Goal: Information Seeking & Learning: Learn about a topic

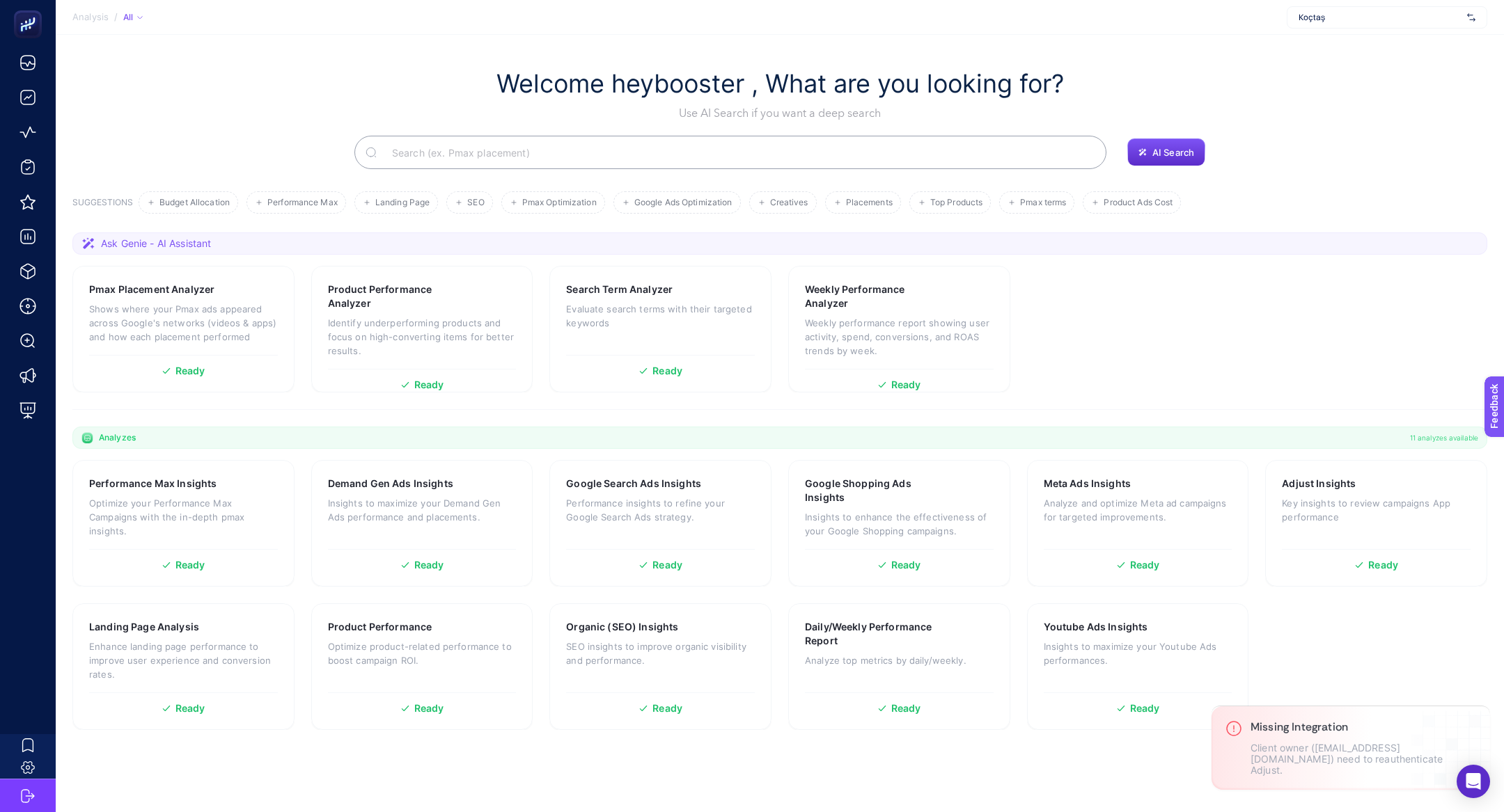
click at [1384, 14] on span "Koçtaş" at bounding box center [1380, 17] width 163 height 11
click at [1316, 765] on p "Client owner (koctasteam@ingage.media) need to reauthenticate Adjust." at bounding box center [1352, 759] width 203 height 33
click at [1351, 22] on div "Koçtaş" at bounding box center [1386, 17] width 201 height 22
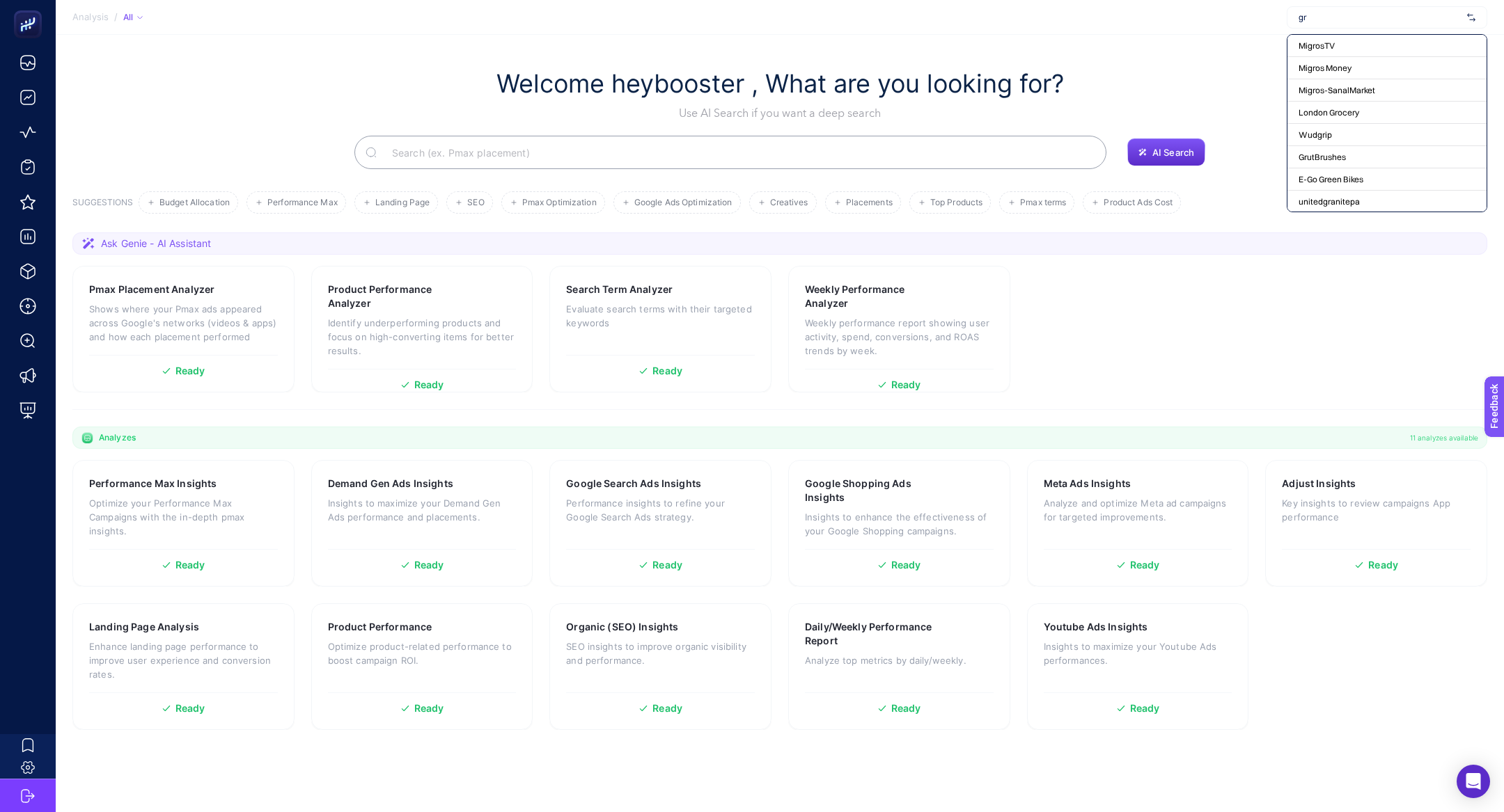
type input "g"
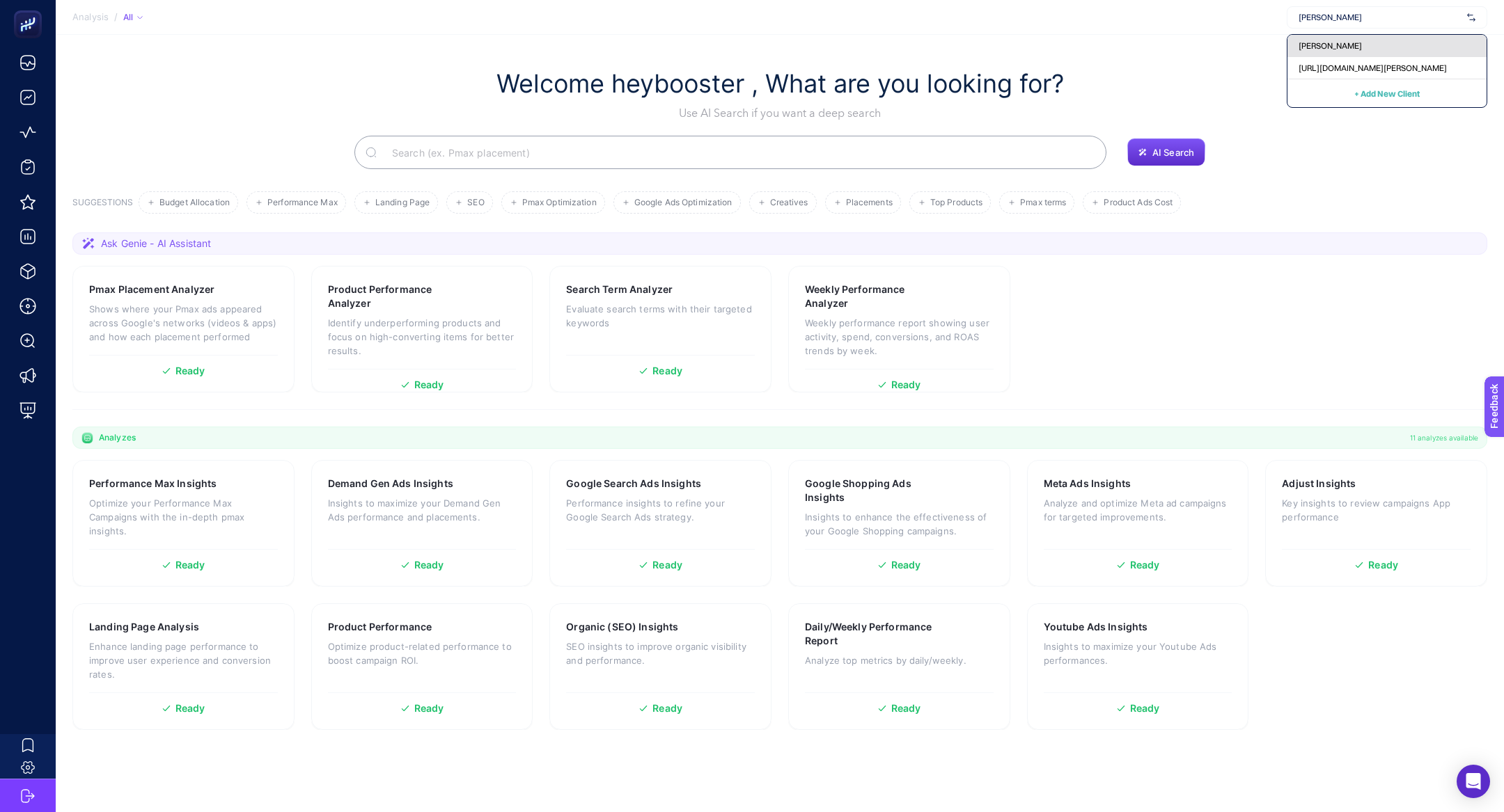
type input "ramse"
click at [1378, 57] on div "[PERSON_NAME]" at bounding box center [1386, 68] width 199 height 22
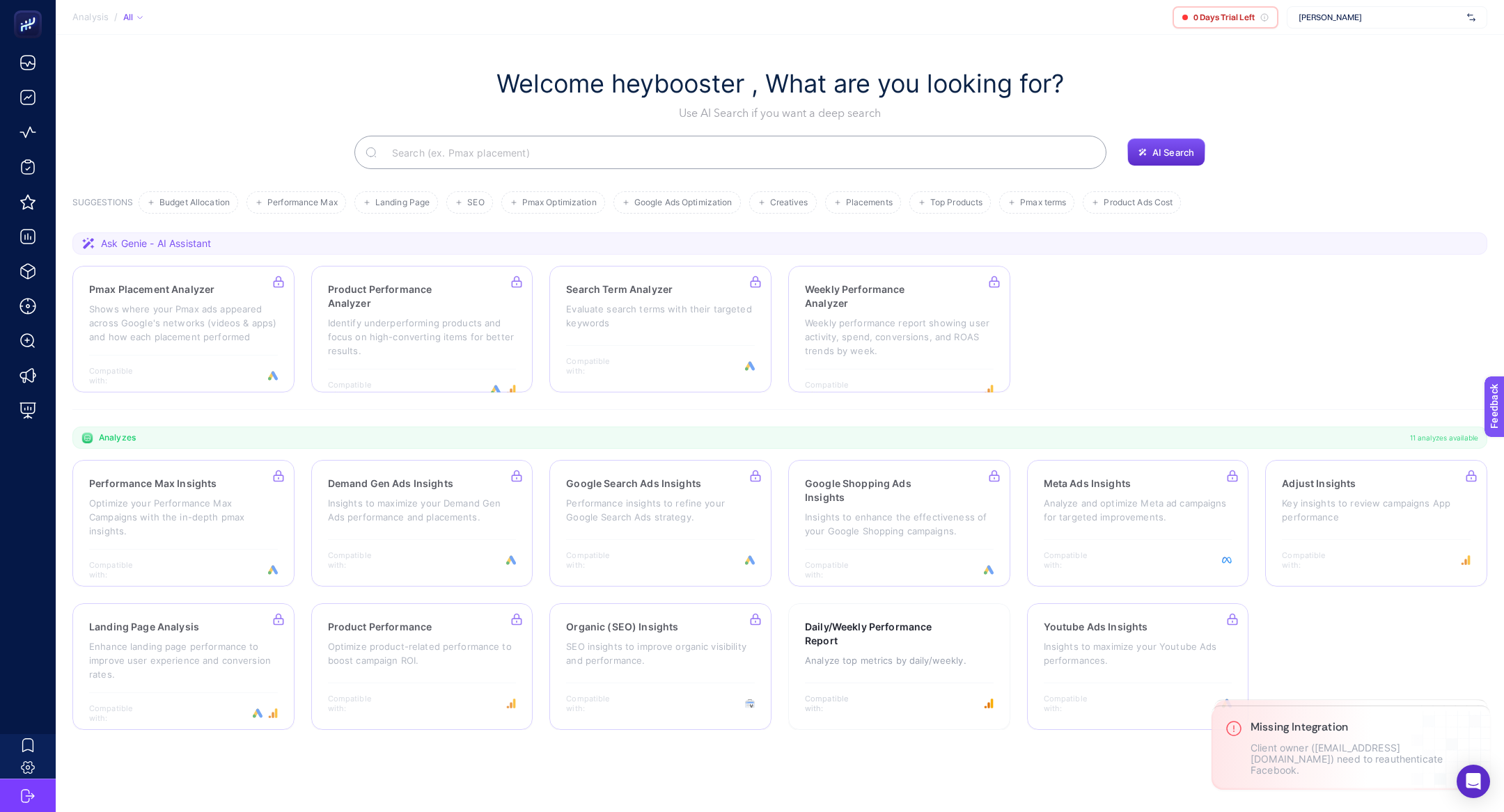
click at [1363, 16] on span "[PERSON_NAME]" at bounding box center [1380, 17] width 163 height 11
type input "ramse"
click at [1368, 62] on span "[URL][DOMAIN_NAME][PERSON_NAME]" at bounding box center [1373, 68] width 148 height 11
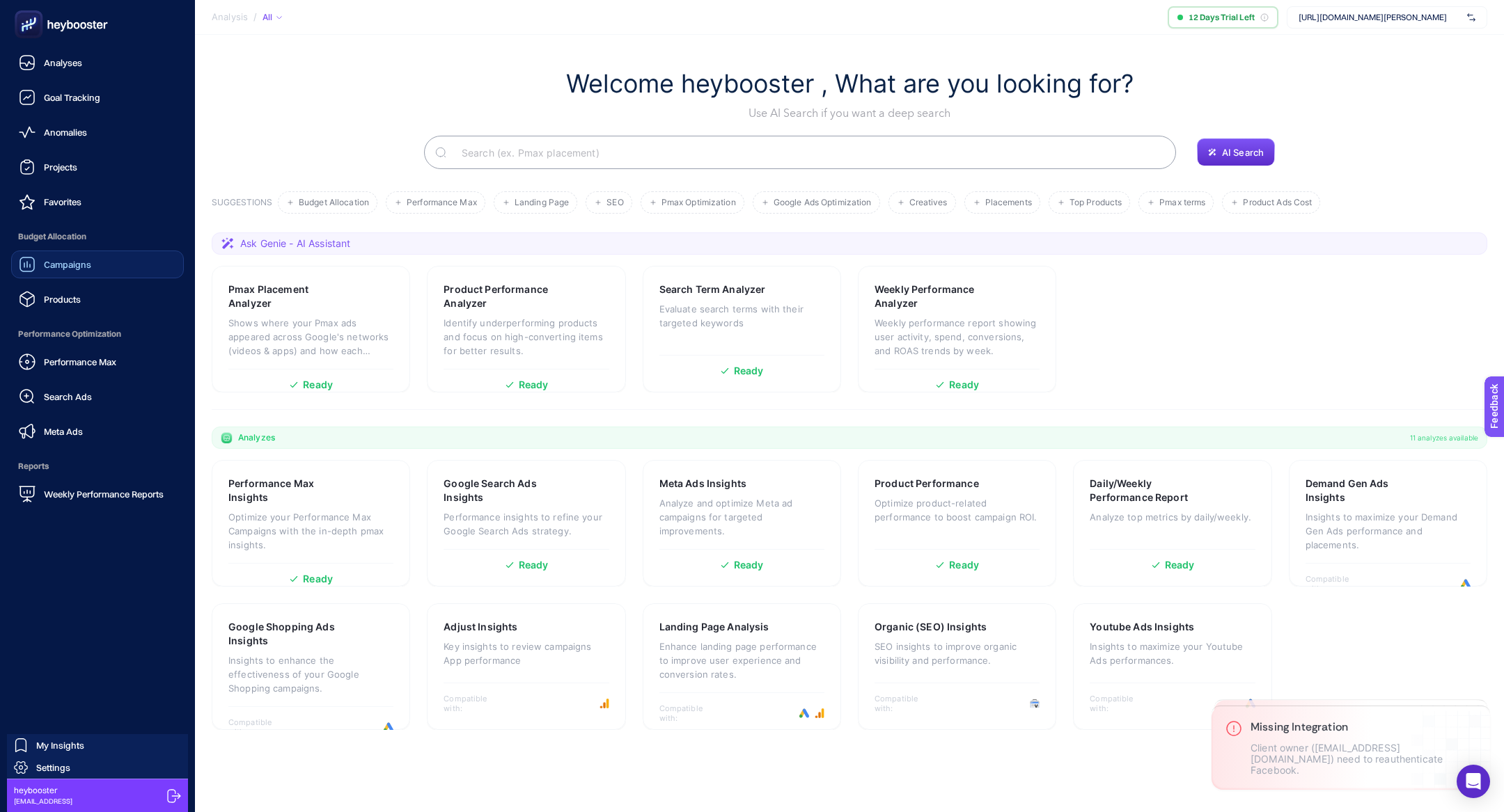
click at [85, 268] on span "Campaigns" at bounding box center [67, 265] width 47 height 11
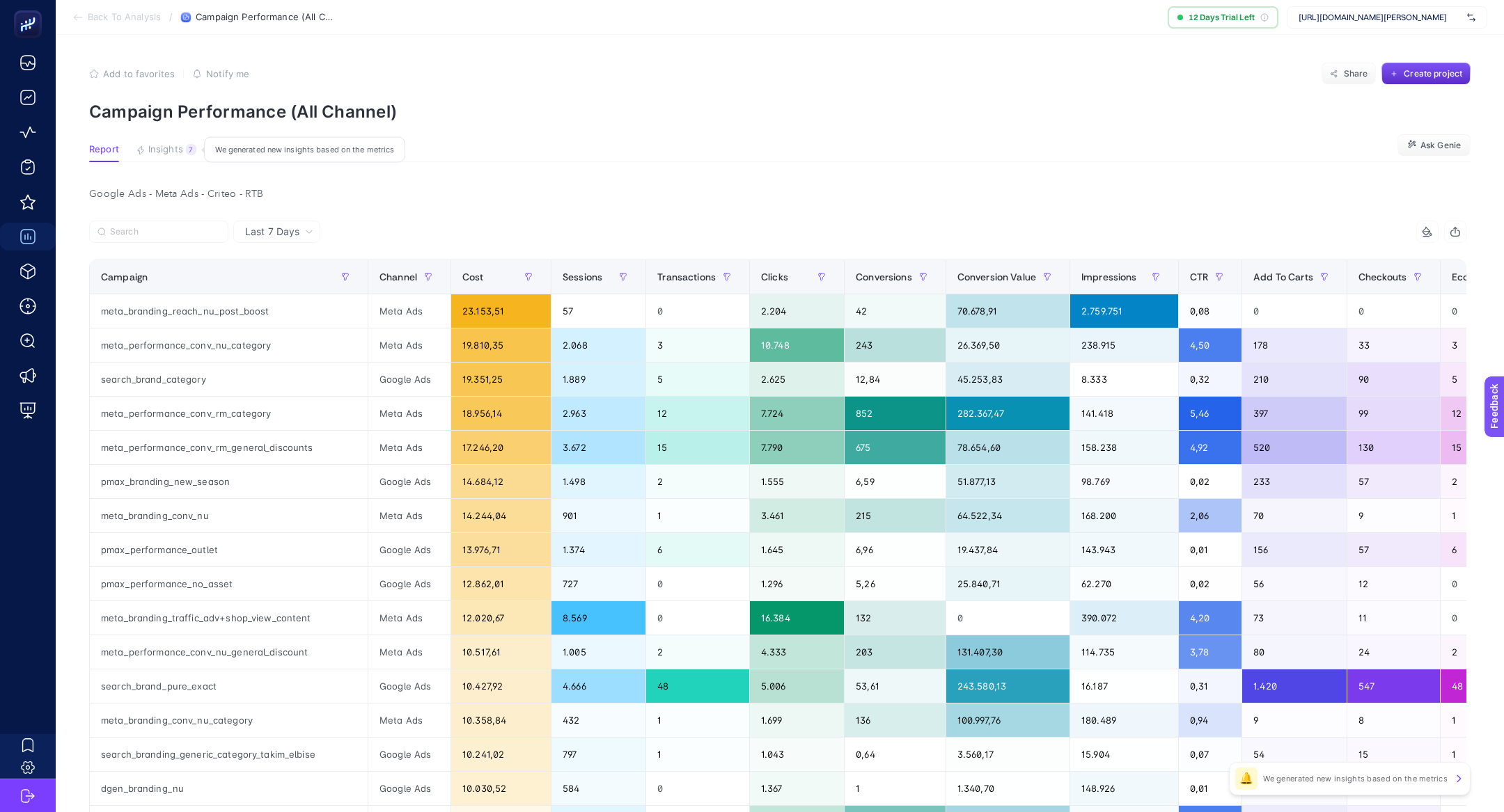
click at [140, 150] on icon "button" at bounding box center [140, 150] width 10 height 10
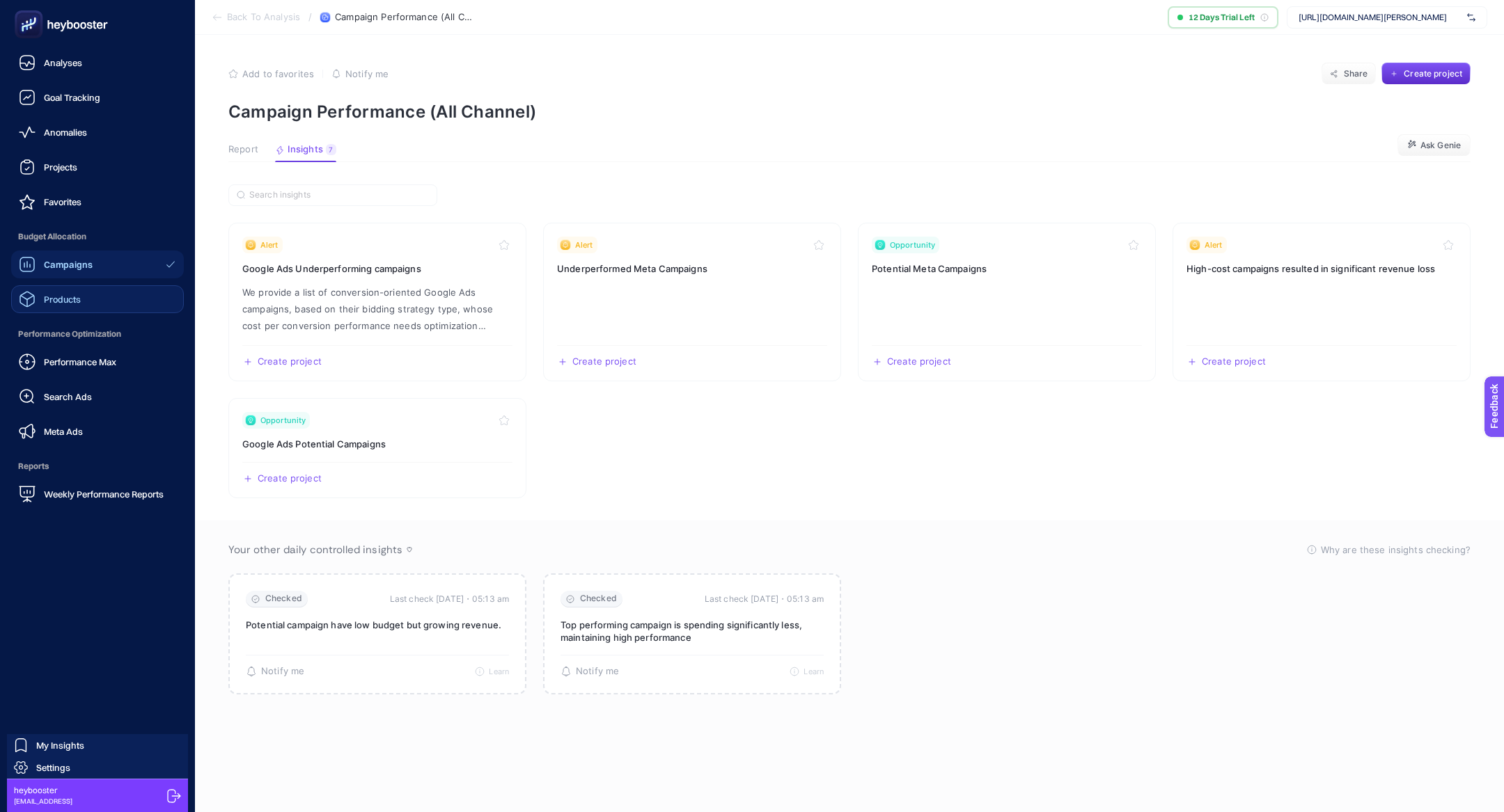
click at [54, 312] on link "Products" at bounding box center [97, 299] width 173 height 28
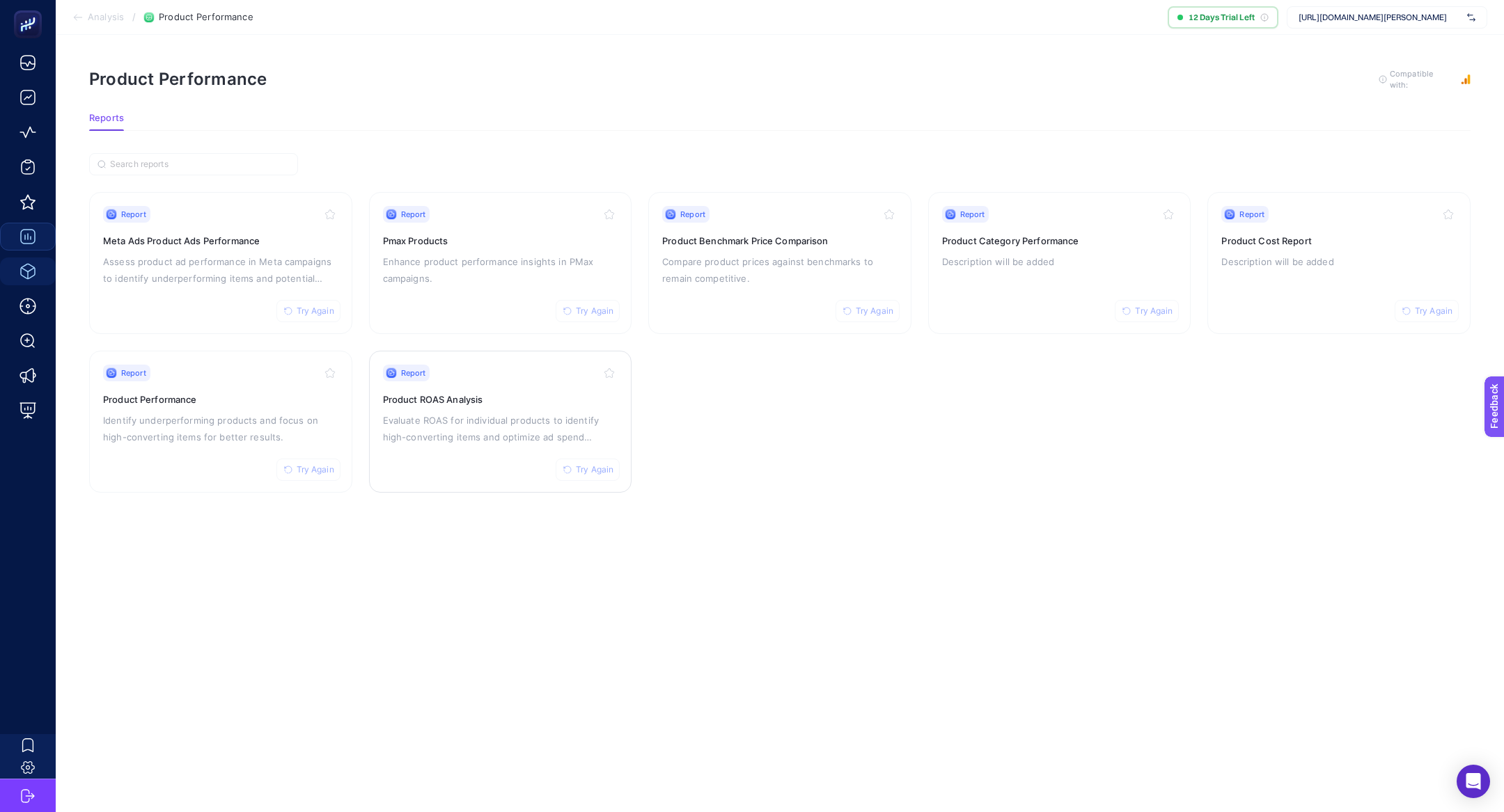
click at [459, 373] on div "Report Try Again" at bounding box center [501, 373] width 235 height 17
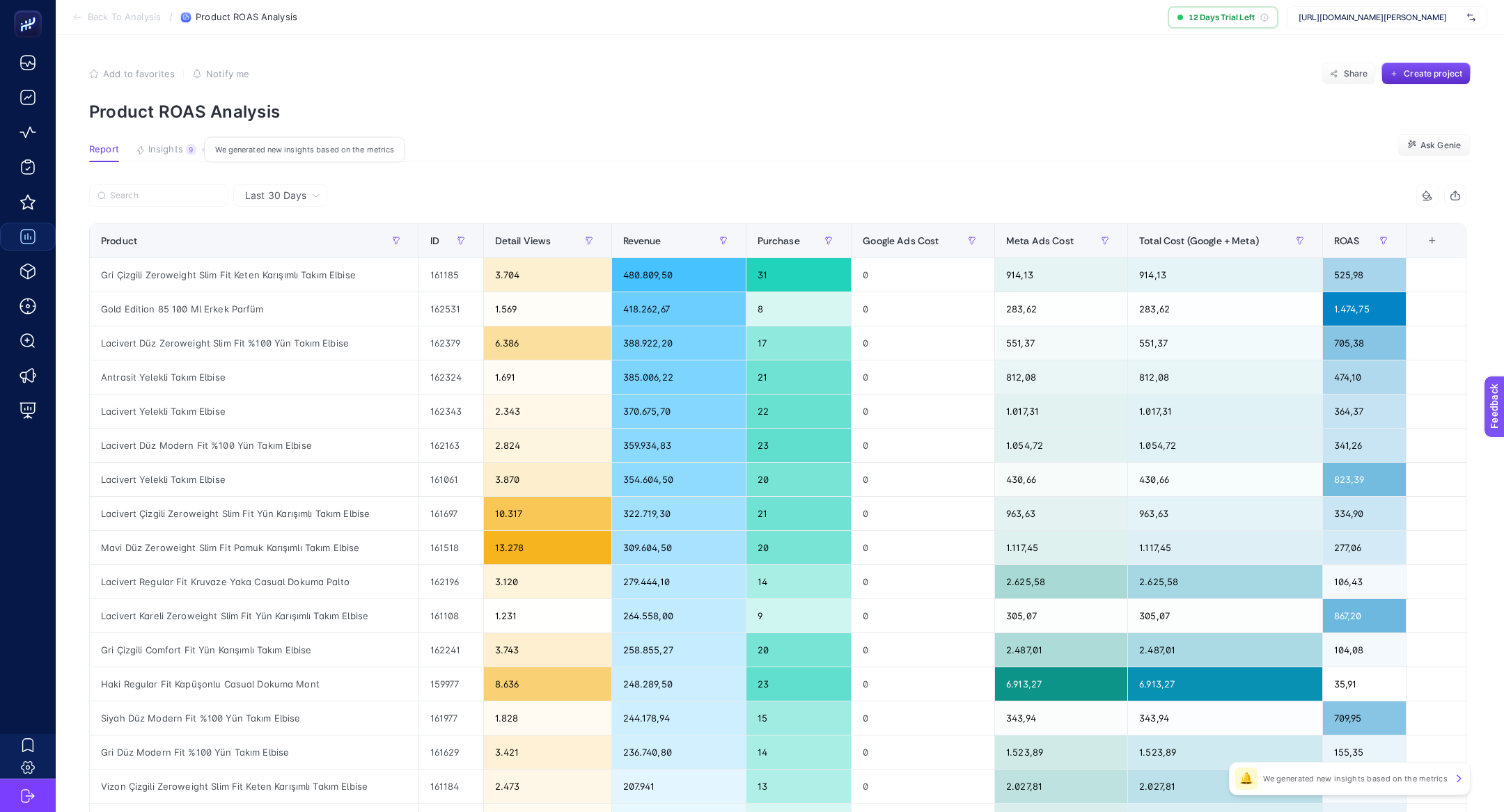
click at [186, 151] on div "9" at bounding box center [192, 150] width 11 height 11
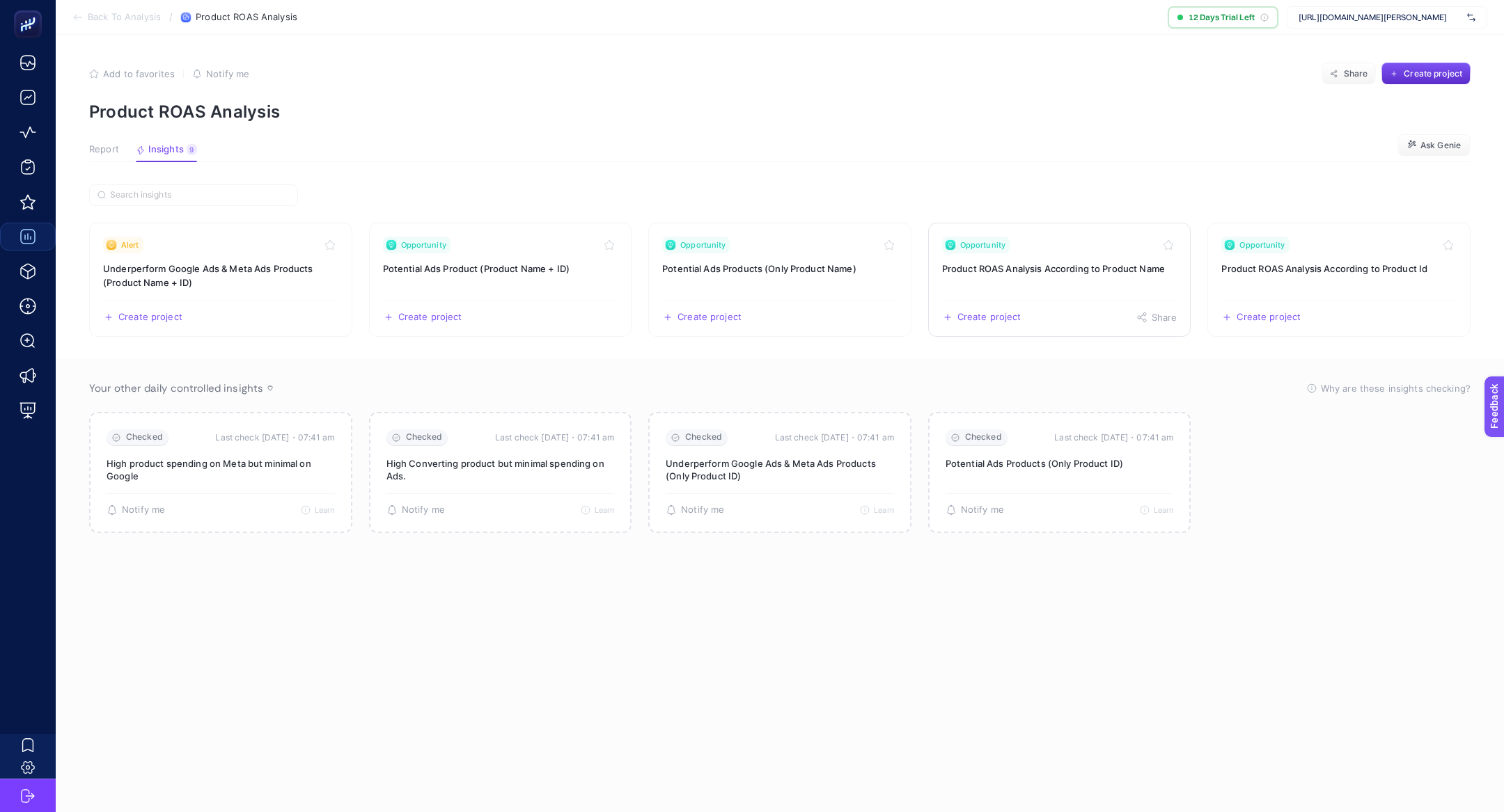
click at [975, 282] on link "Opportunity Product ROAS Analysis According to Product Name Create project Share" at bounding box center [1059, 280] width 263 height 114
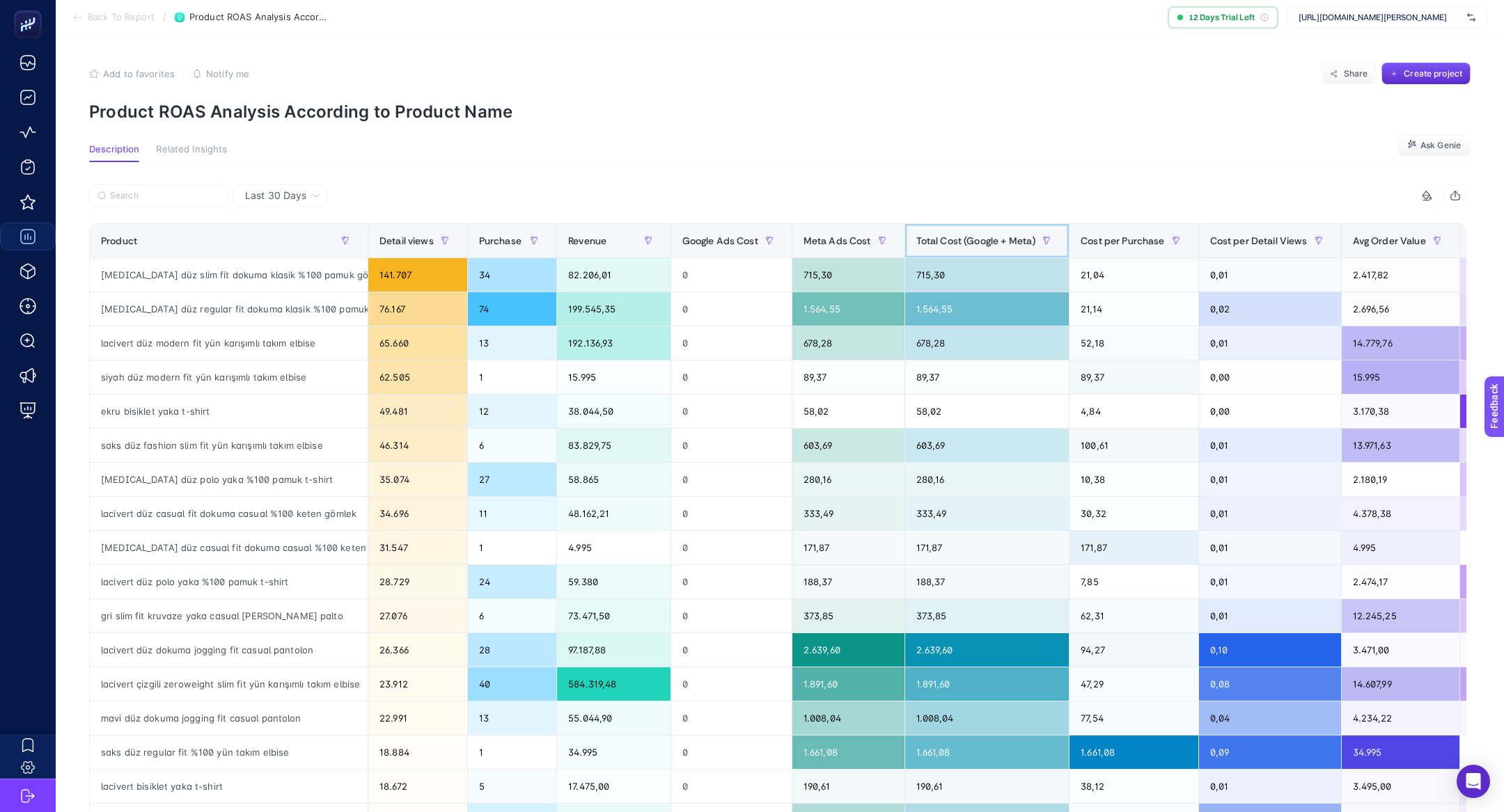
click at [957, 246] on span "Total Cost (Google + Meta)" at bounding box center [976, 241] width 119 height 11
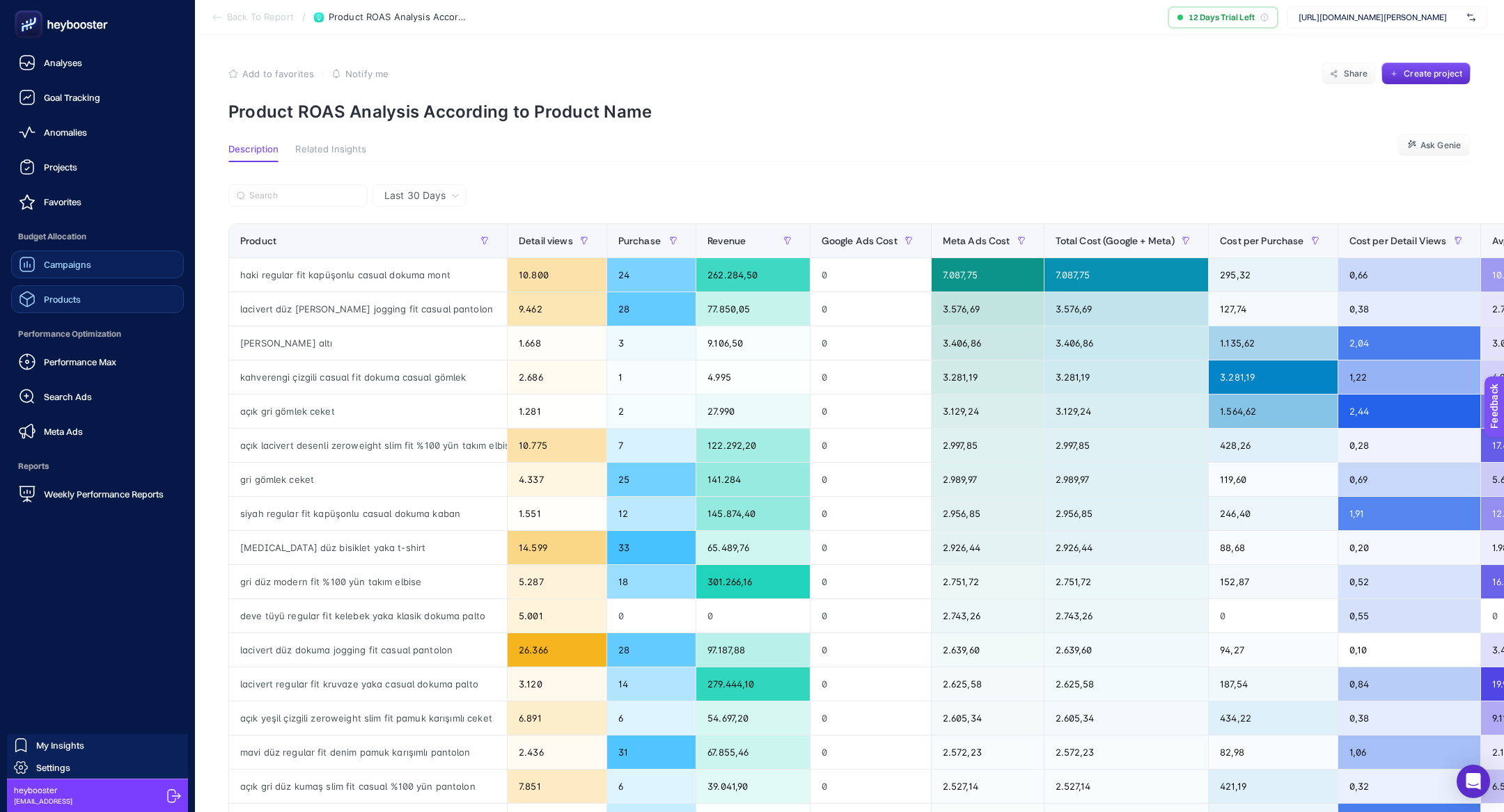
click at [64, 312] on link "Products" at bounding box center [97, 299] width 173 height 28
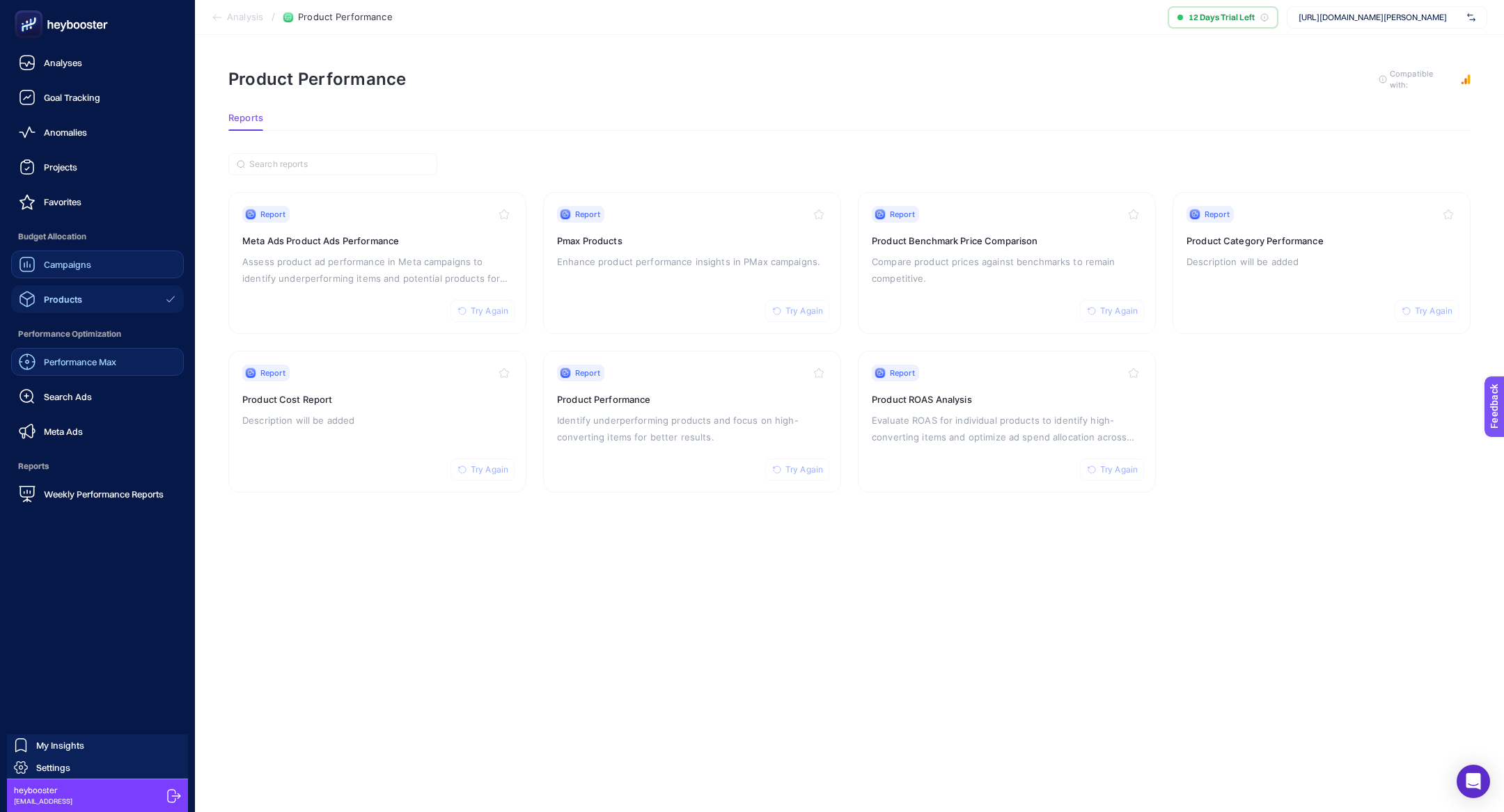
click at [87, 364] on span "Performance Max" at bounding box center [79, 362] width 72 height 11
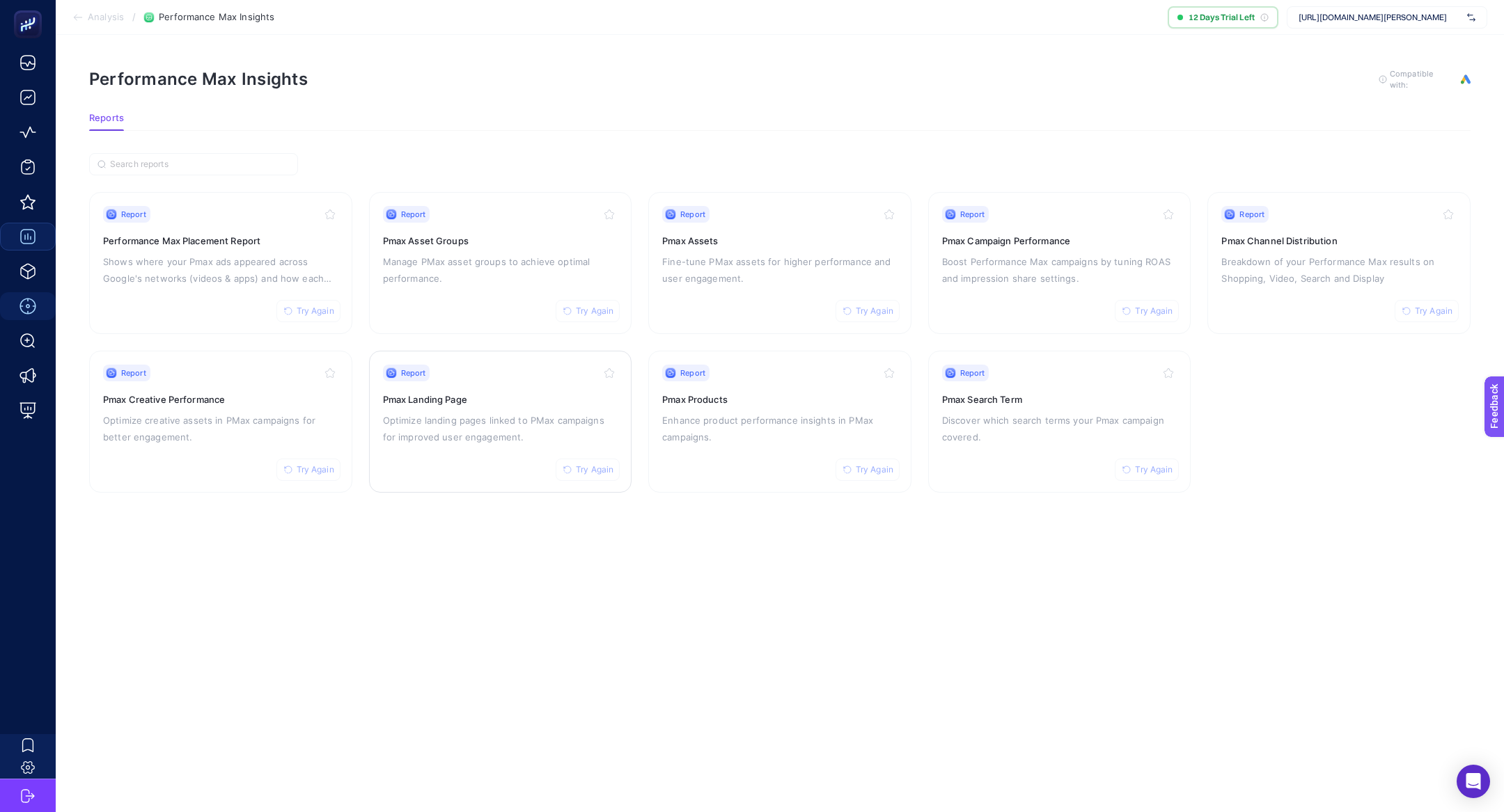
click at [502, 434] on p "Optimize landing pages linked to PMax campaigns for improved user engagement." at bounding box center [501, 428] width 235 height 33
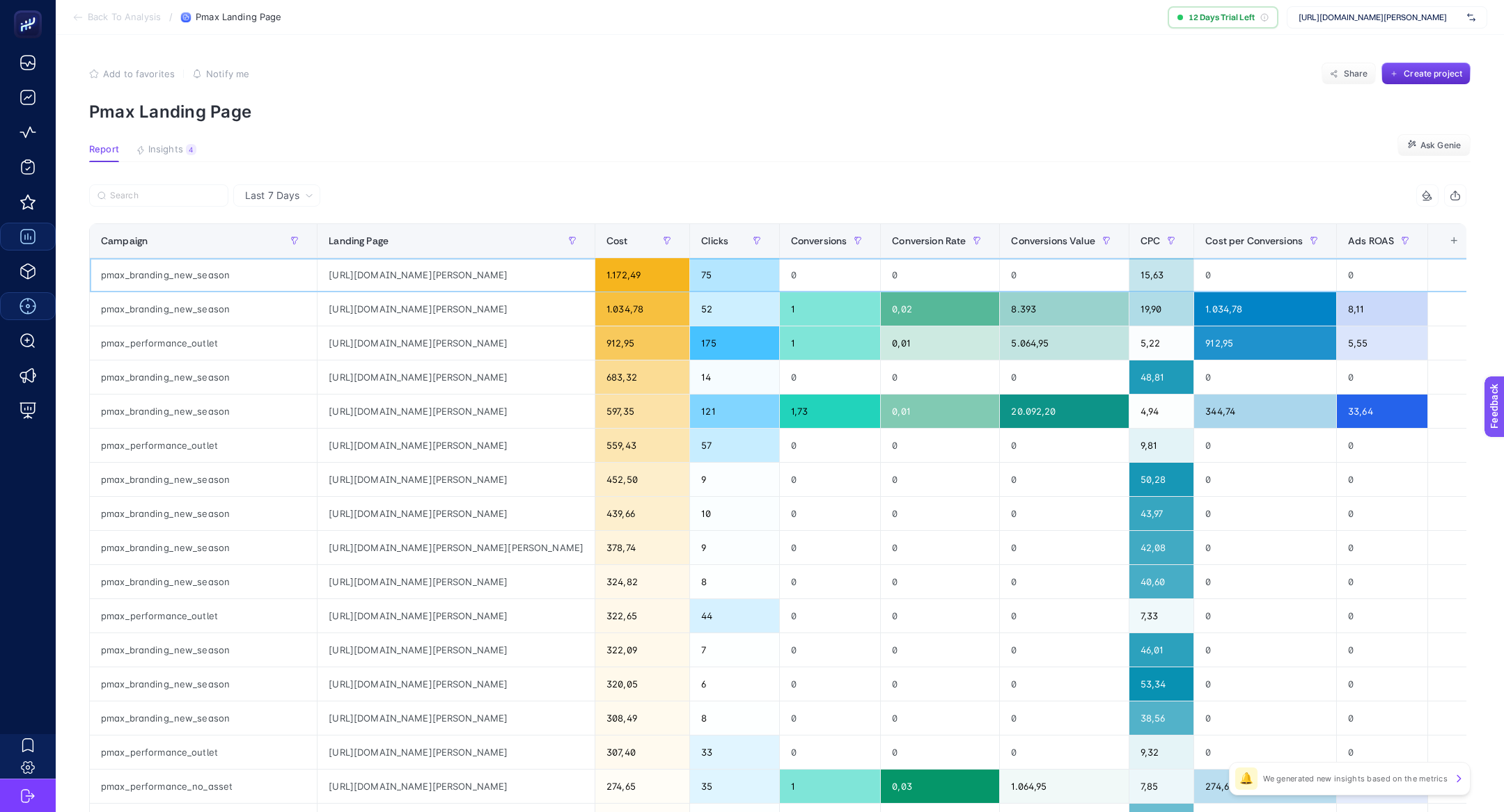
click at [391, 272] on div "https://www.ramsey.com.tr/net-50-indirim-978" at bounding box center [456, 275] width 277 height 33
click at [170, 275] on div "pmax_branding_new_season" at bounding box center [203, 275] width 227 height 33
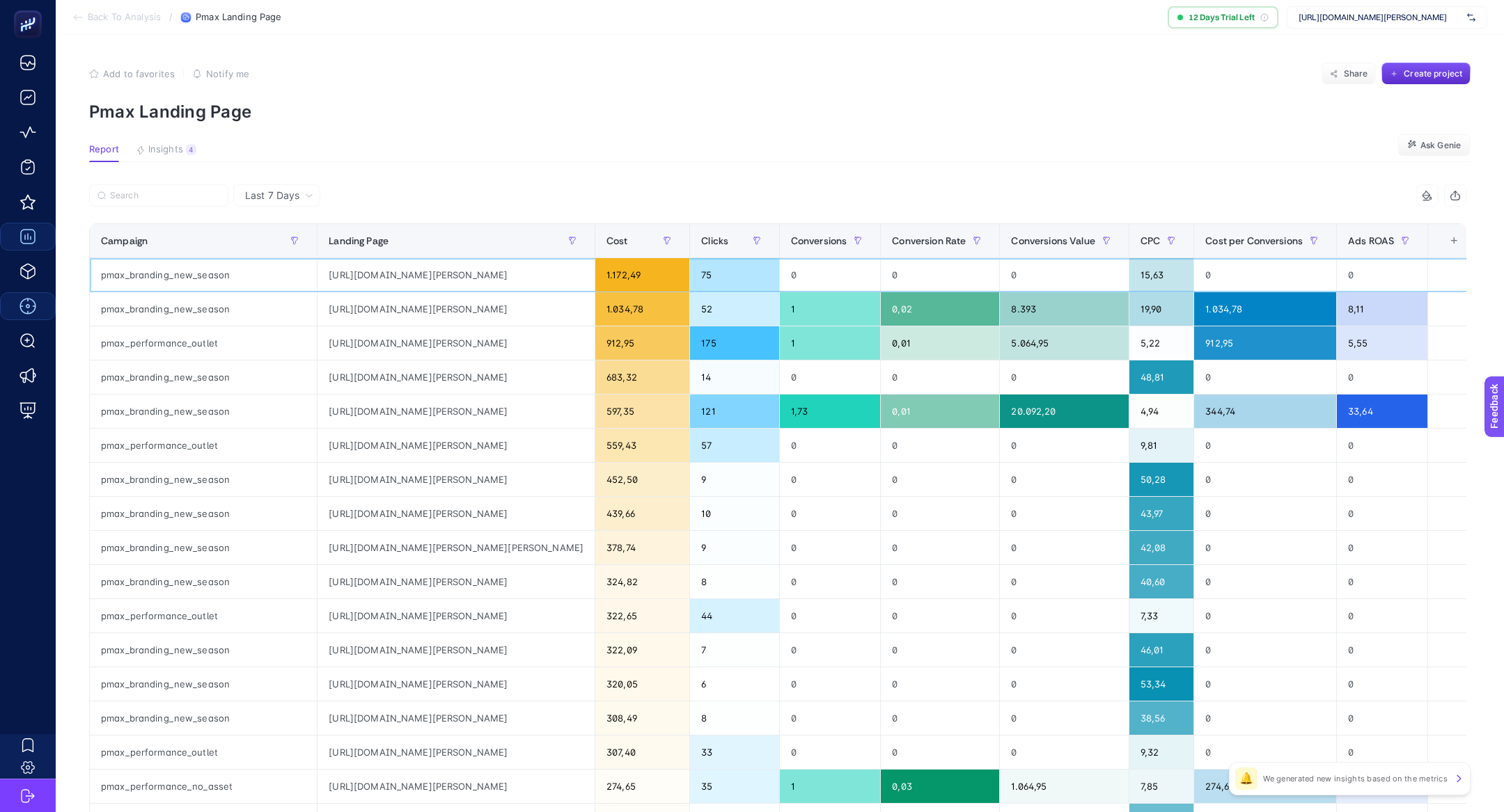
click at [170, 275] on div "pmax_branding_new_season" at bounding box center [203, 275] width 227 height 33
copy tr "pmax_branding_new_season"
click at [160, 156] on button "Insights 4 We generated new insights based on the metrics" at bounding box center [166, 153] width 61 height 18
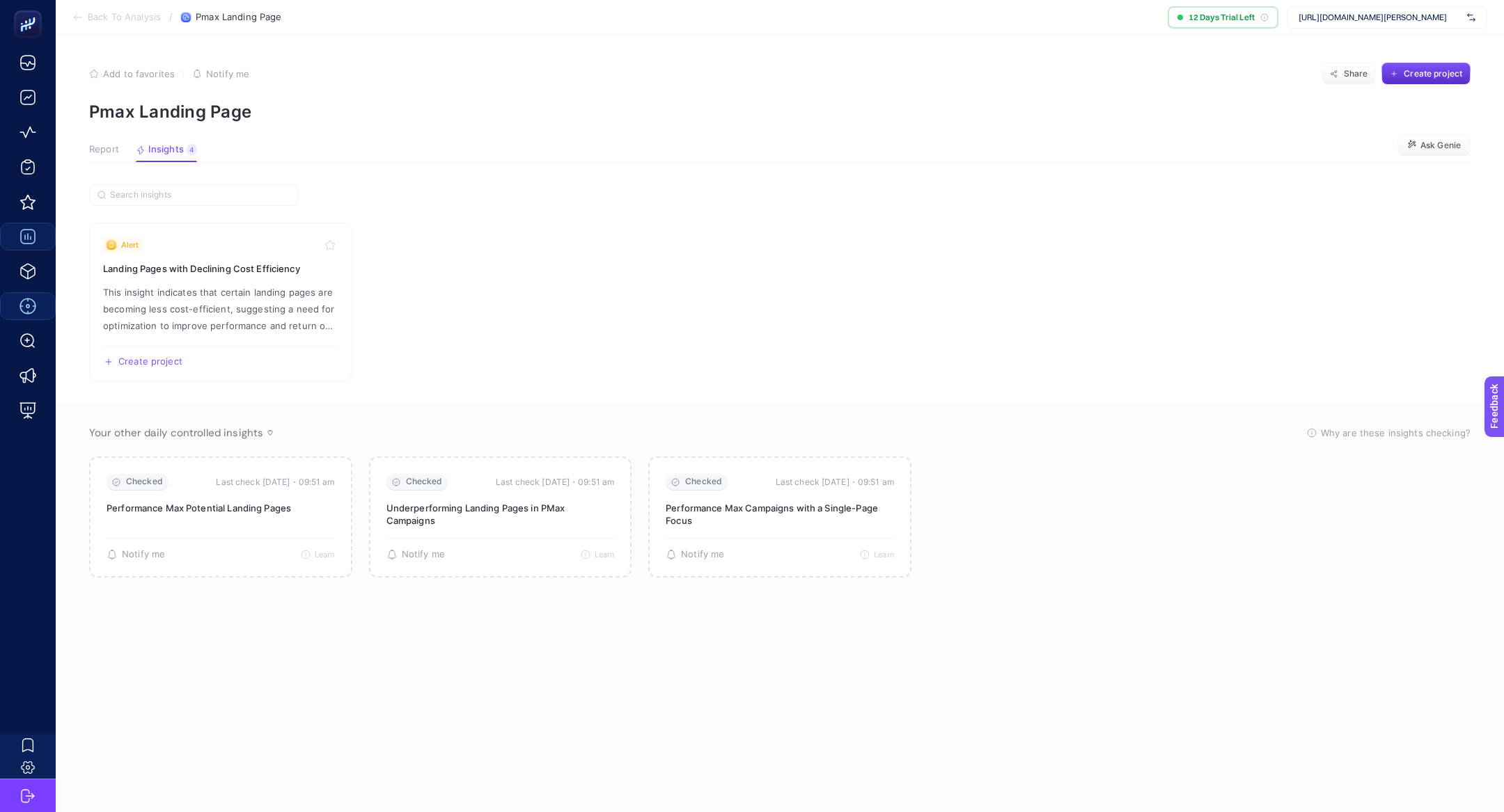
click at [136, 155] on button "Report" at bounding box center [166, 153] width 62 height 18
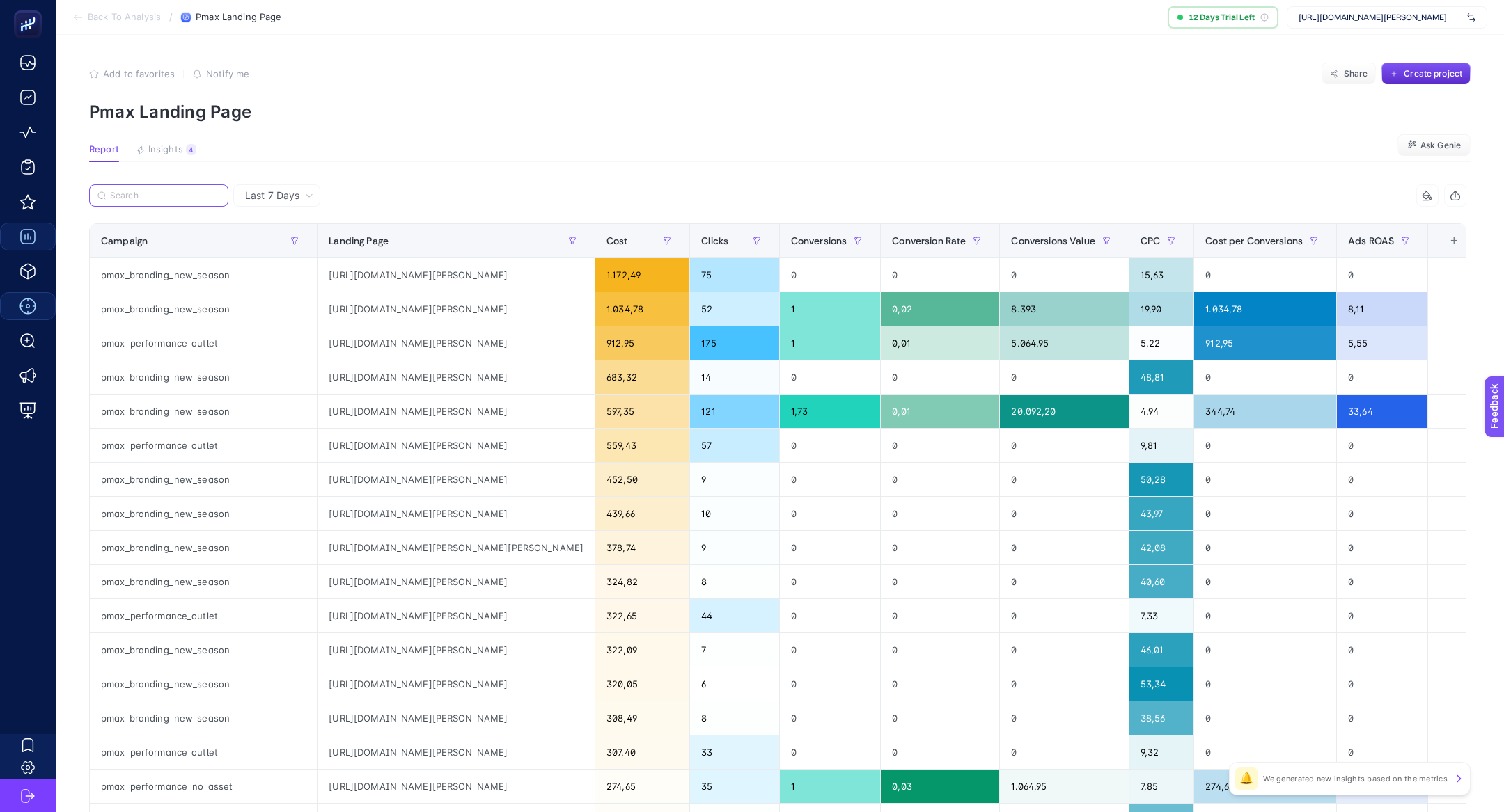
click at [130, 195] on input "Search" at bounding box center [164, 196] width 110 height 11
paste input "pmax_branding_new_season"
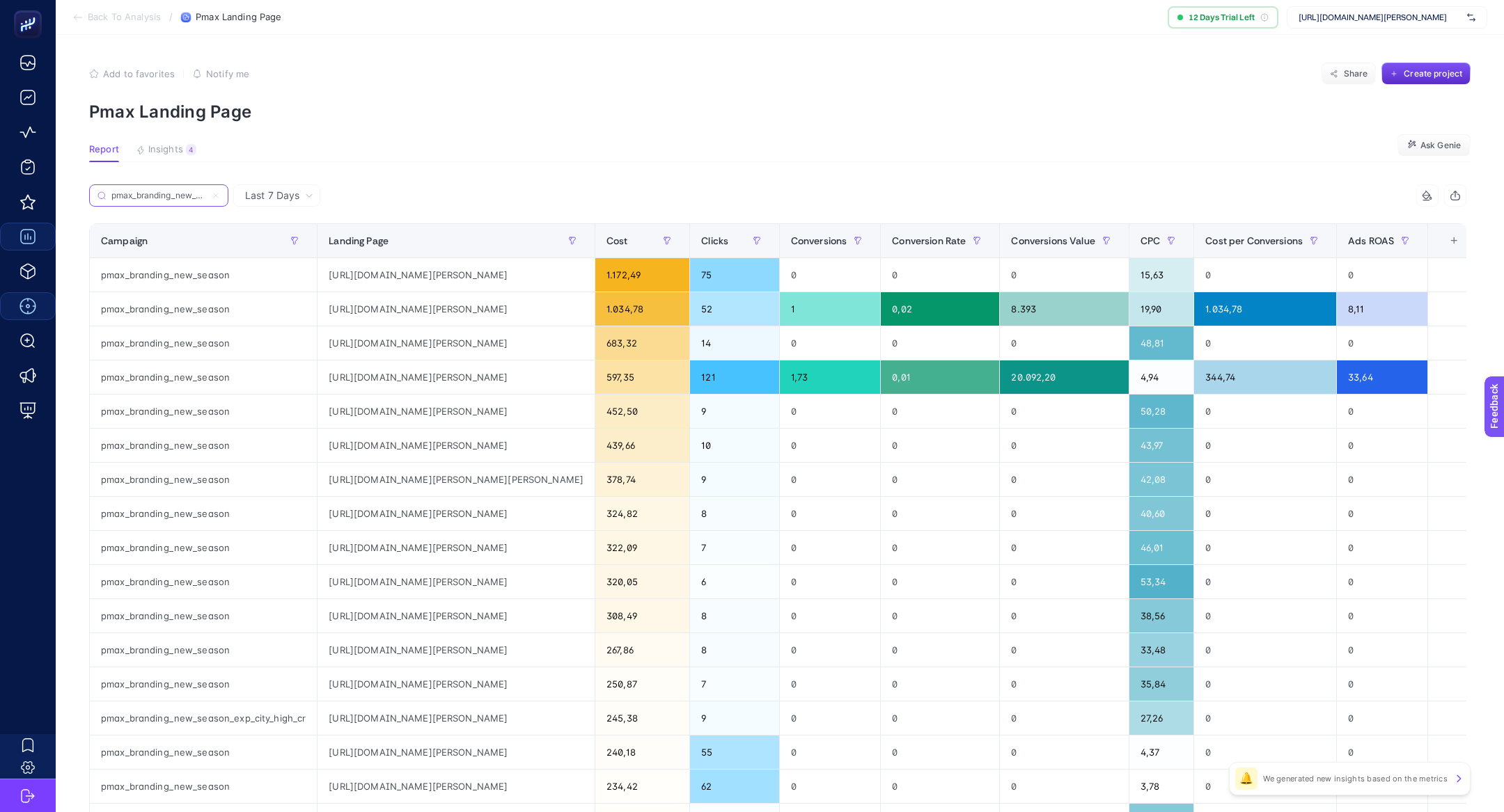
scroll to position [0, 20]
type input "pmax_branding_new_season"
click at [481, 138] on article "Add to favorites false Notify me Share Create project Pmax Landing Page Report …" at bounding box center [779, 578] width 1449 height 1088
click at [360, 276] on div "https://www.ramsey.com.tr/net-50-indirim-978" at bounding box center [456, 275] width 277 height 33
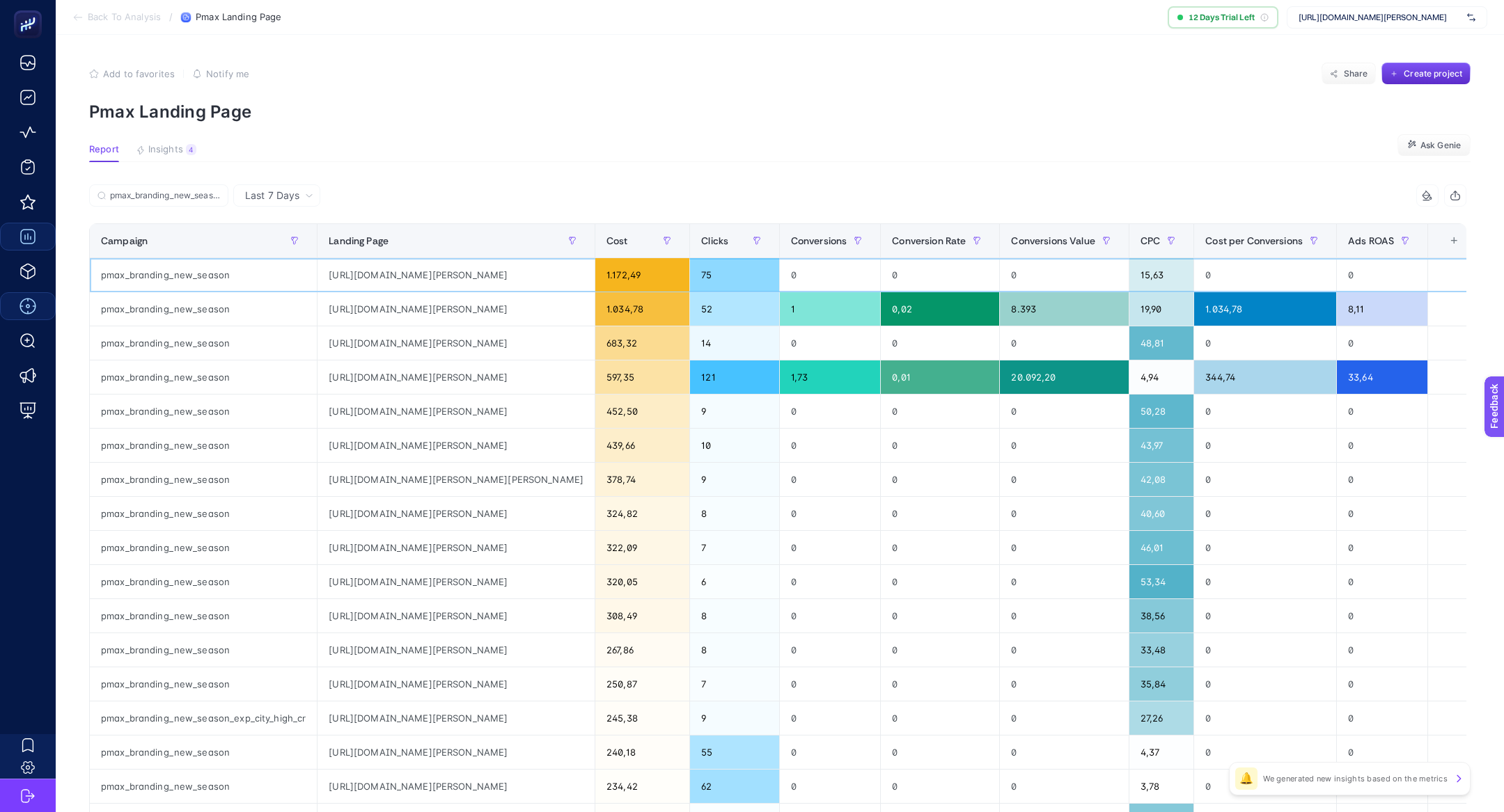
click at [360, 276] on div "https://www.ramsey.com.tr/net-50-indirim-978" at bounding box center [456, 275] width 277 height 33
click at [662, 126] on article "Add to favorites false Notify me Share Create project Pmax Landing Page Report …" at bounding box center [779, 578] width 1449 height 1088
click at [1351, 72] on span "Share" at bounding box center [1355, 74] width 24 height 11
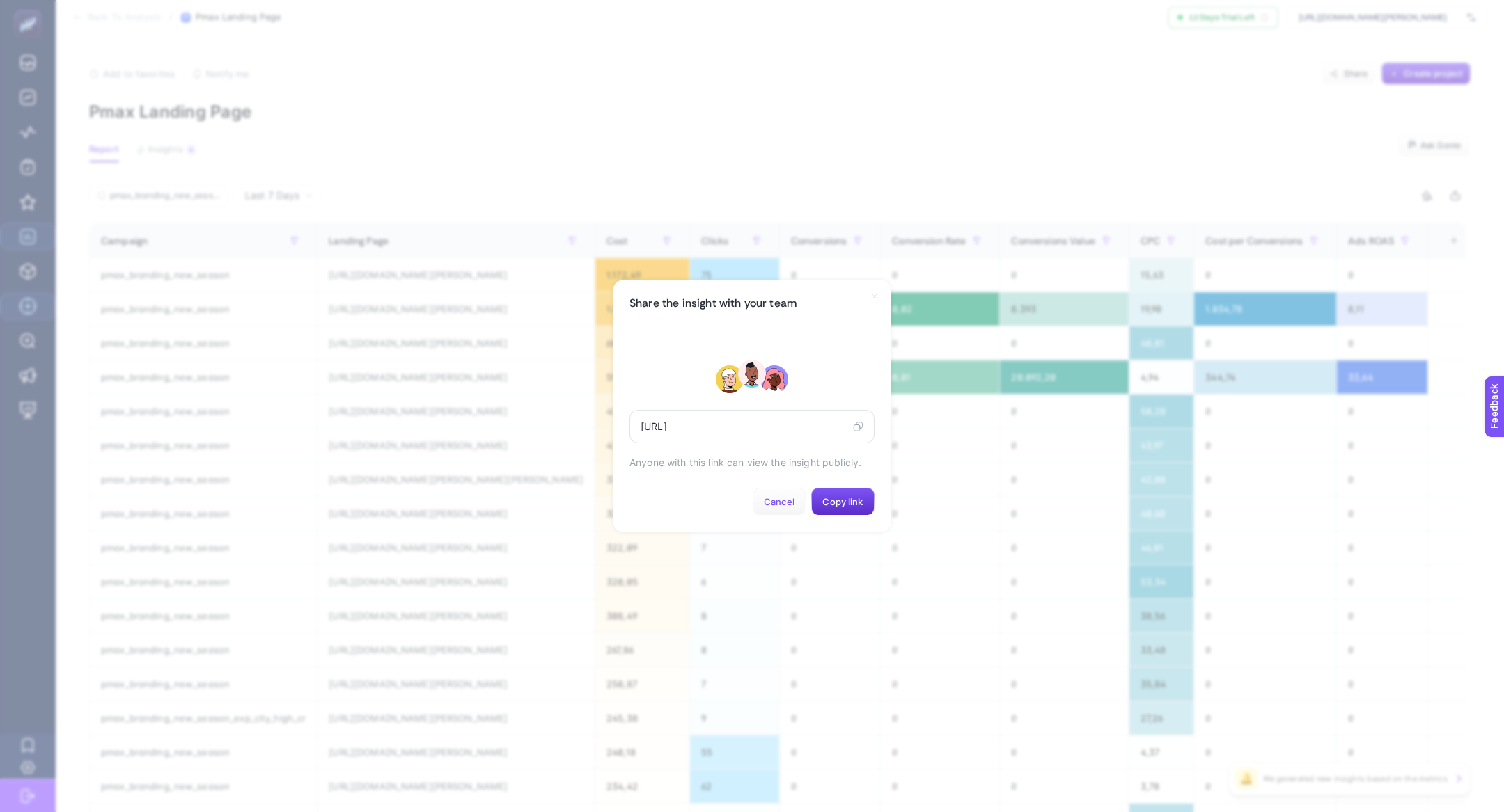
click at [793, 490] on button "Cancel" at bounding box center [778, 502] width 53 height 28
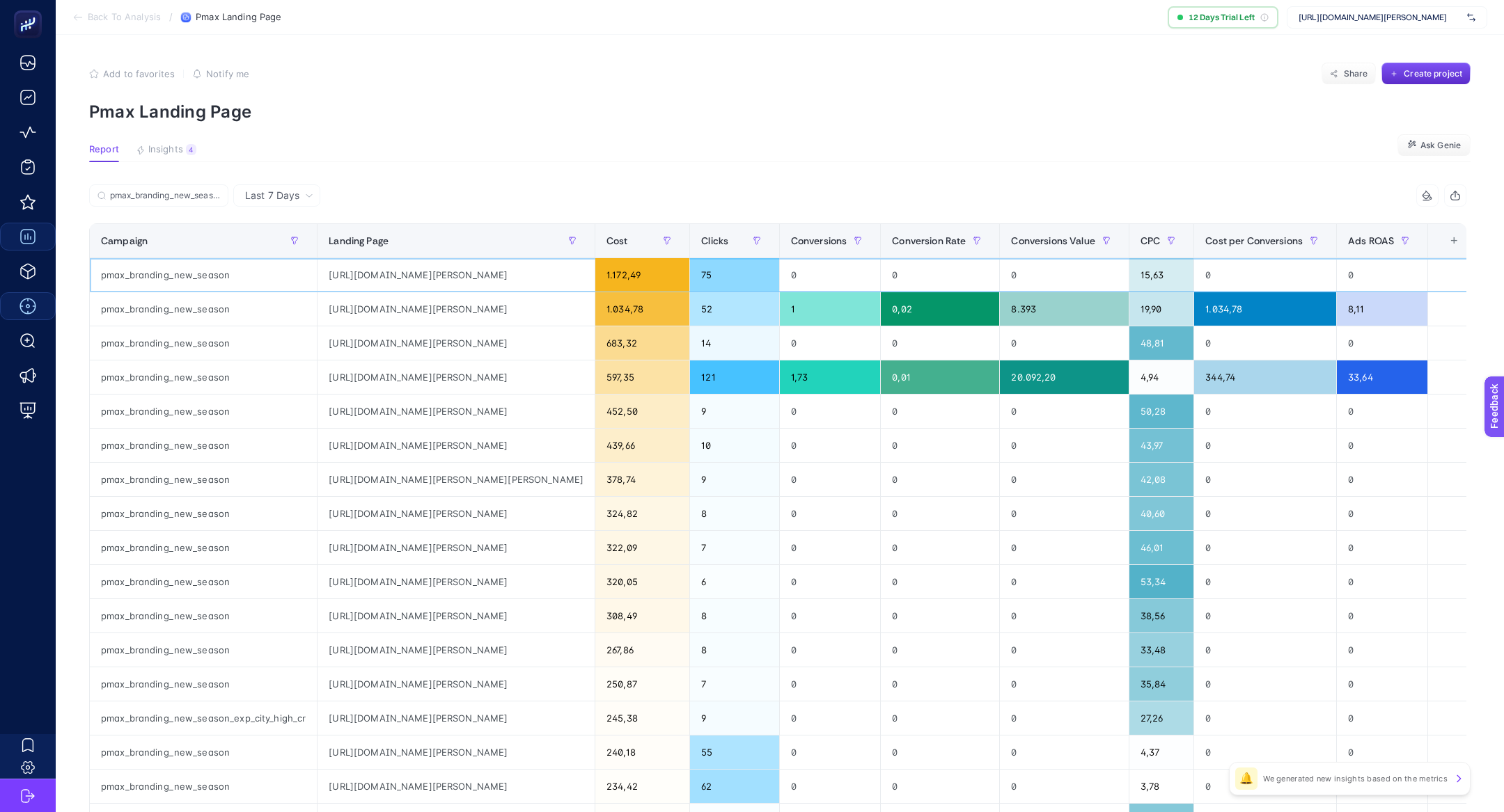
click at [193, 271] on div "pmax_branding_new_season" at bounding box center [203, 275] width 227 height 33
copy tr "pmax_branding_new_season"
click at [1352, 80] on button "Share" at bounding box center [1348, 73] width 54 height 22
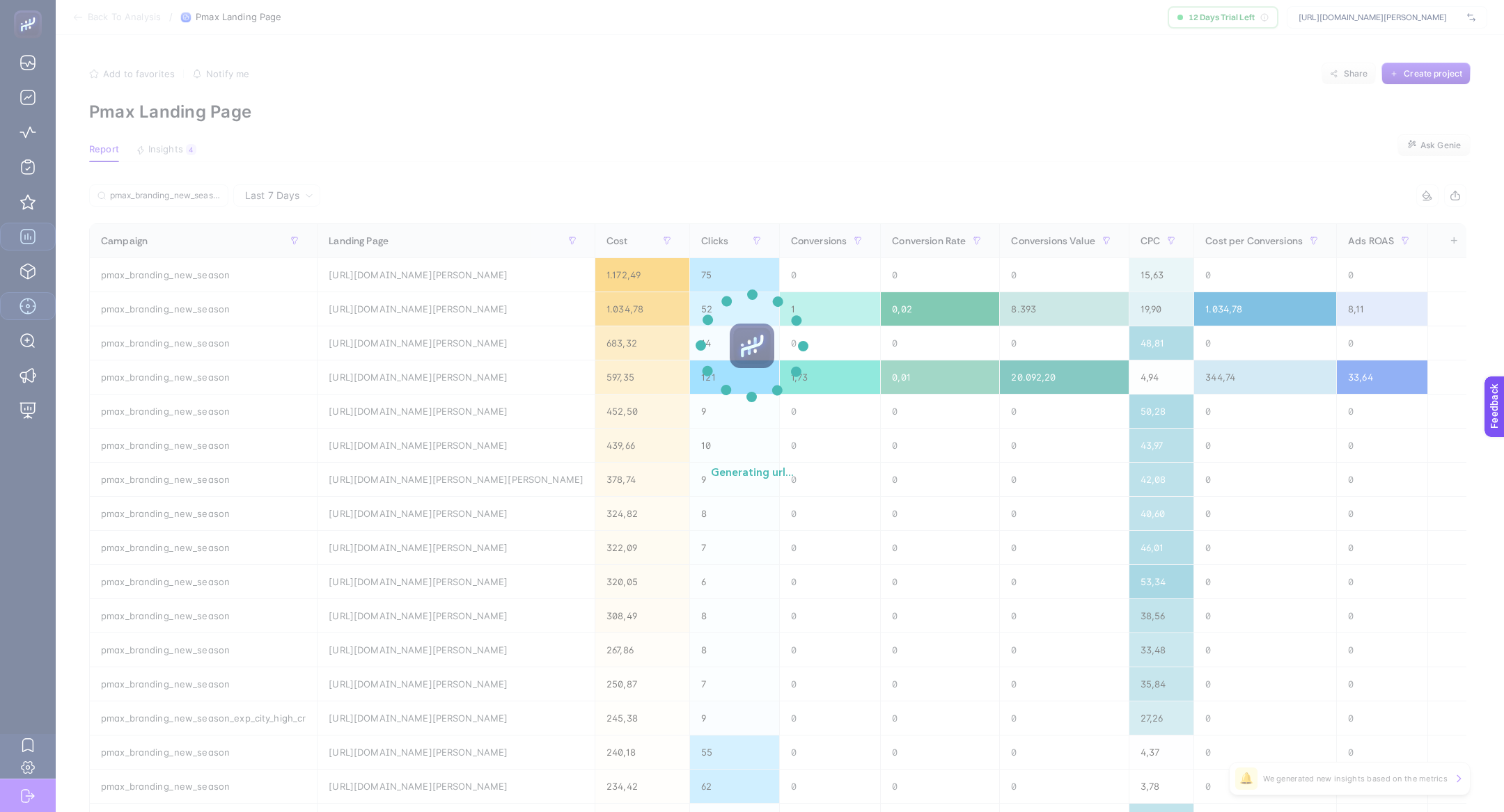
click at [466, 107] on section "Generating url..." at bounding box center [752, 406] width 1504 height 812
click at [524, 153] on section "Generating url..." at bounding box center [752, 406] width 1504 height 812
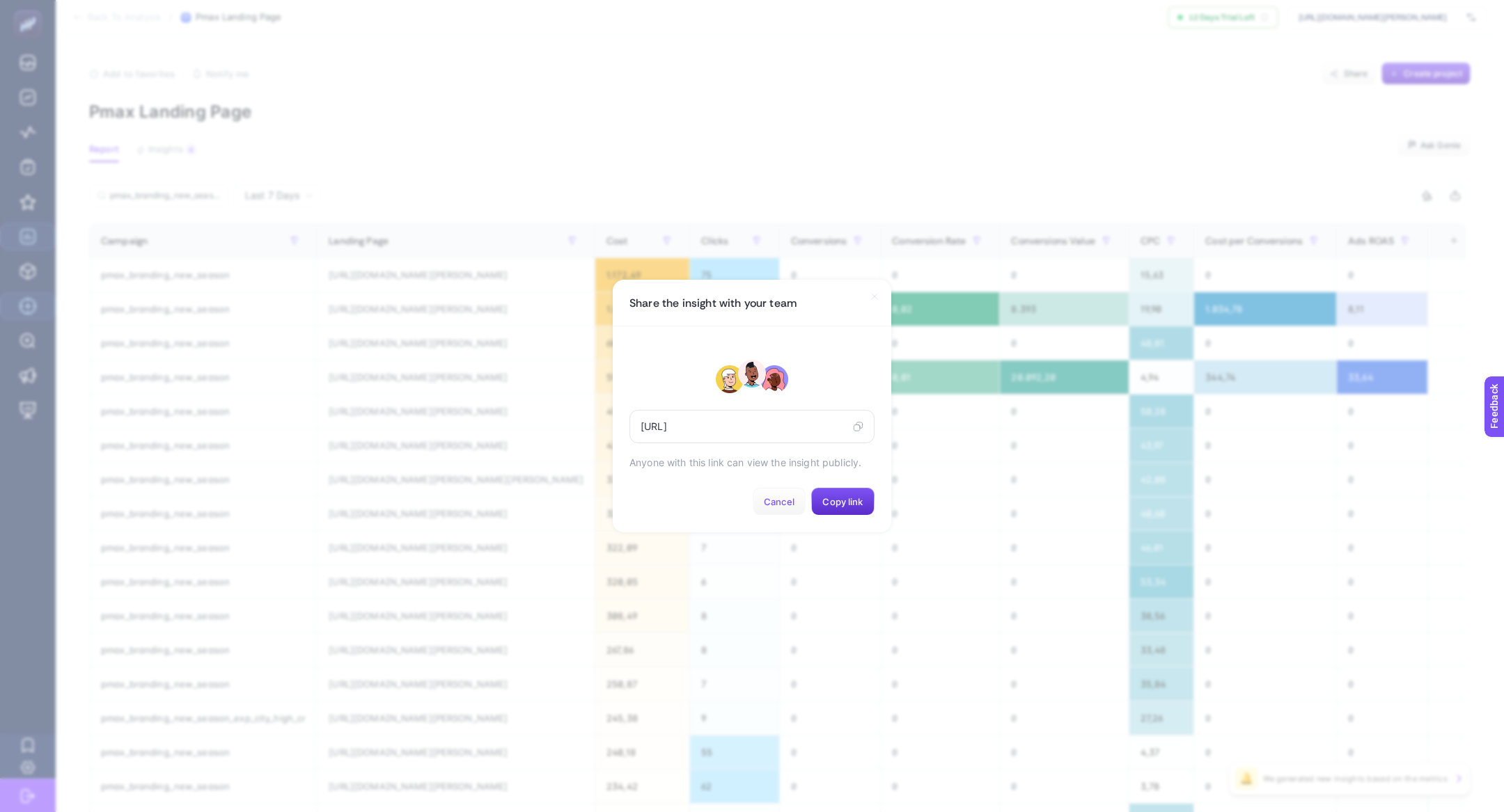
click at [771, 492] on button "Cancel" at bounding box center [778, 502] width 53 height 28
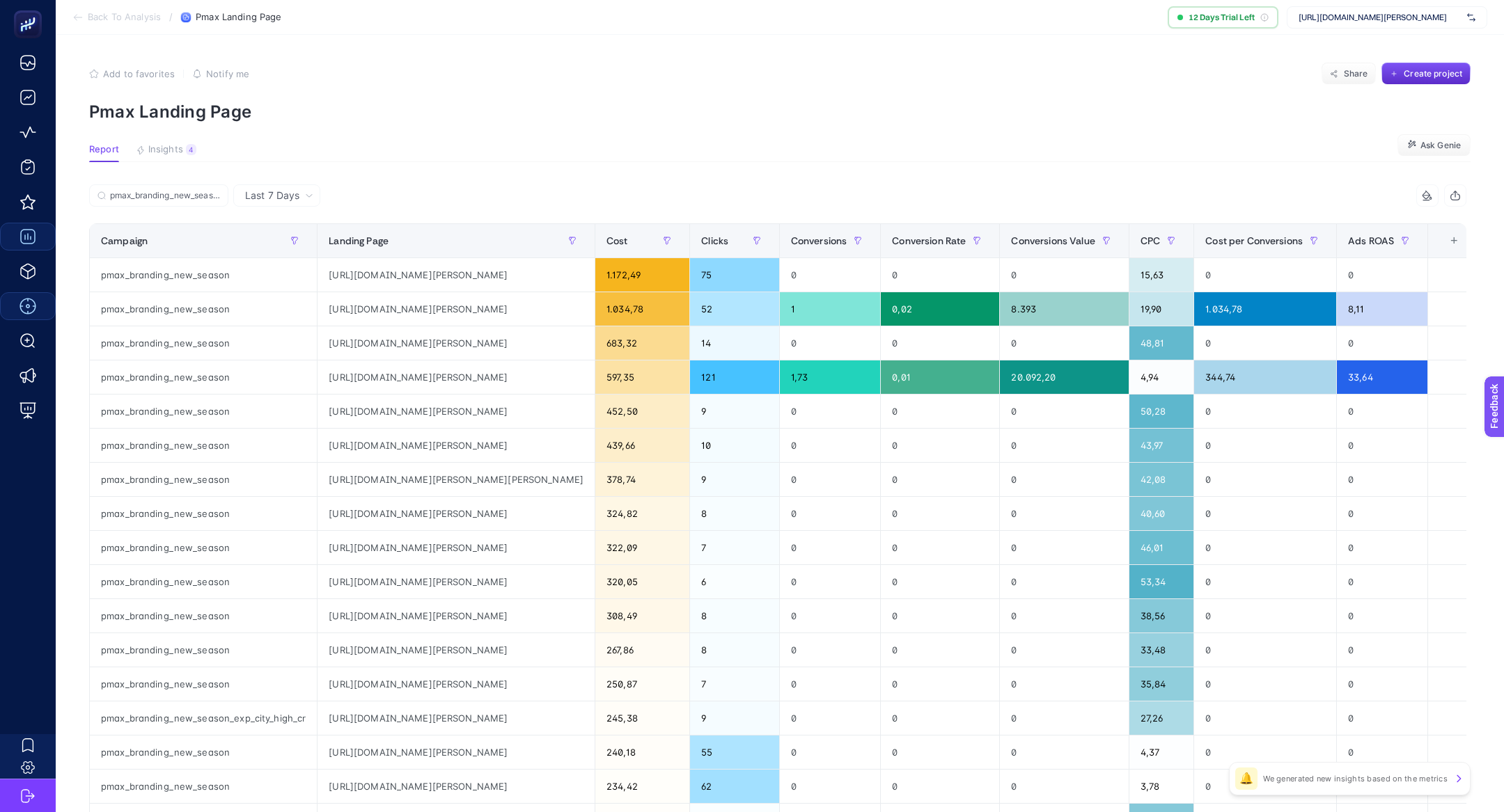
click at [215, 118] on p "Pmax Landing Page" at bounding box center [780, 111] width 1382 height 21
copy article "Pmax Landing Page"
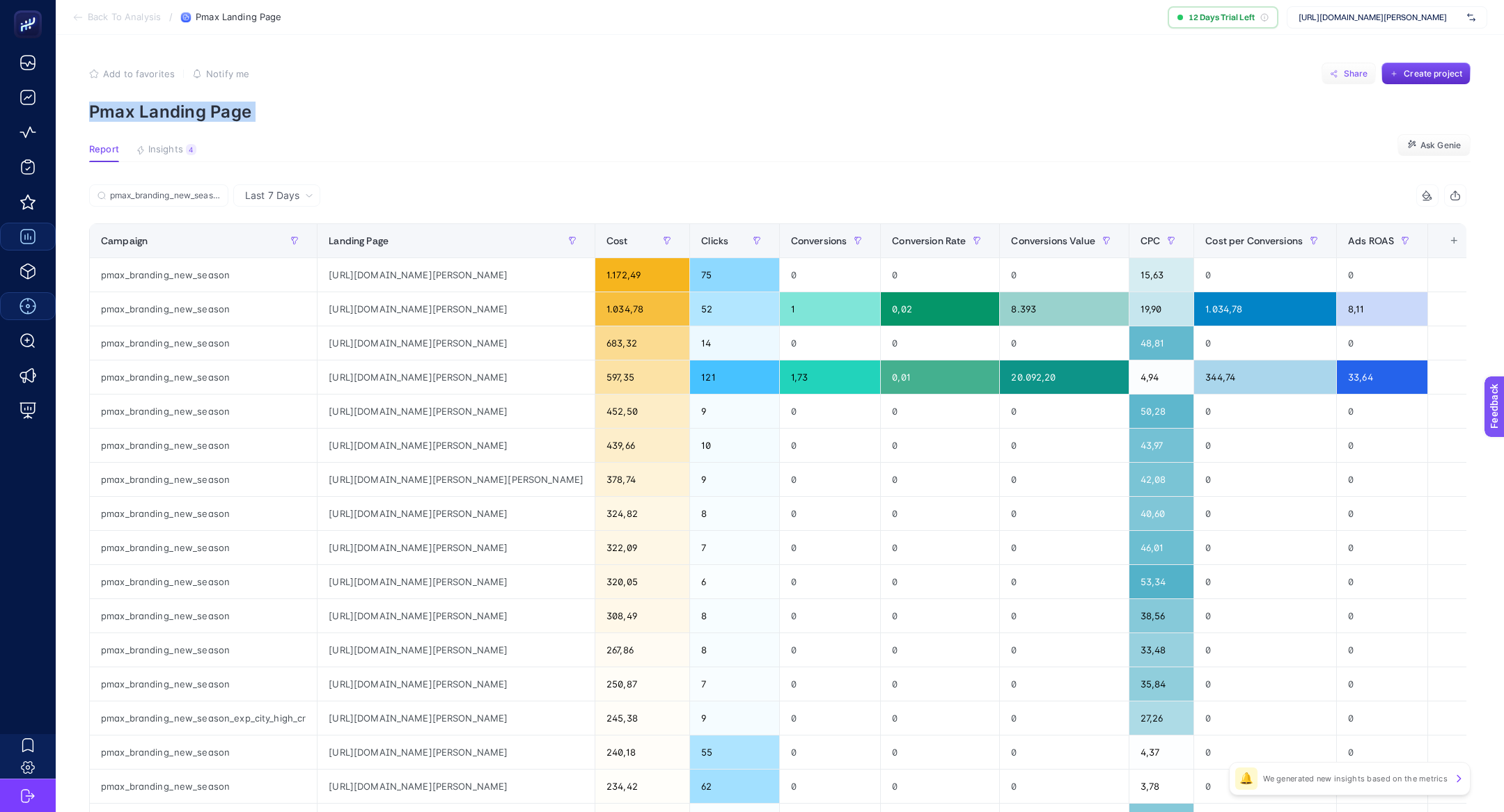
click at [1349, 70] on span "Share" at bounding box center [1355, 74] width 24 height 11
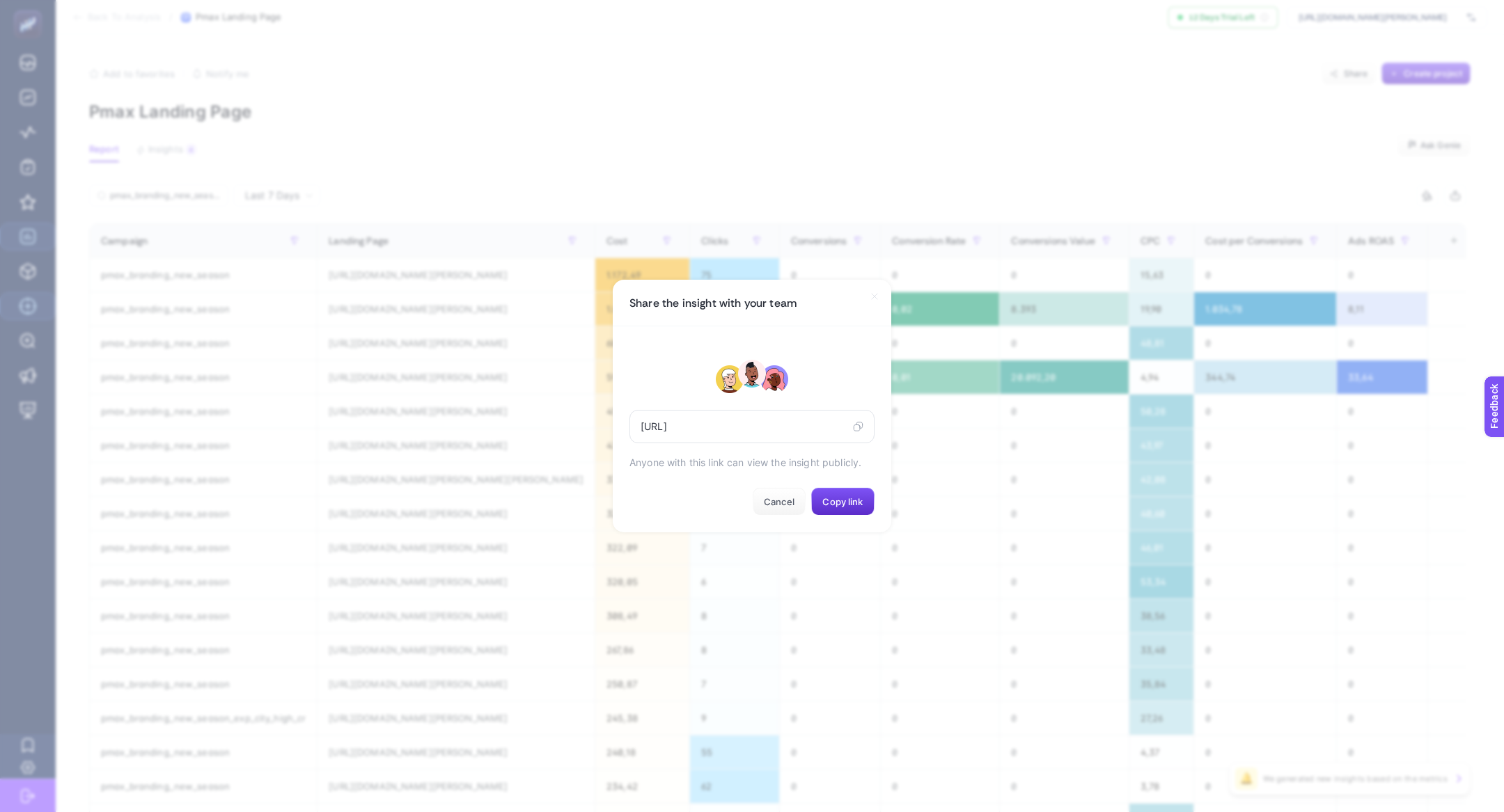
click at [841, 429] on span "https://app.heybooster.ai/public-insight-post/68a5bf31ca8b38c25aa016d8" at bounding box center [744, 427] width 207 height 11
click at [860, 429] on icon at bounding box center [859, 427] width 11 height 11
click at [387, 296] on section "Share the insight with your team https://app.heybooster.ai/public-insight-post/…" at bounding box center [752, 406] width 1504 height 812
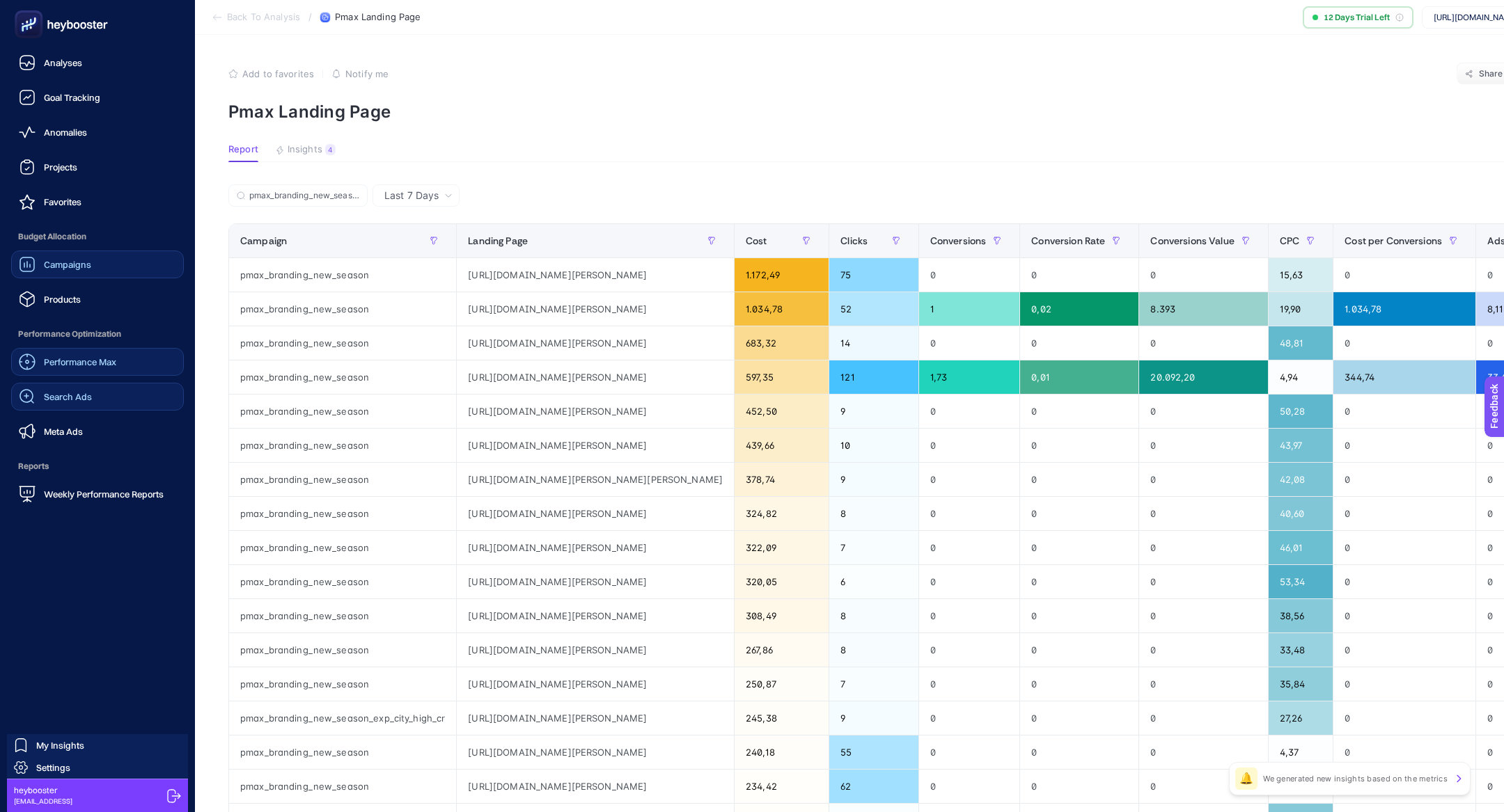
click at [79, 403] on div "Search Ads" at bounding box center [55, 397] width 73 height 17
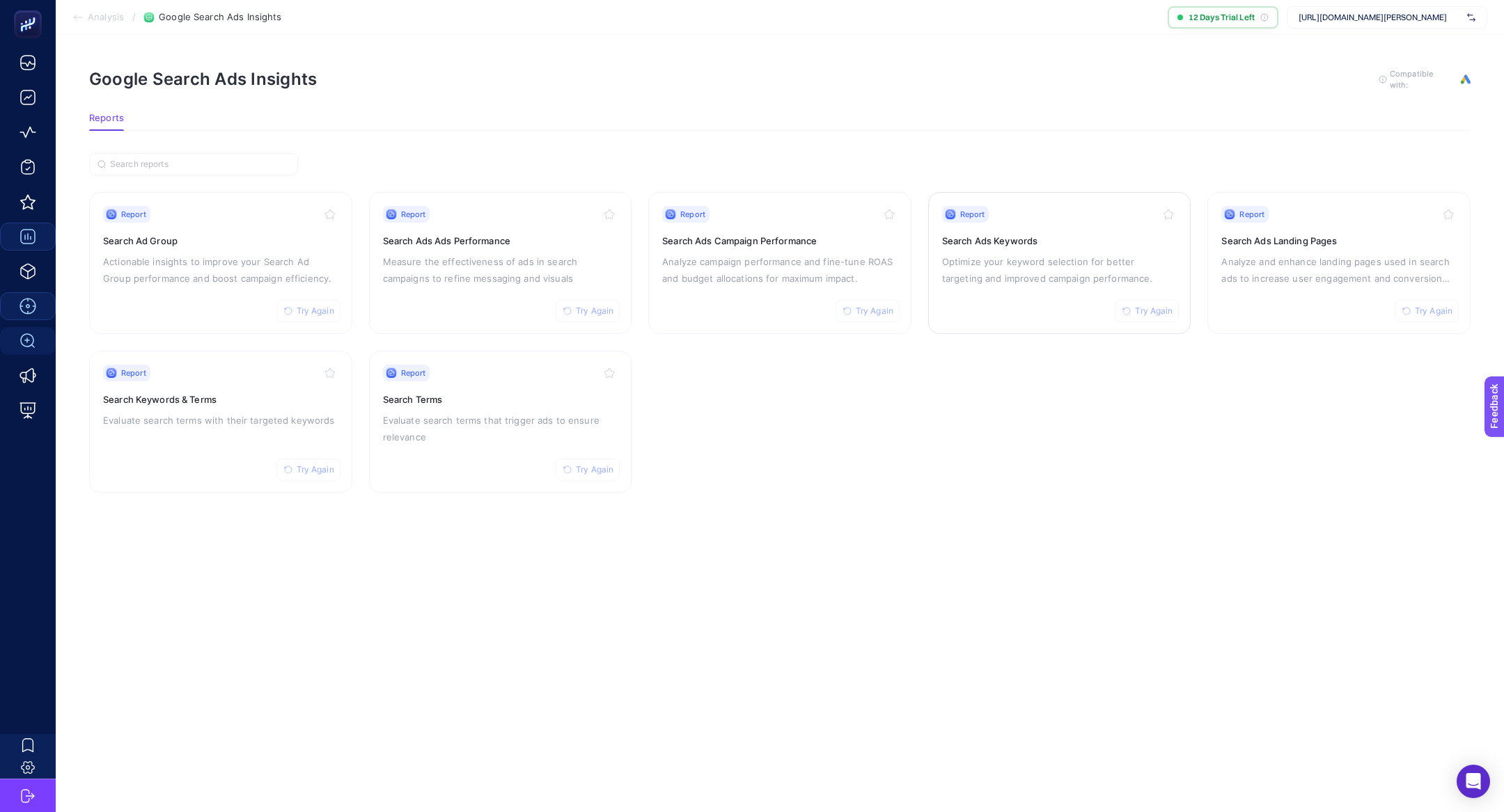
click at [1045, 302] on div "Report Try Again Search Ads Keywords Optimize your keyword selection for better…" at bounding box center [1060, 263] width 235 height 114
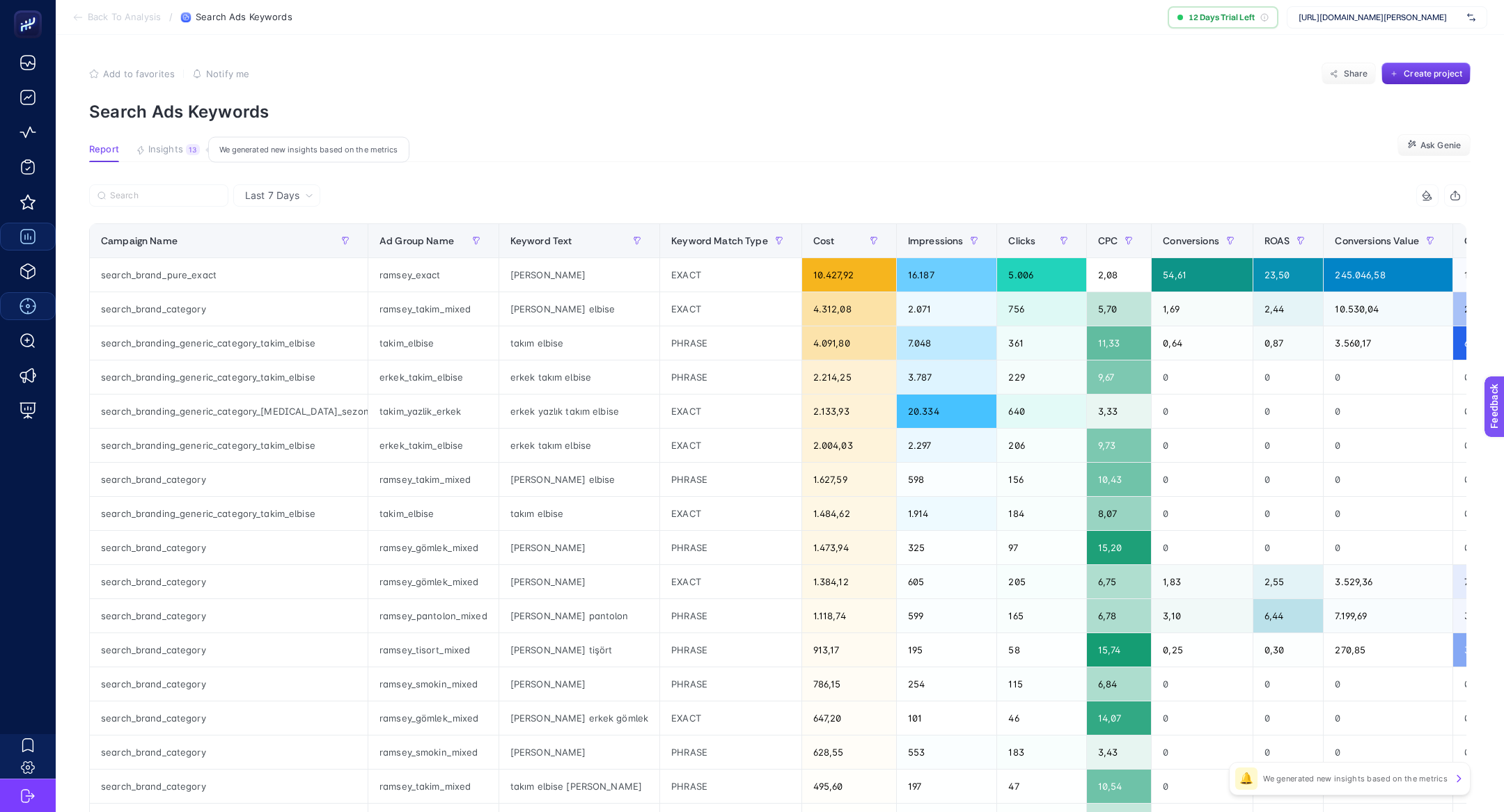
click at [165, 144] on span "Insights" at bounding box center [165, 150] width 35 height 11
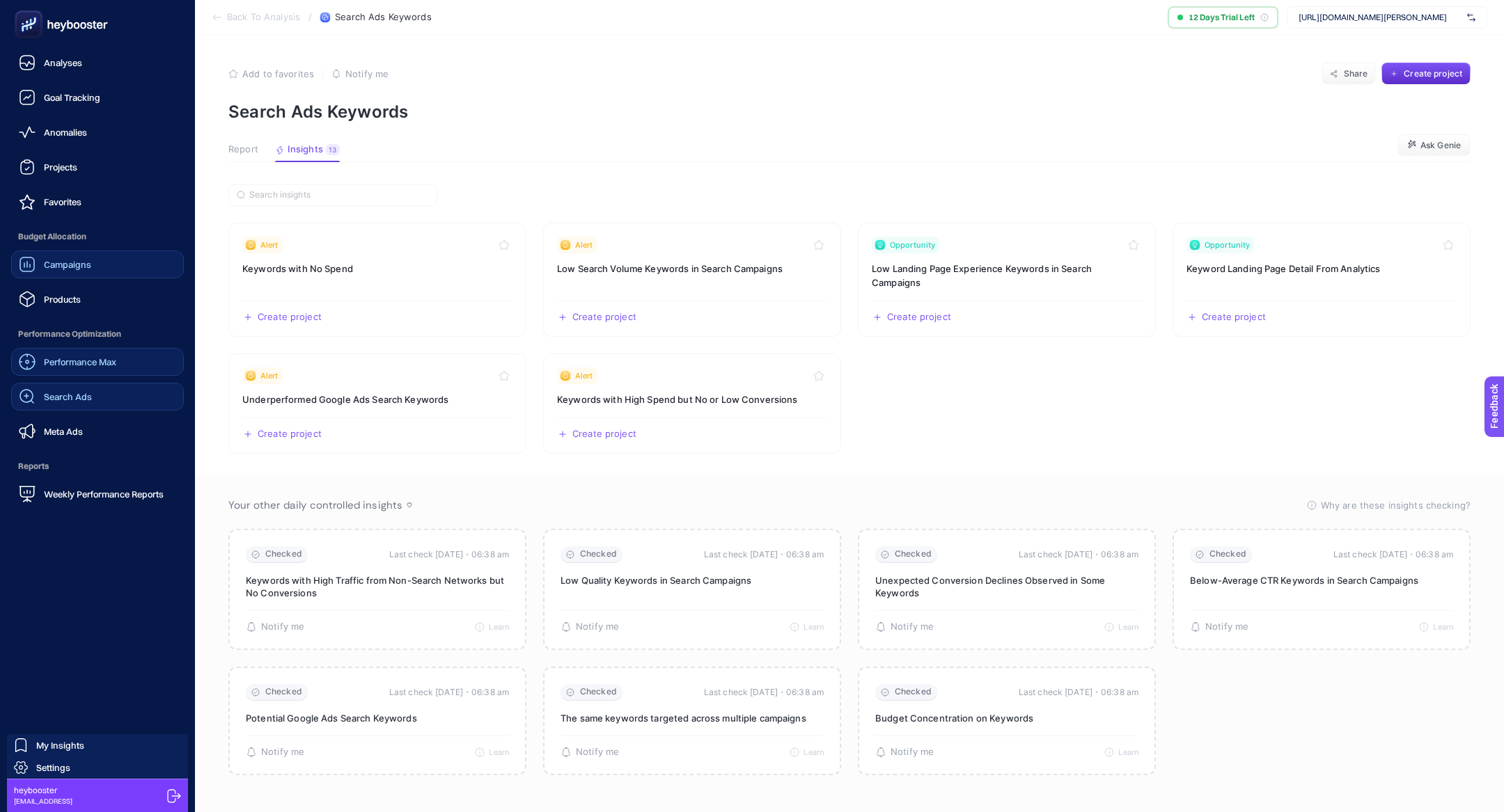
click at [47, 390] on div "Search Ads" at bounding box center [55, 397] width 73 height 17
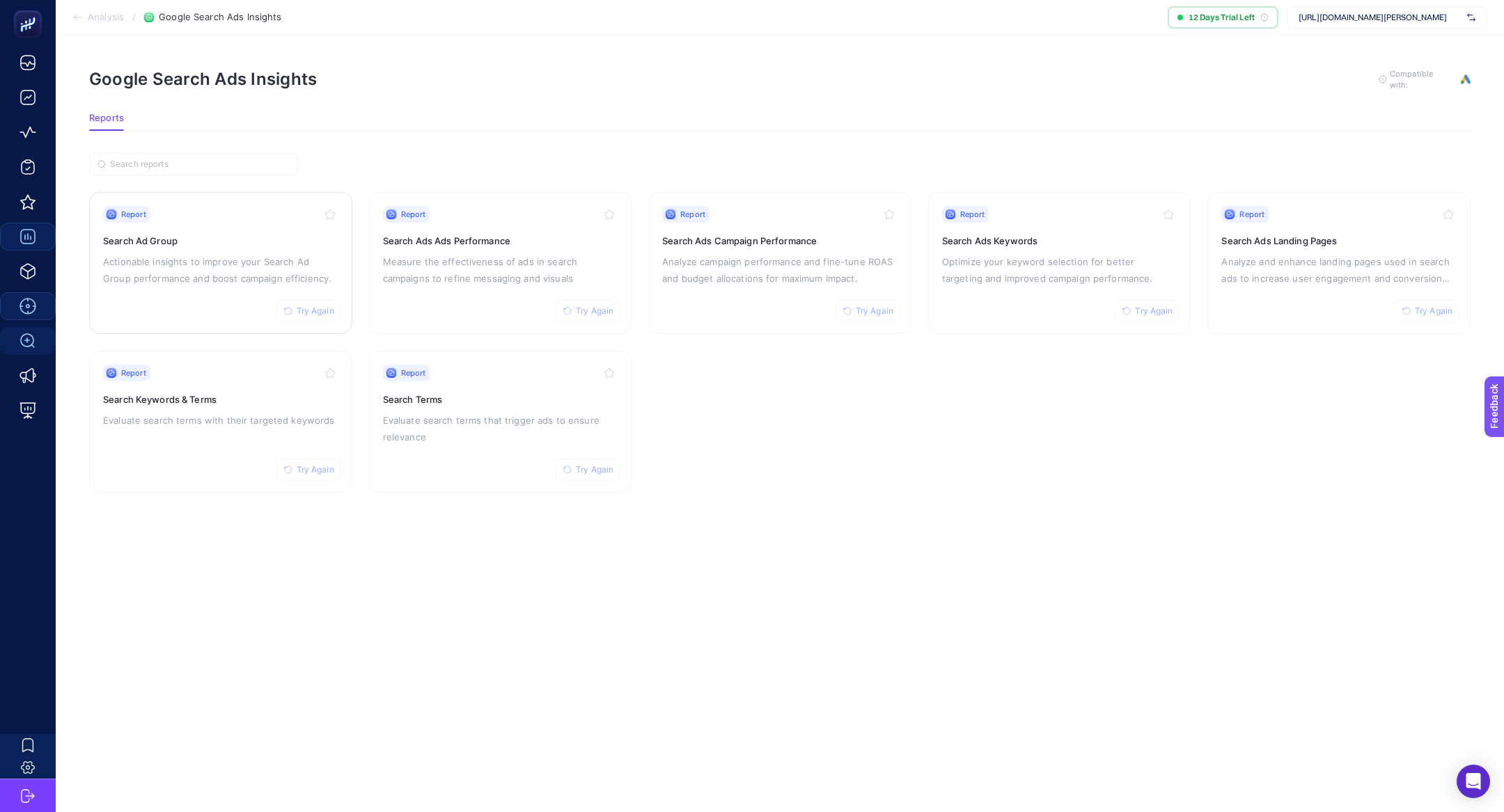
click at [215, 262] on p "Actionable insights to improve your Search Ad Group performance and boost campa…" at bounding box center [221, 269] width 235 height 33
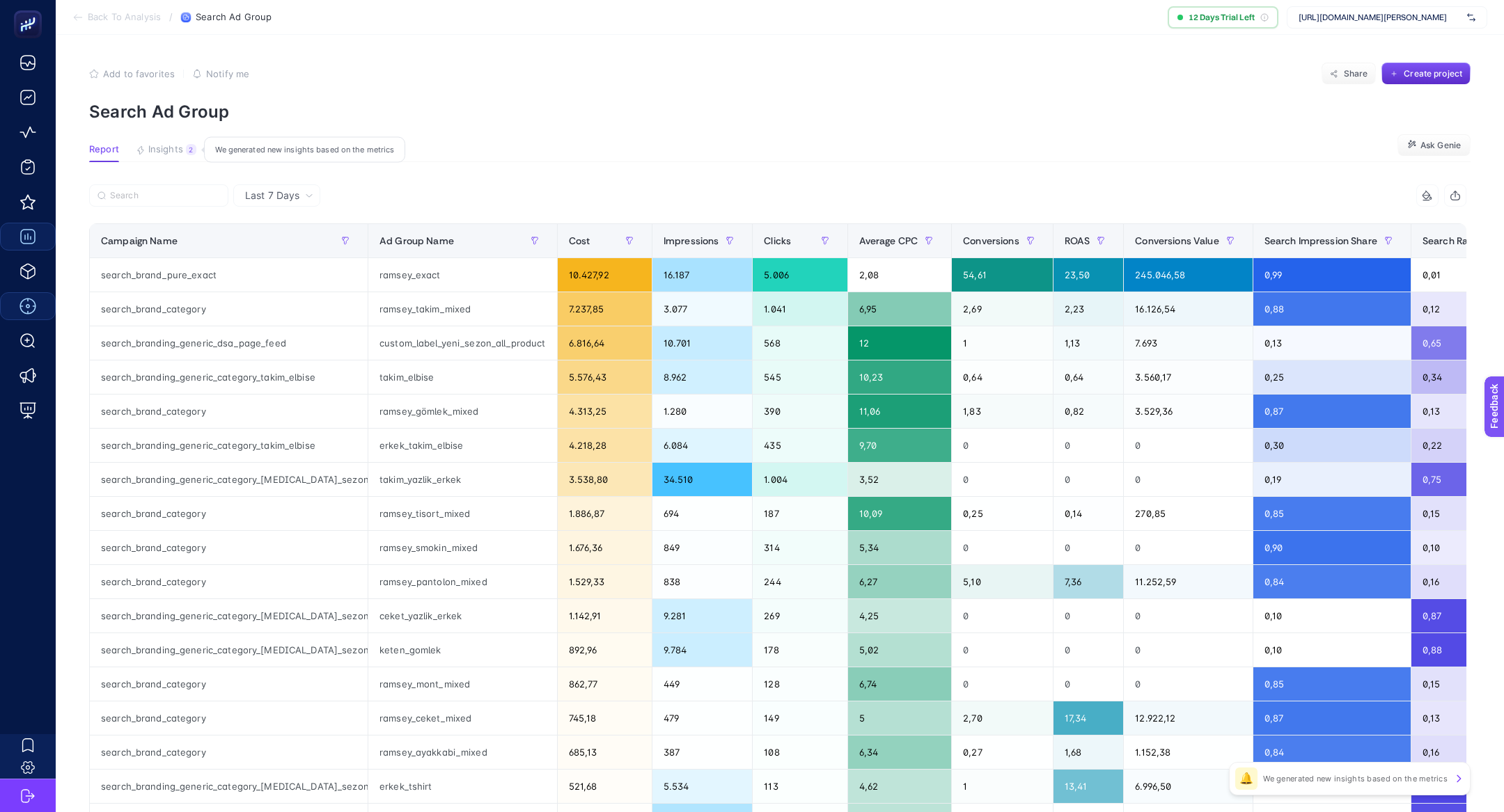
click at [168, 155] on button "Insights 2 We generated new insights based on the metrics" at bounding box center [166, 153] width 61 height 18
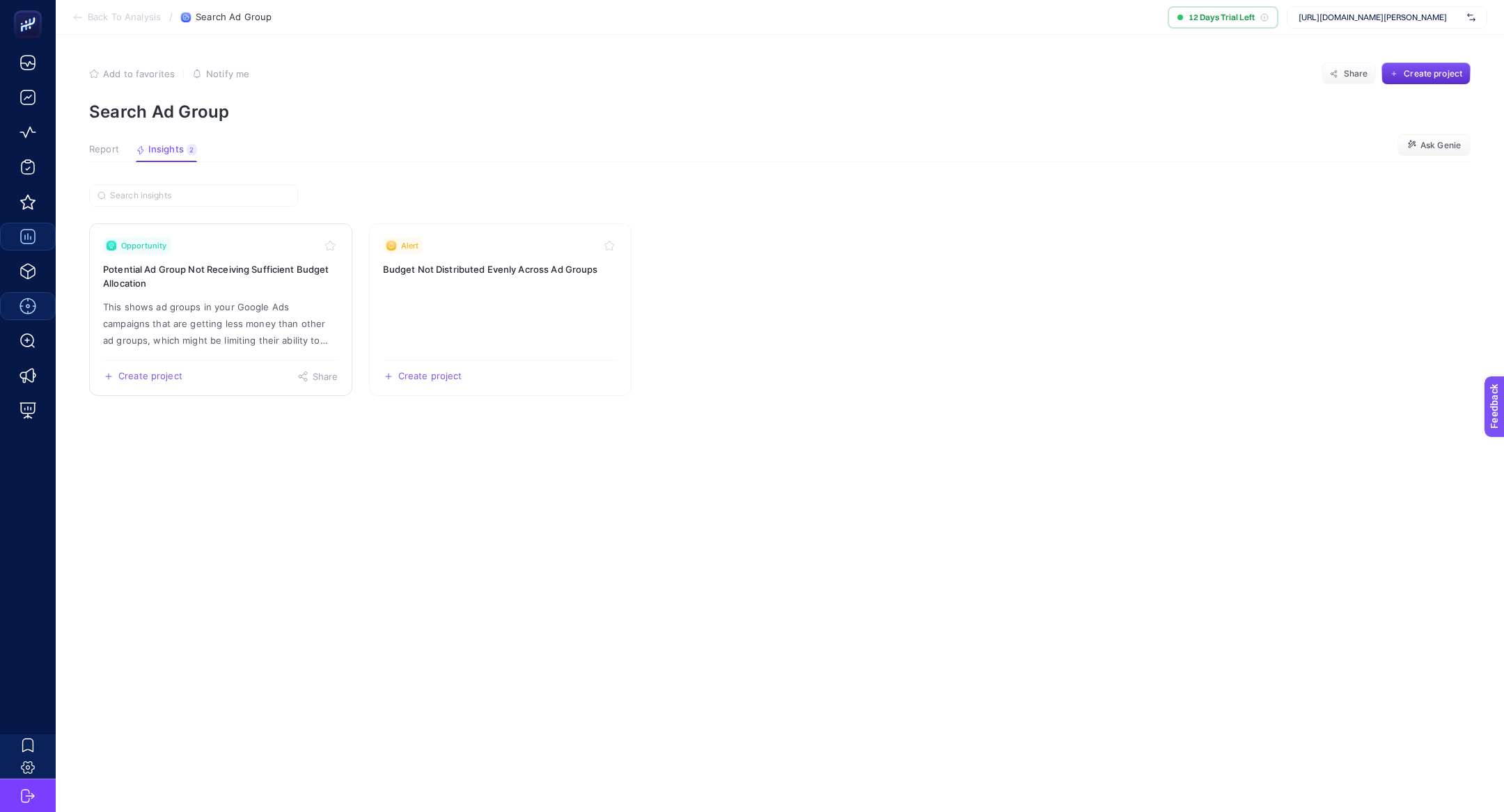
click at [260, 293] on link "Opportunity Potential Ad Group Not Receiving Sufficient Budget Allocation This …" at bounding box center [220, 310] width 263 height 173
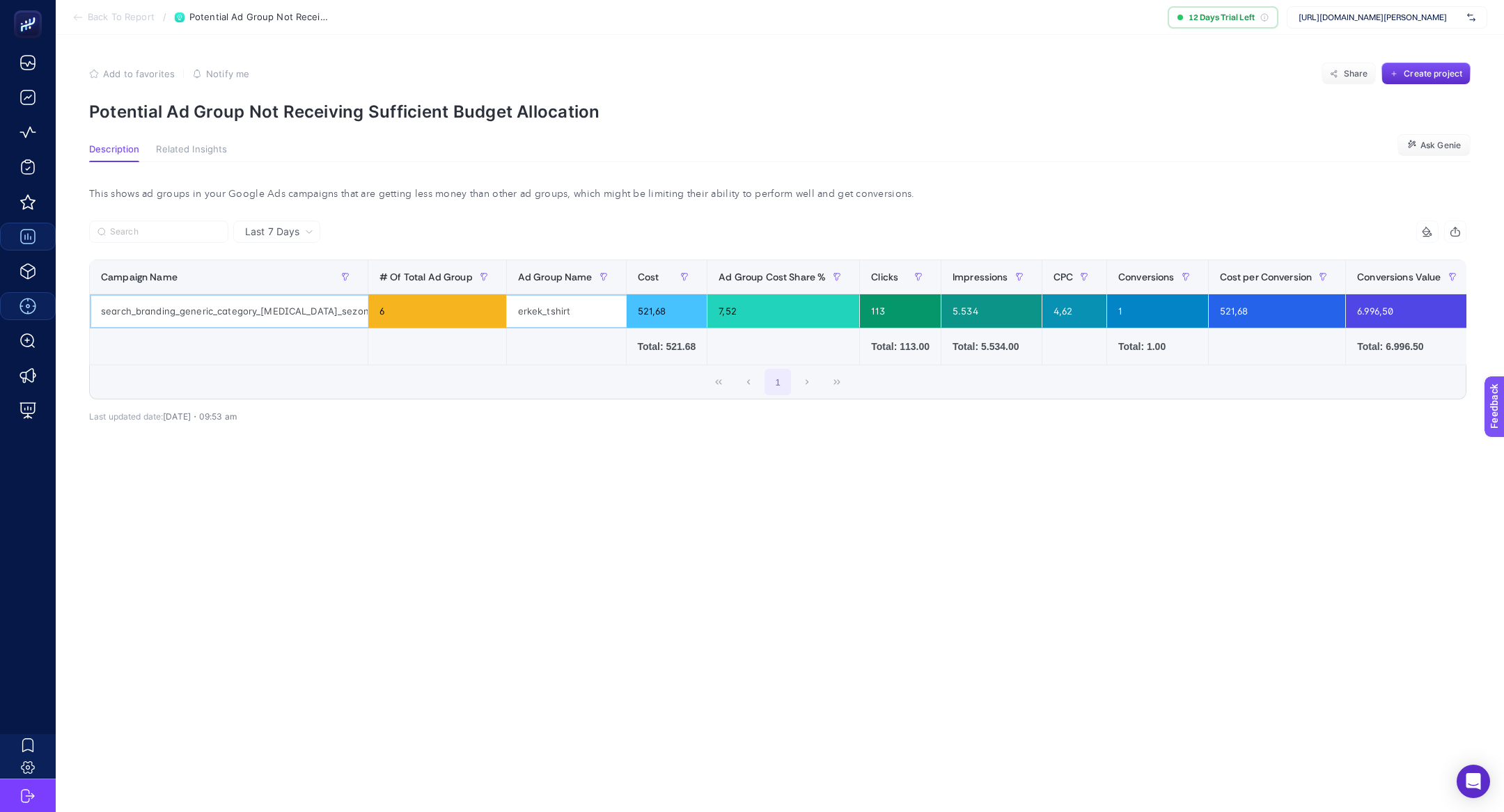
click at [276, 320] on div "search_branding_generic_category_[MEDICAL_DATA]_sezonu_ai_max" at bounding box center [229, 310] width 278 height 33
click at [274, 316] on div "search_branding_generic_category_[MEDICAL_DATA]_sezonu_ai_max" at bounding box center [229, 310] width 278 height 33
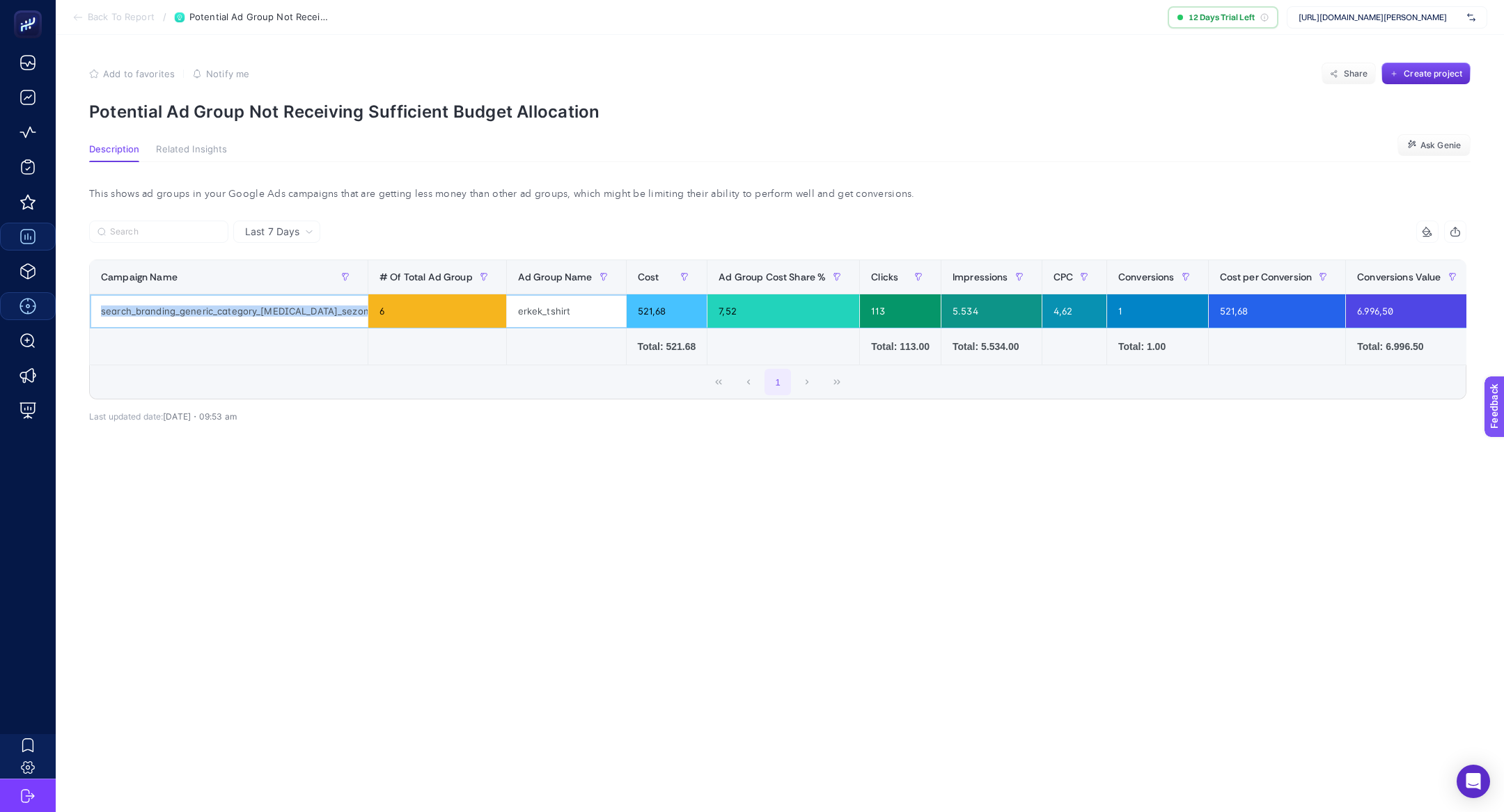
click at [274, 316] on div "search_branding_generic_category_[MEDICAL_DATA]_sezonu_ai_max" at bounding box center [229, 310] width 278 height 33
click at [310, 91] on section "Add to favorites false Notify me Share Create project Potential Ad Group Not Re…" at bounding box center [780, 92] width 1382 height 59
click at [310, 97] on section "Add to favorites false Notify me Share Create project Potential Ad Group Not Re…" at bounding box center [780, 92] width 1382 height 59
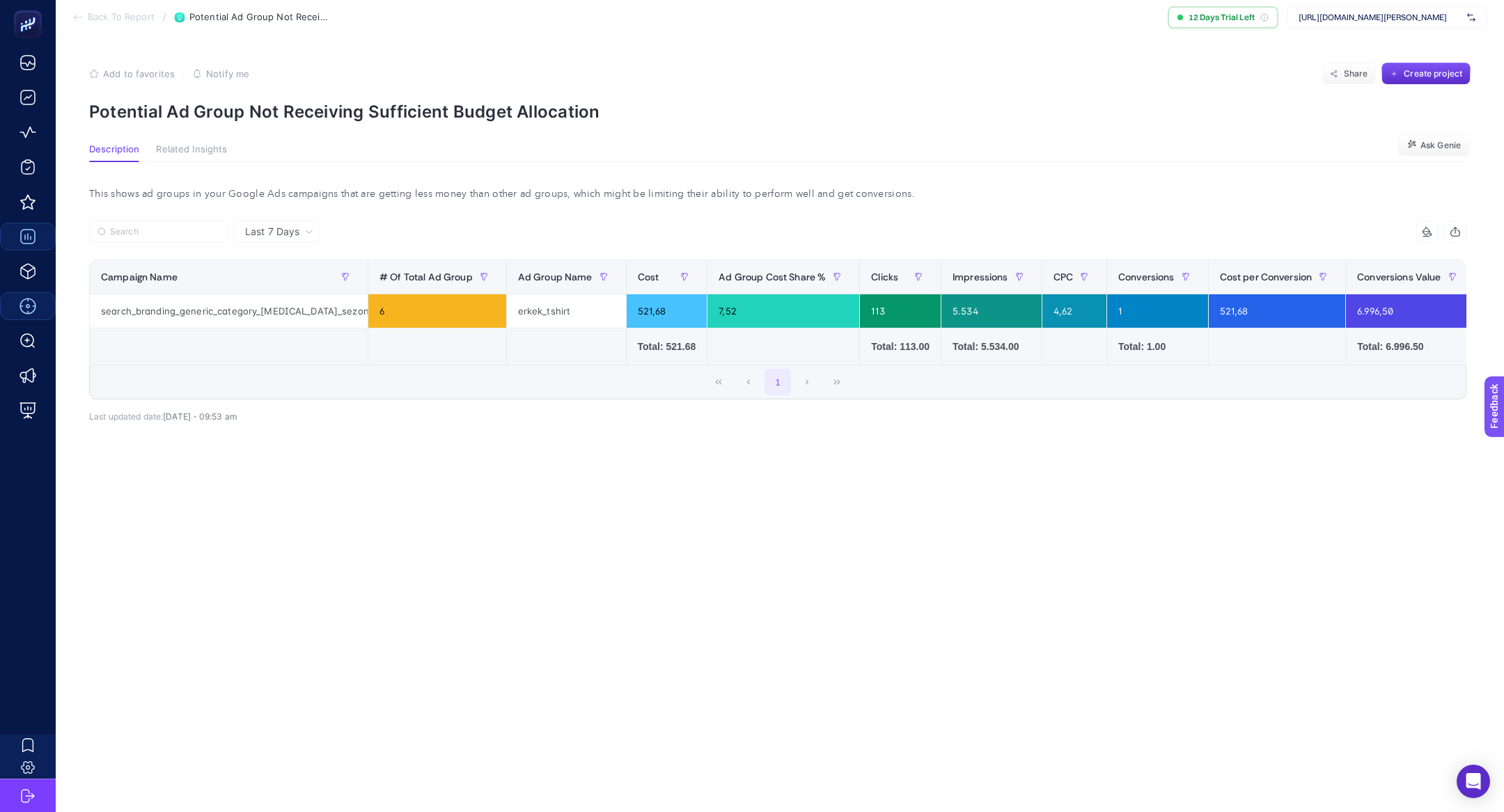
click at [310, 113] on p "Potential Ad Group Not Receiving Sufficient Budget Allocation" at bounding box center [780, 111] width 1382 height 21
copy article "Potential Ad Group Not Receiving Sufficient Budget Allocation"
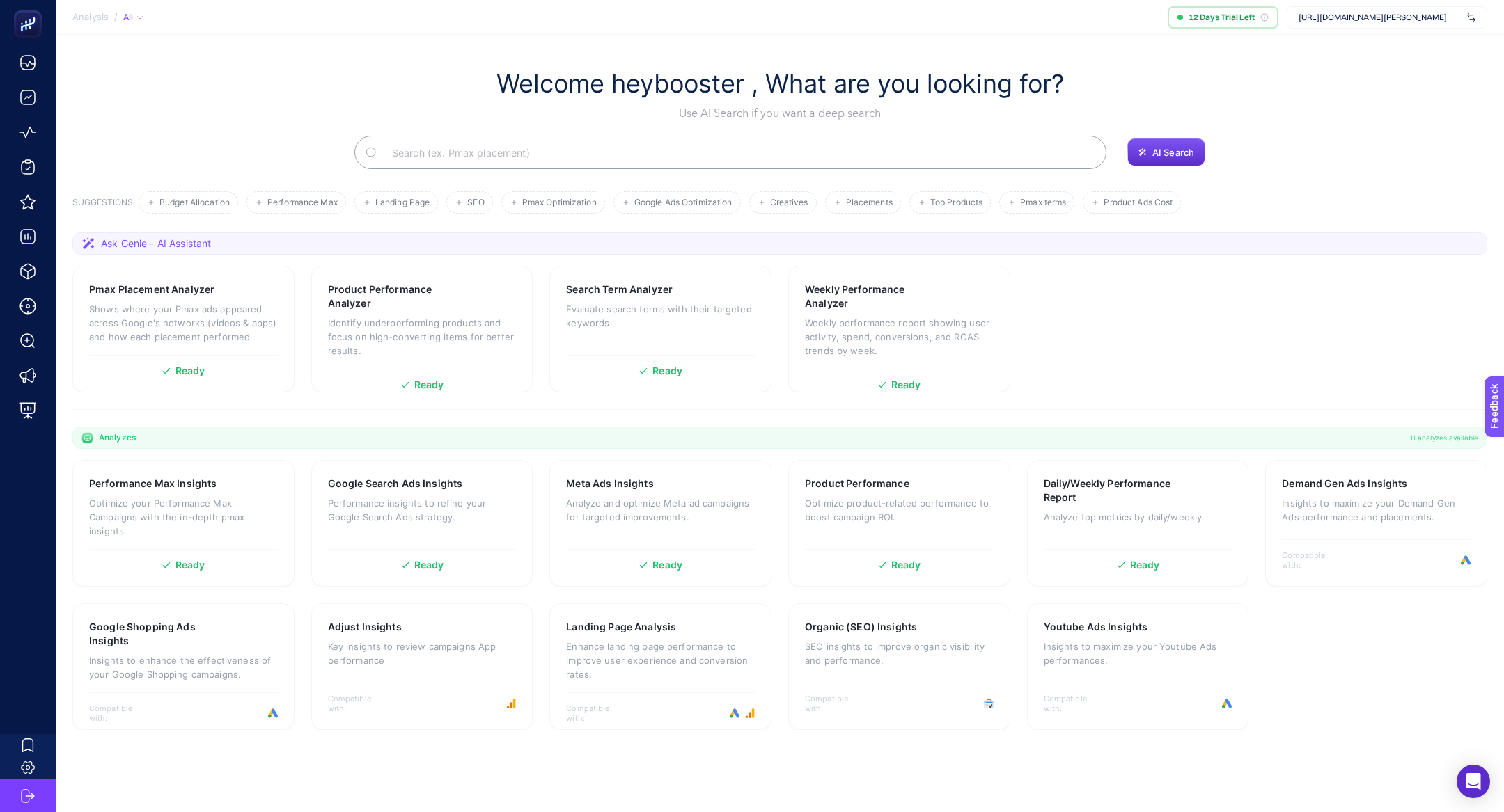
click at [1409, 10] on div "[URL][DOMAIN_NAME][PERSON_NAME]" at bounding box center [1386, 17] width 201 height 22
type input "parf"
click at [1330, 46] on span "https://parfois.com.tr/" at bounding box center [1341, 45] width 85 height 11
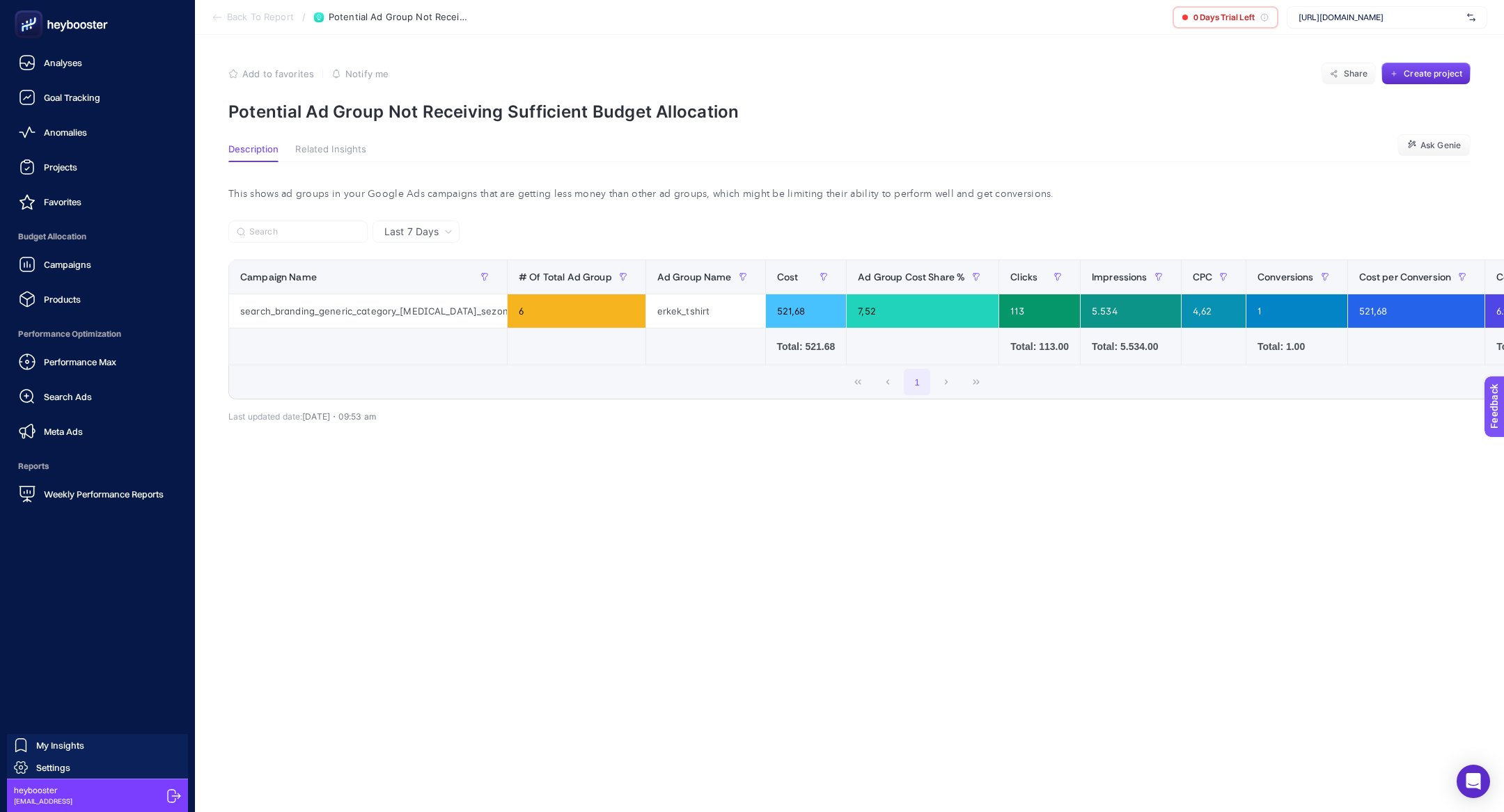
click at [81, 248] on span "Budget Allocation" at bounding box center [97, 236] width 173 height 28
click at [85, 257] on div "Campaigns" at bounding box center [54, 264] width 72 height 17
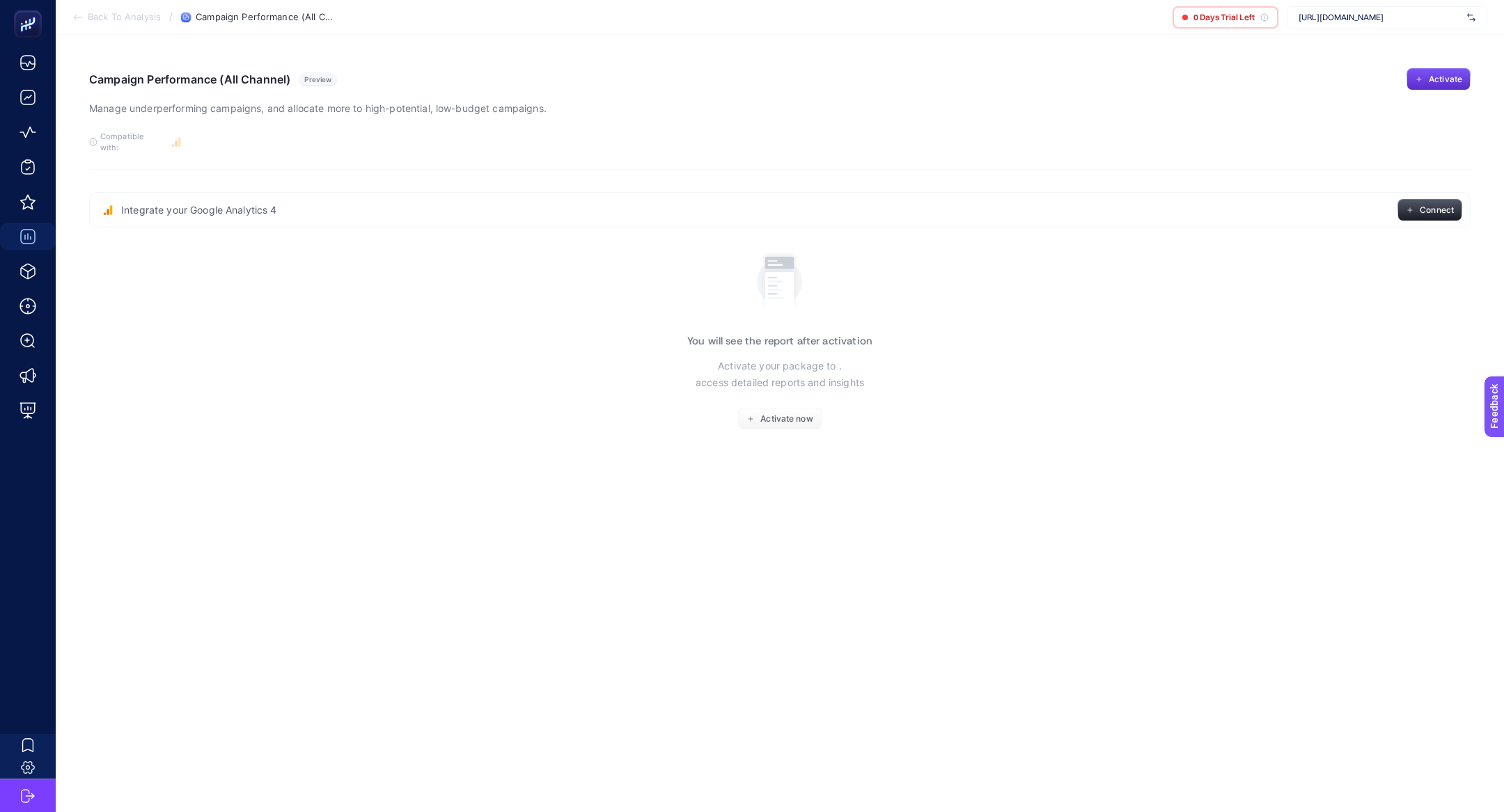
click at [1353, 17] on span "[URL][DOMAIN_NAME]" at bounding box center [1380, 17] width 163 height 11
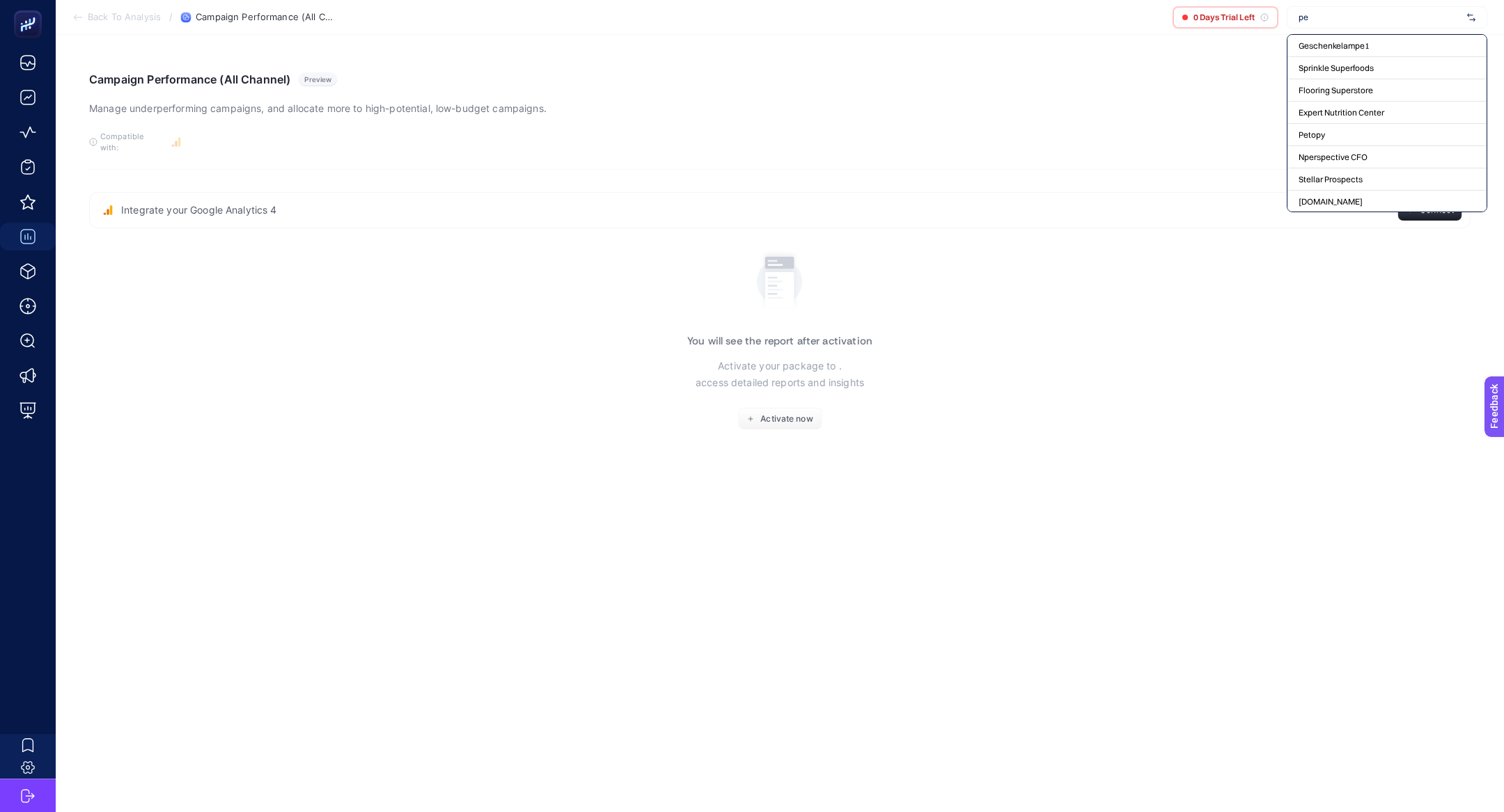
type input "p"
type input "parfo"
click at [896, 309] on section "You will see the report after activation Activate your package to . access deta…" at bounding box center [780, 338] width 1382 height 220
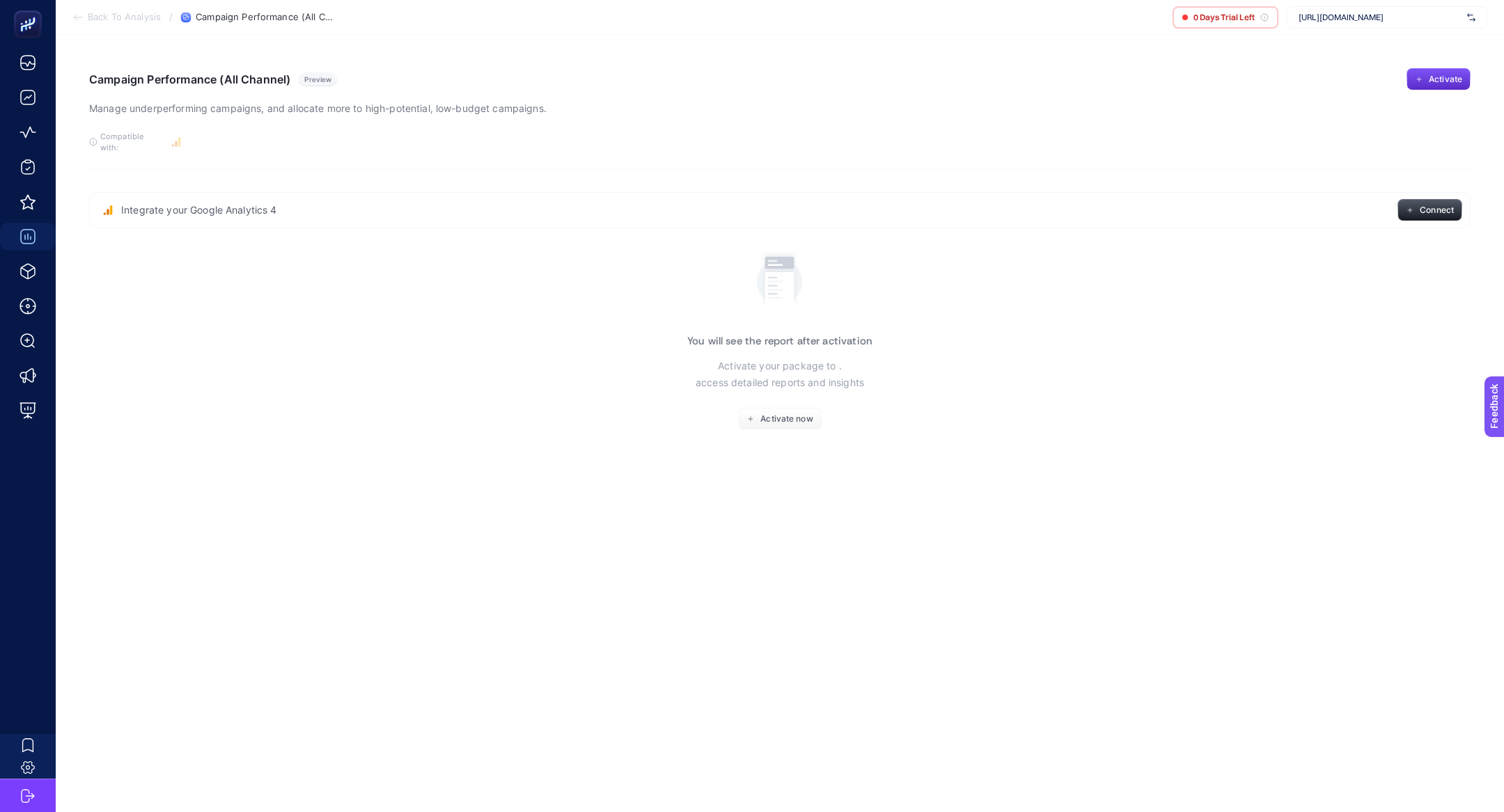
click at [1352, 19] on span "[URL][DOMAIN_NAME]" at bounding box center [1380, 17] width 163 height 11
type input "tomm"
click at [1390, 44] on div "[PERSON_NAME]" at bounding box center [1386, 45] width 199 height 22
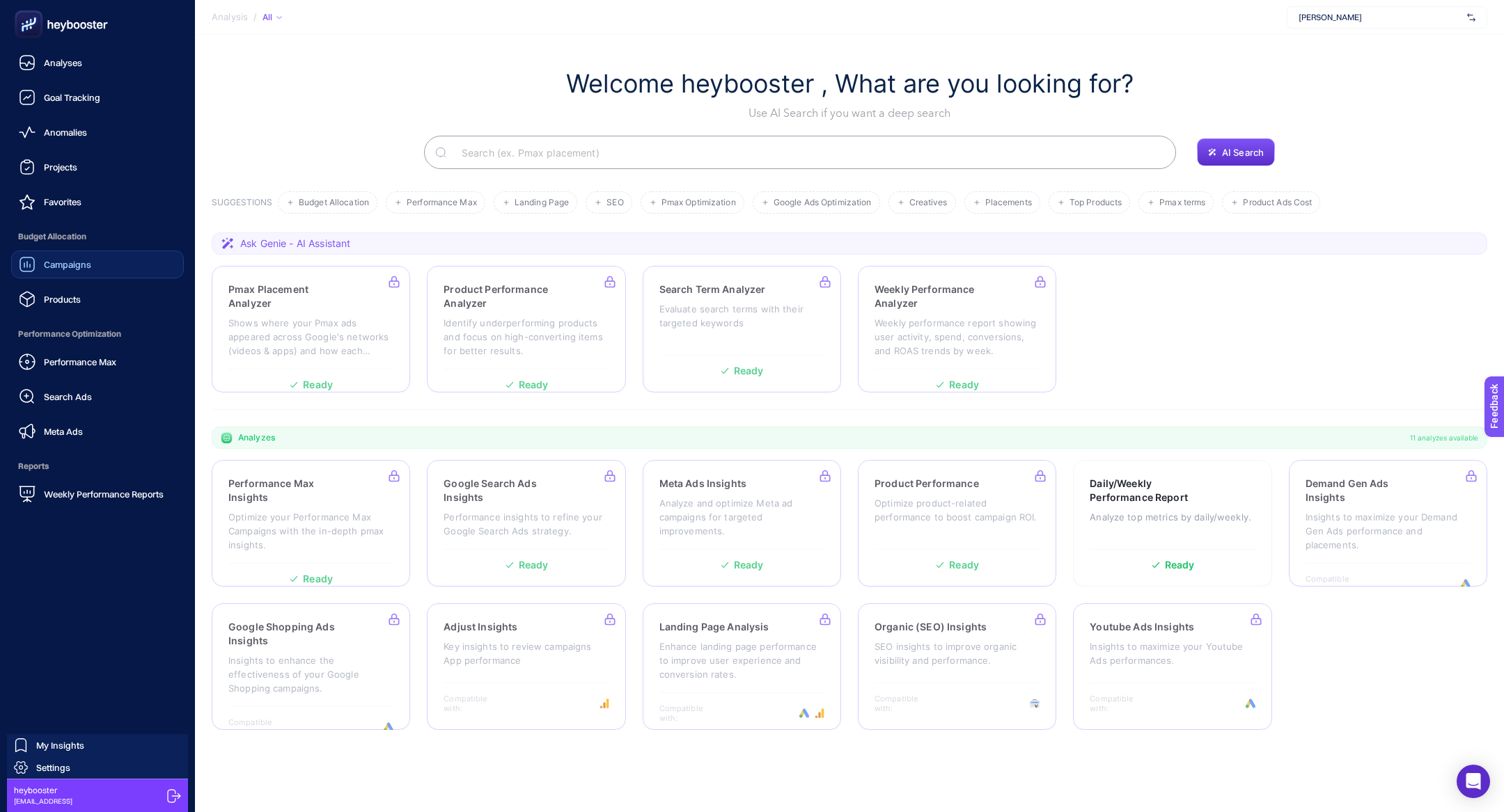
click at [45, 266] on span "Campaigns" at bounding box center [67, 265] width 47 height 11
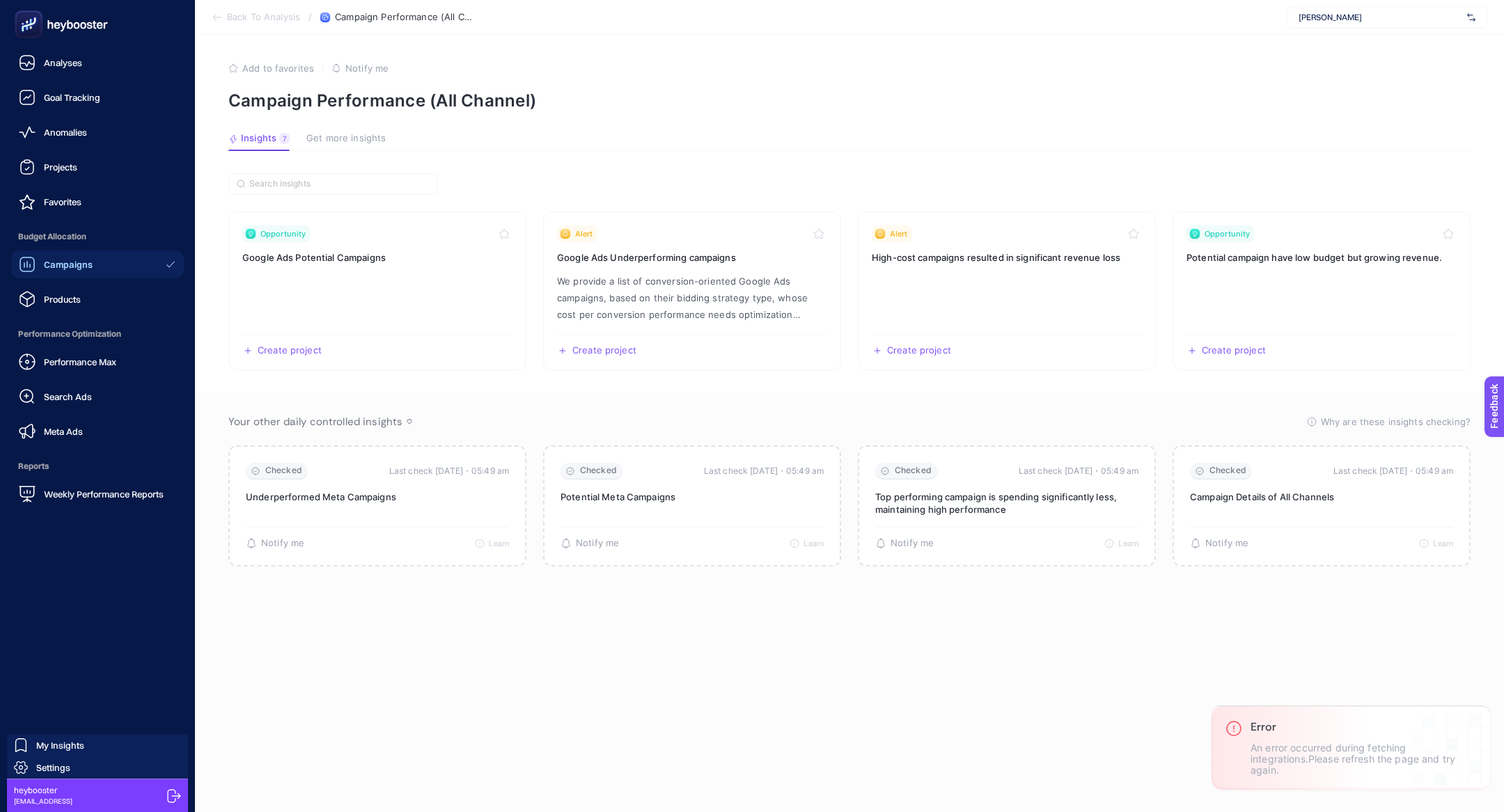
click at [86, 267] on span "Campaigns" at bounding box center [68, 265] width 49 height 11
click at [100, 397] on link "Search Ads" at bounding box center [97, 397] width 173 height 28
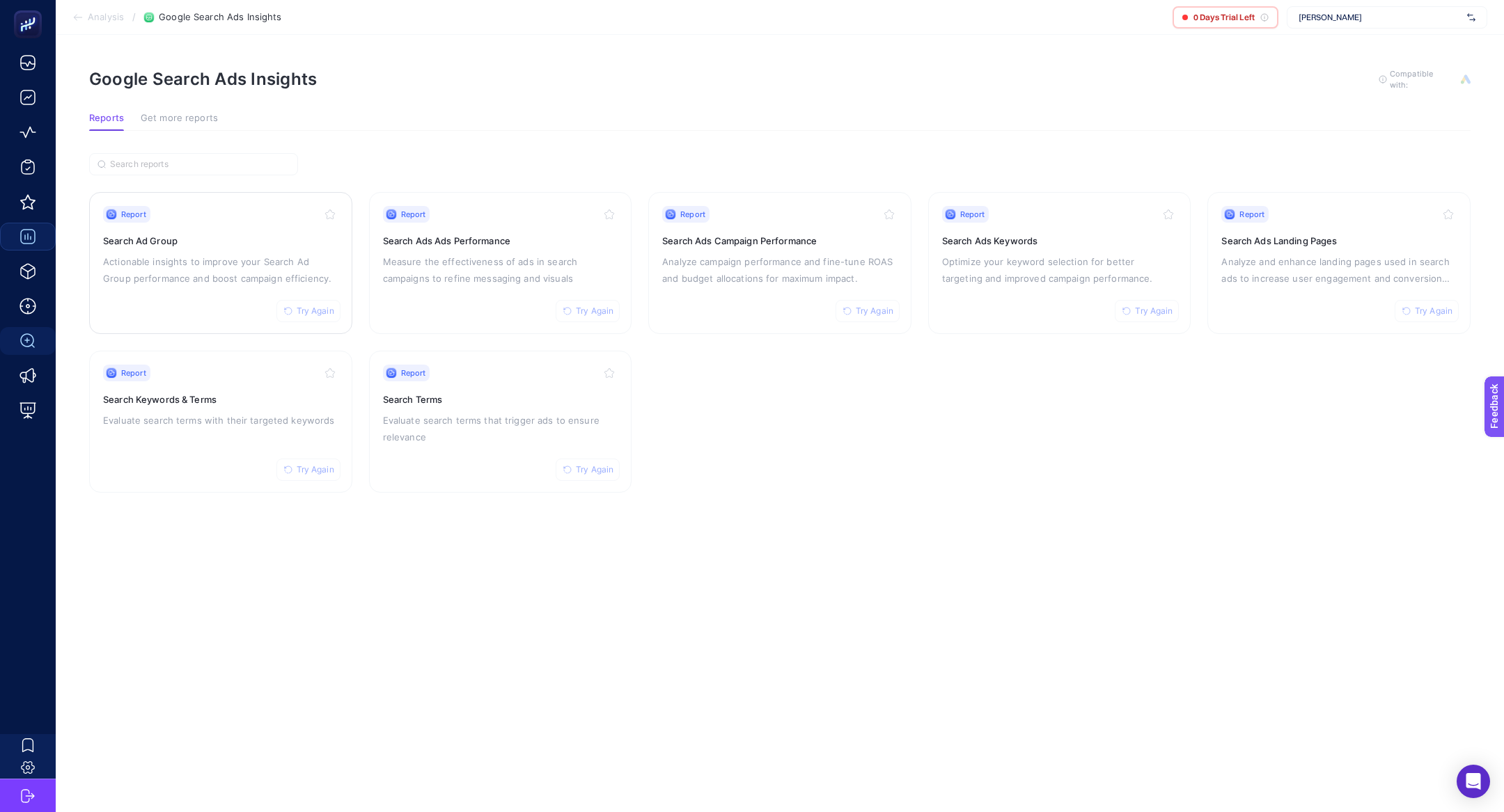
click at [243, 265] on p "Actionable insights to improve your Search Ad Group performance and boost campa…" at bounding box center [221, 269] width 235 height 33
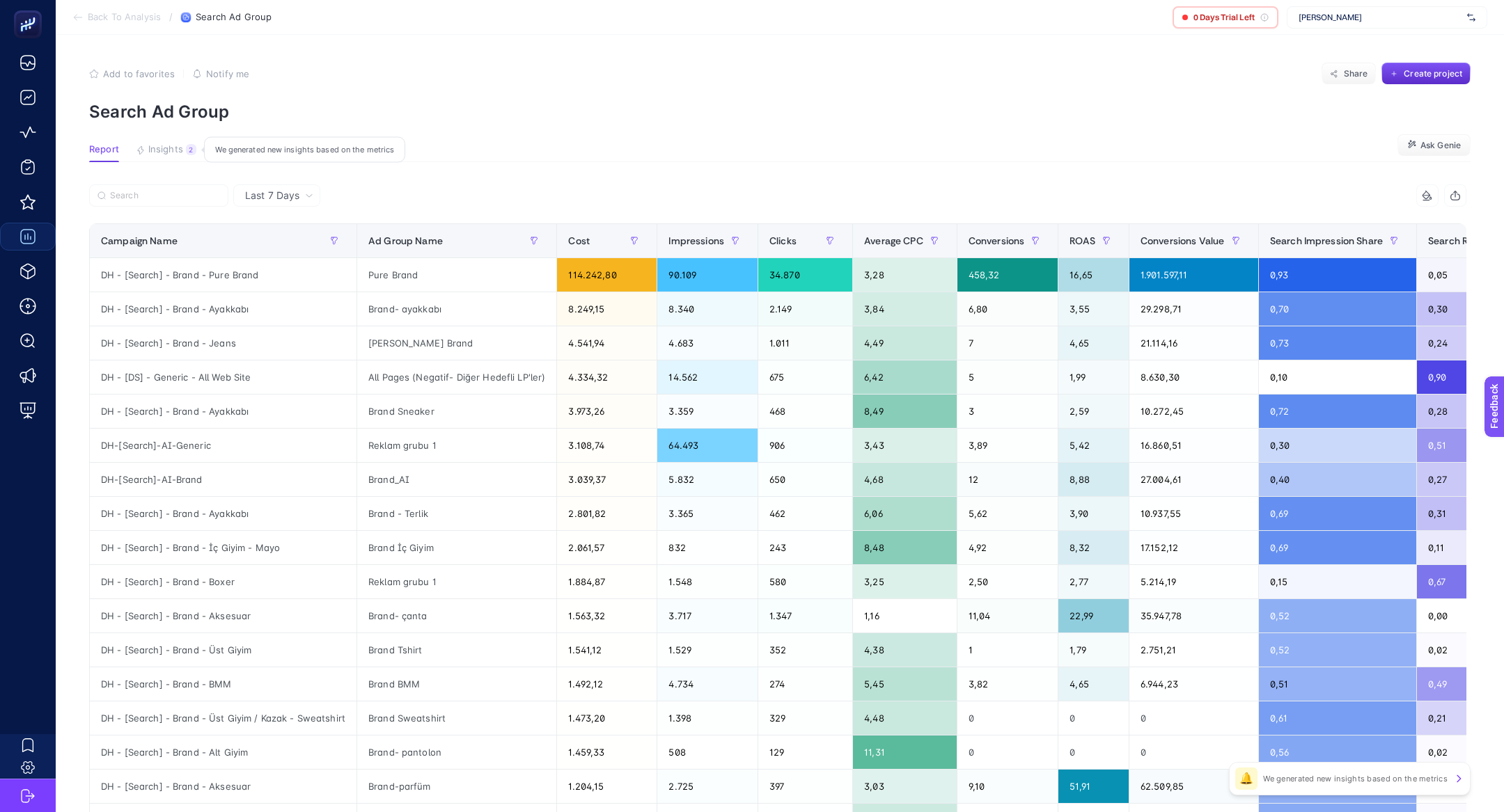
click at [182, 146] on span "Insights" at bounding box center [165, 150] width 35 height 11
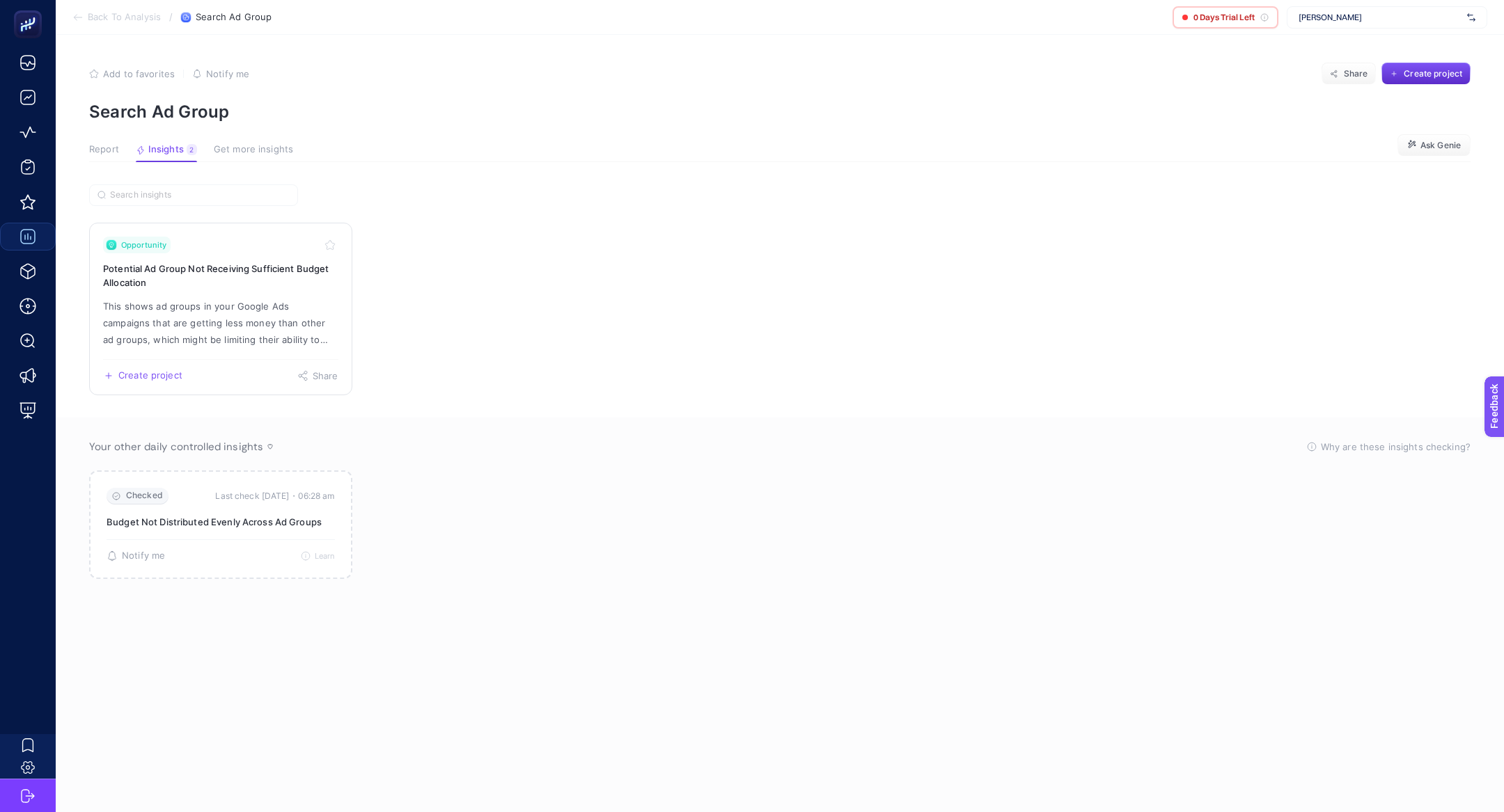
click at [227, 271] on h3 "Potential Ad Group Not Receiving Sufficient Budget Allocation" at bounding box center [221, 275] width 235 height 28
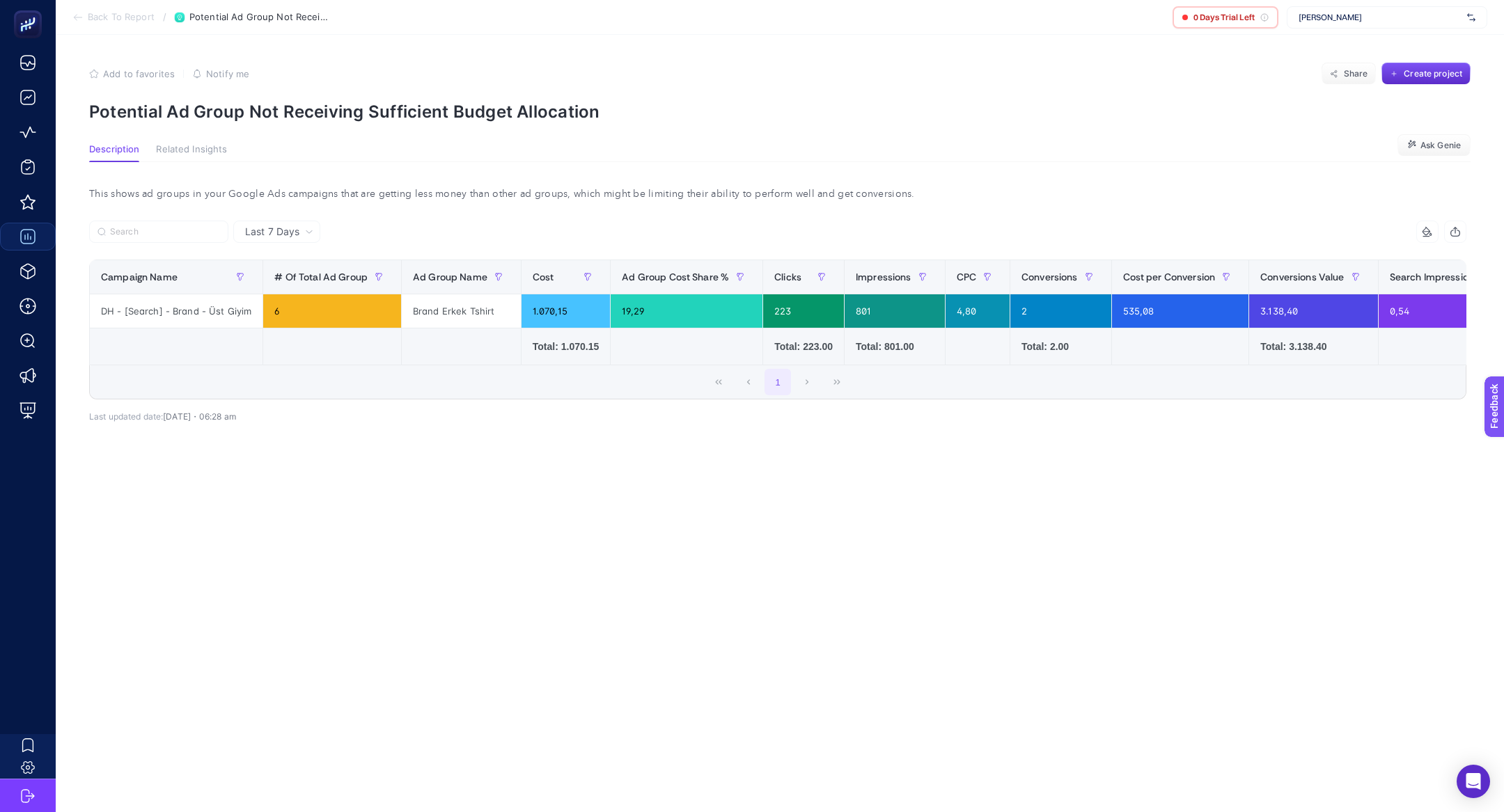
click at [259, 102] on p "Potential Ad Group Not Receiving Sufficient Budget Allocation" at bounding box center [780, 111] width 1382 height 21
copy article "Potential Ad Group Not Receiving Sufficient Budget Allocation"
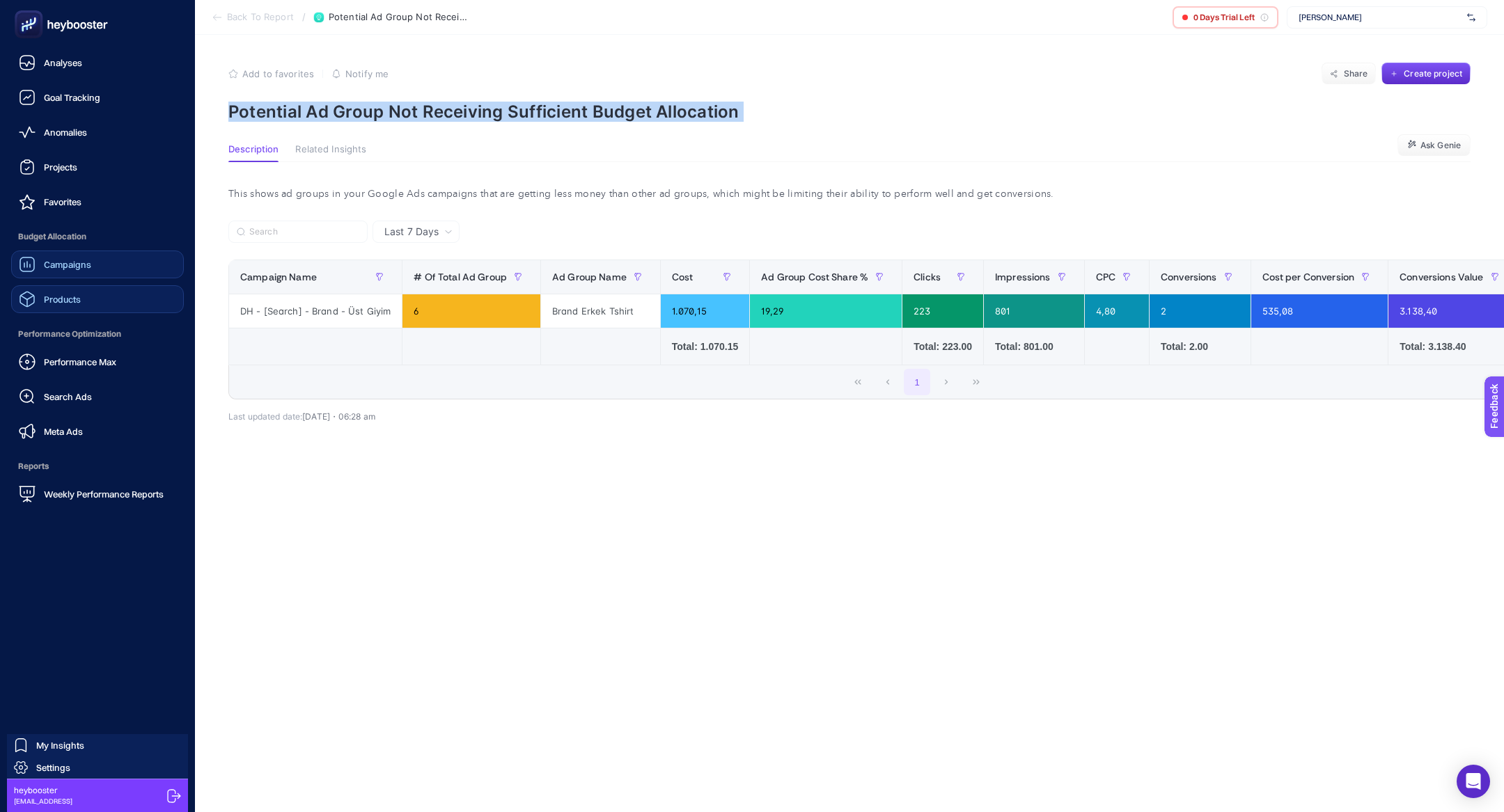
click at [73, 295] on span "Products" at bounding box center [62, 299] width 37 height 11
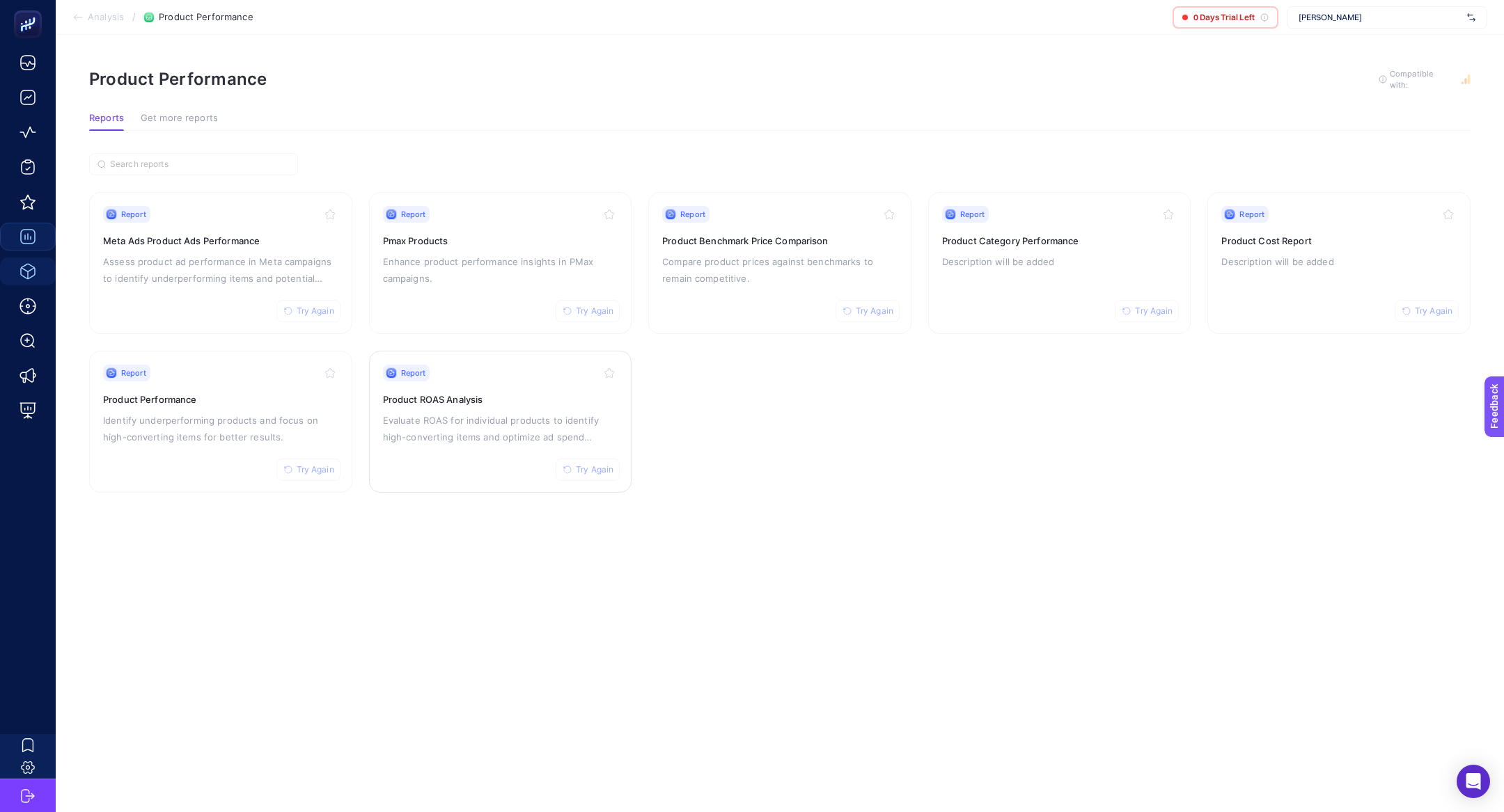
click at [477, 415] on p "Evaluate ROAS for individual products to identify high-converting items and opt…" at bounding box center [501, 428] width 235 height 33
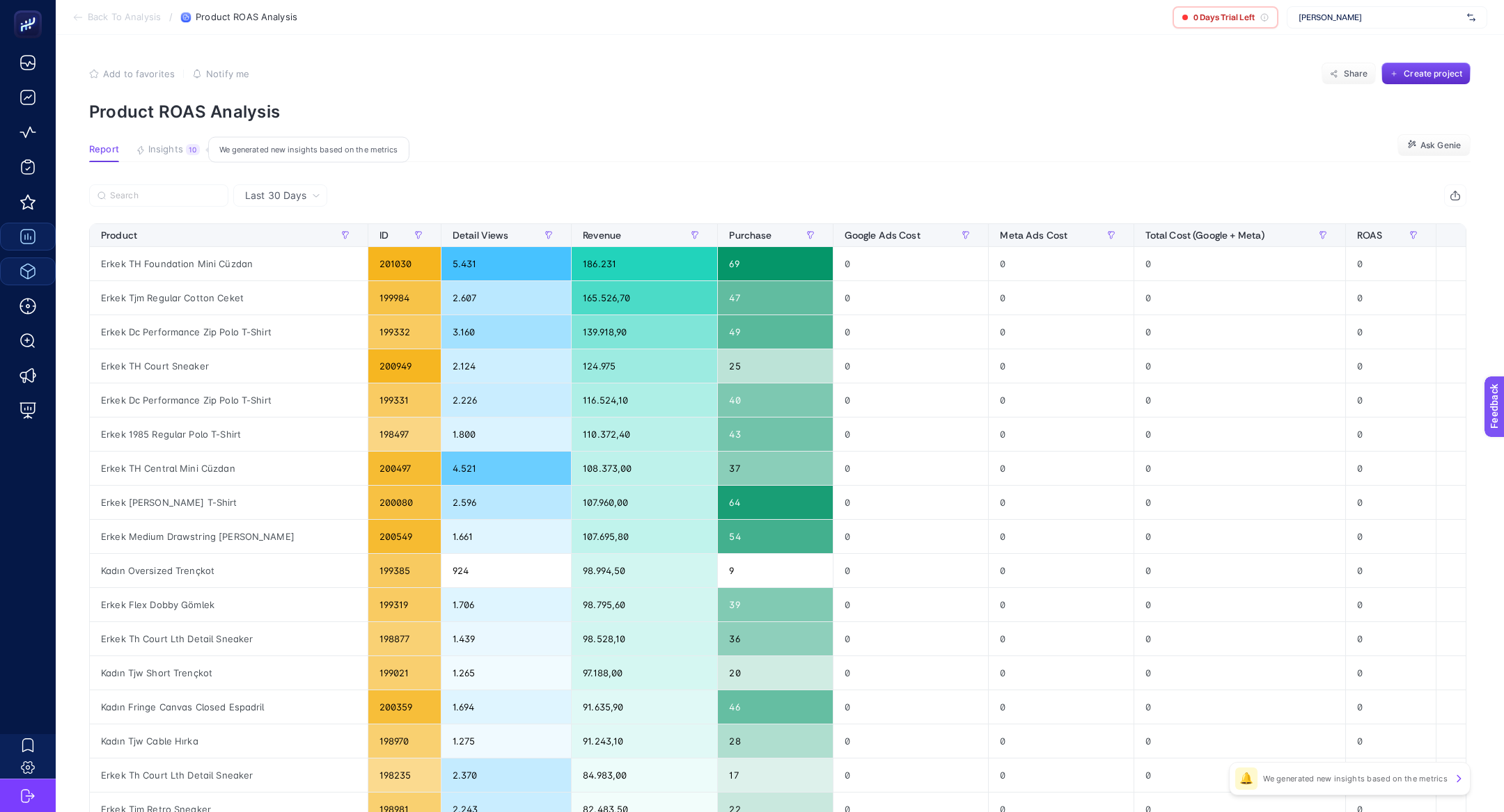
click at [167, 151] on span "Insights" at bounding box center [165, 150] width 35 height 11
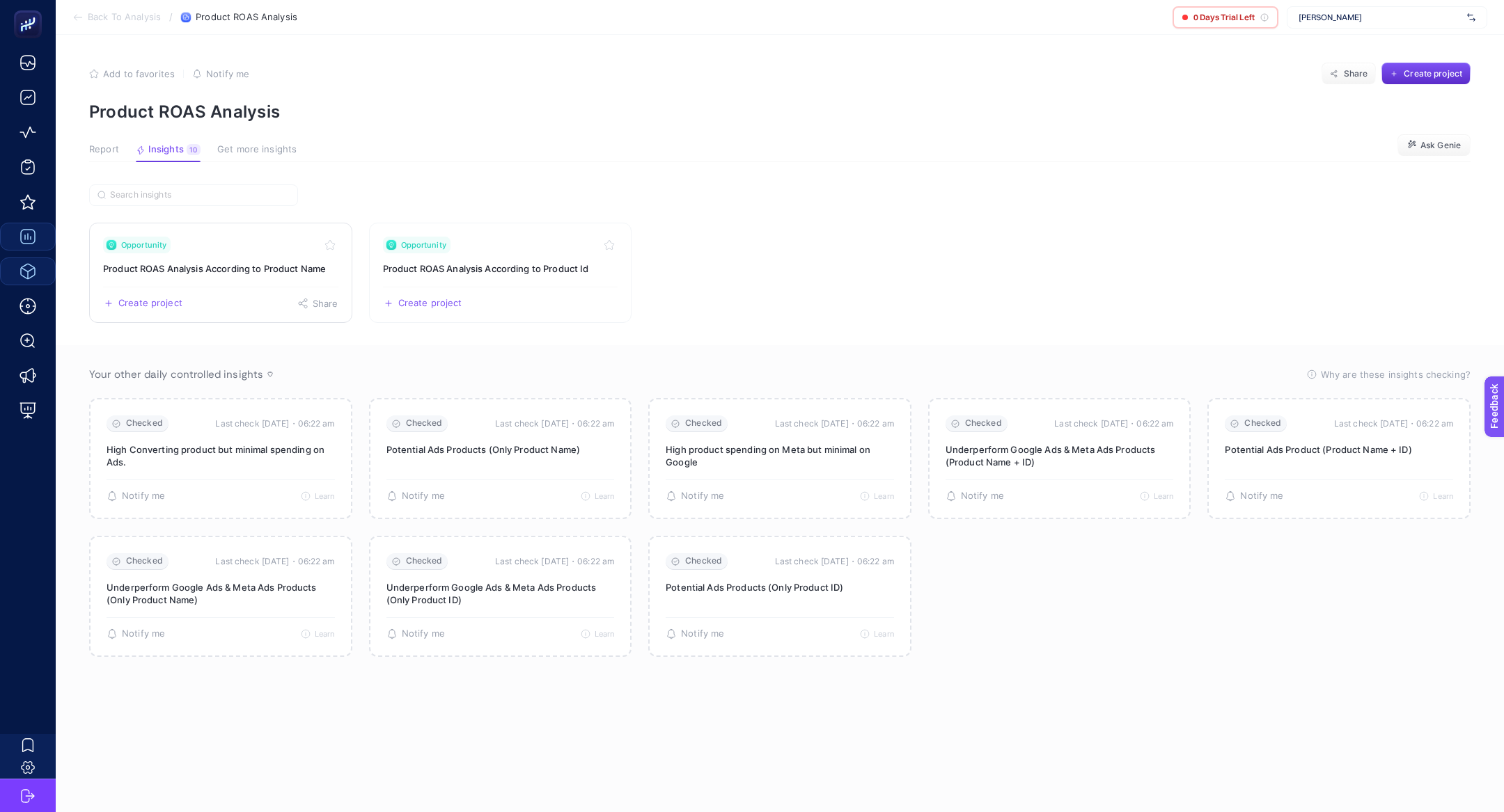
click at [245, 276] on link "Opportunity Product ROAS Analysis According to Product Name Create project Share" at bounding box center [220, 273] width 263 height 100
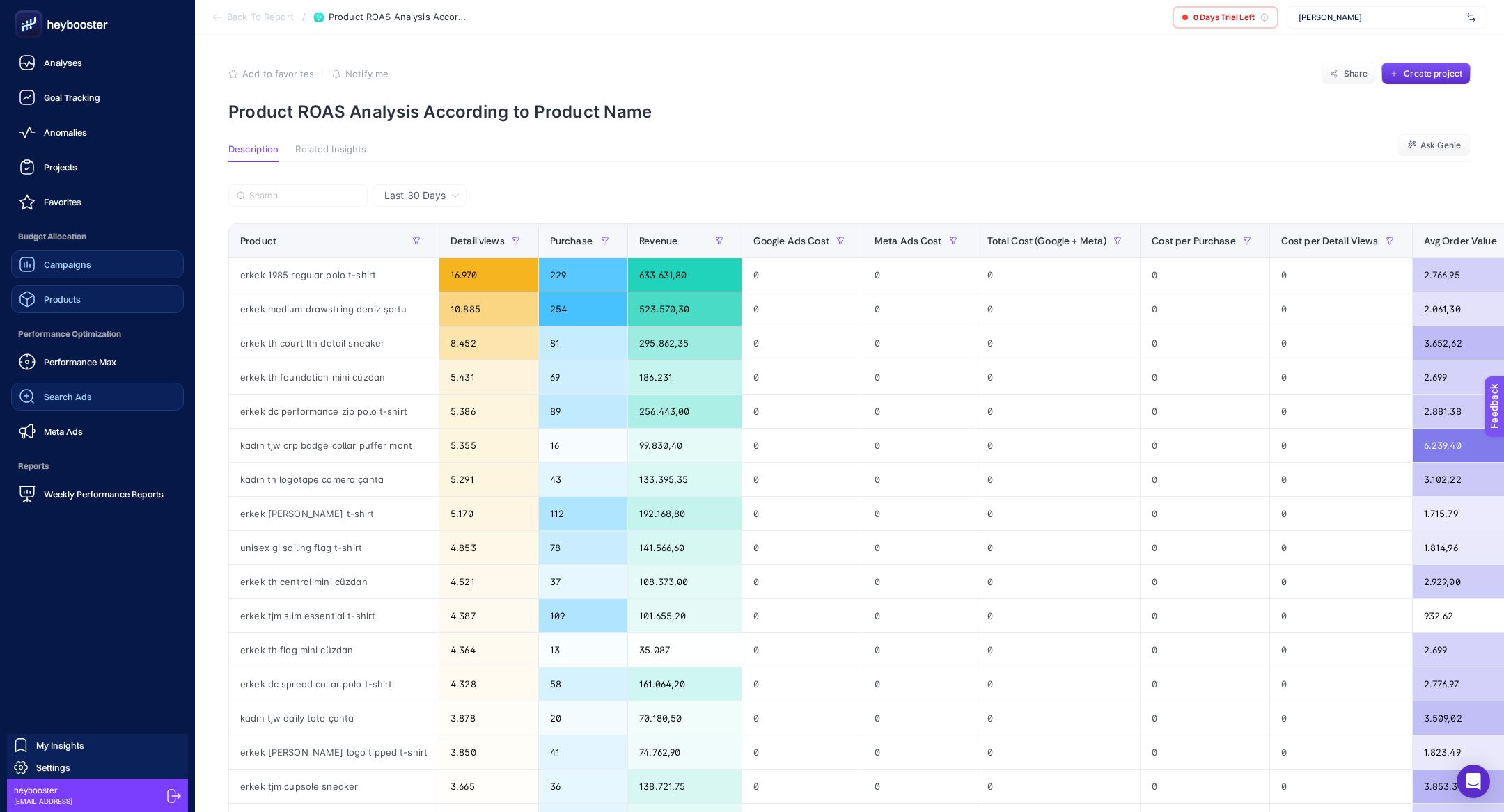
click at [53, 402] on div "Search Ads" at bounding box center [55, 397] width 73 height 17
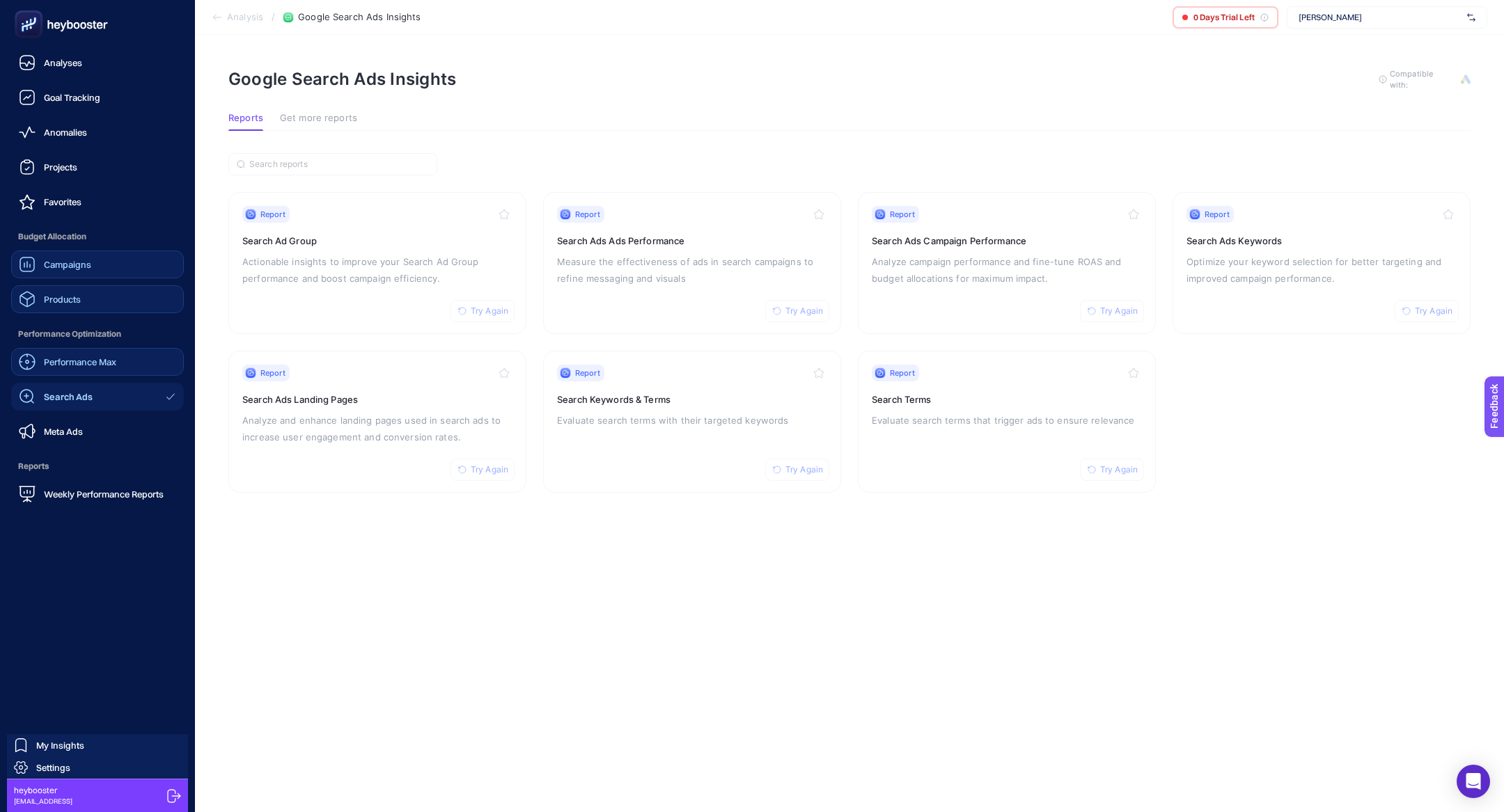
click at [71, 357] on span "Performance Max" at bounding box center [79, 362] width 72 height 11
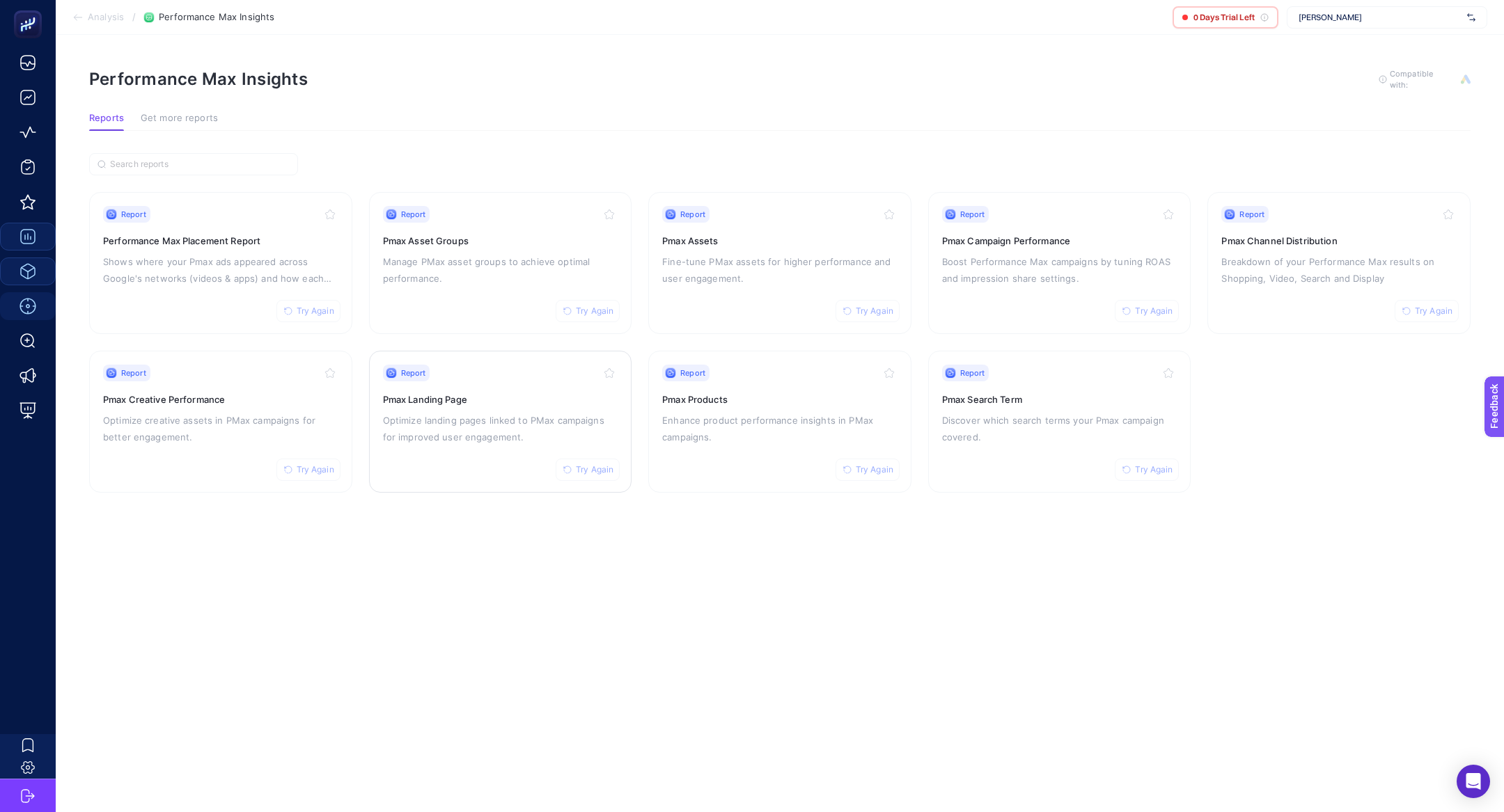
click at [536, 412] on p "Optimize landing pages linked to PMax campaigns for improved user engagement." at bounding box center [501, 428] width 235 height 33
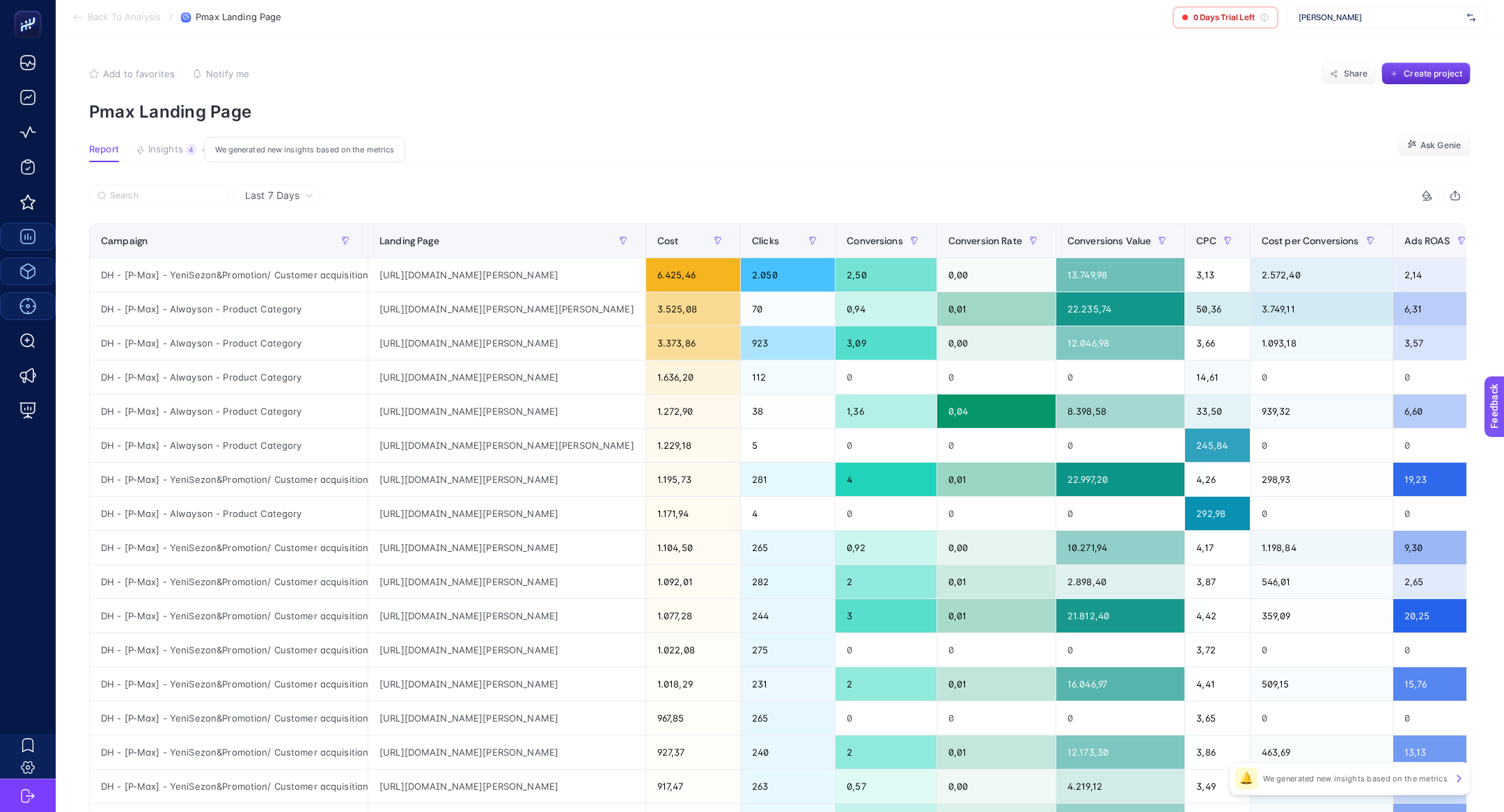
click at [180, 154] on span "Insights" at bounding box center [165, 150] width 35 height 11
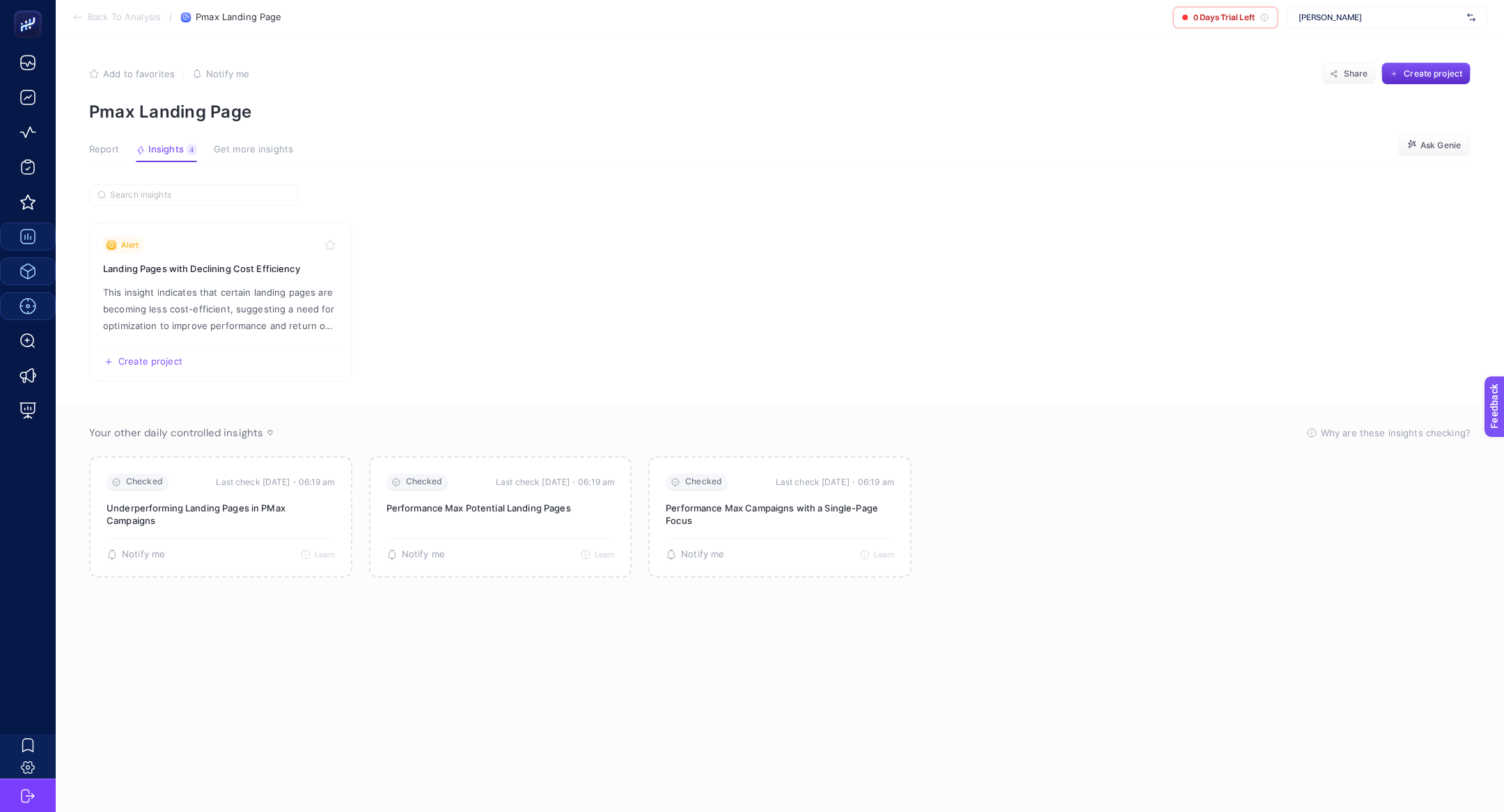
click at [103, 140] on article "Add to favorites false Notify me Share Create project Pmax Landing Page Report …" at bounding box center [779, 423] width 1449 height 777
click at [103, 141] on article "Add to favorites false Notify me Share Create project Pmax Landing Page Report …" at bounding box center [779, 423] width 1449 height 777
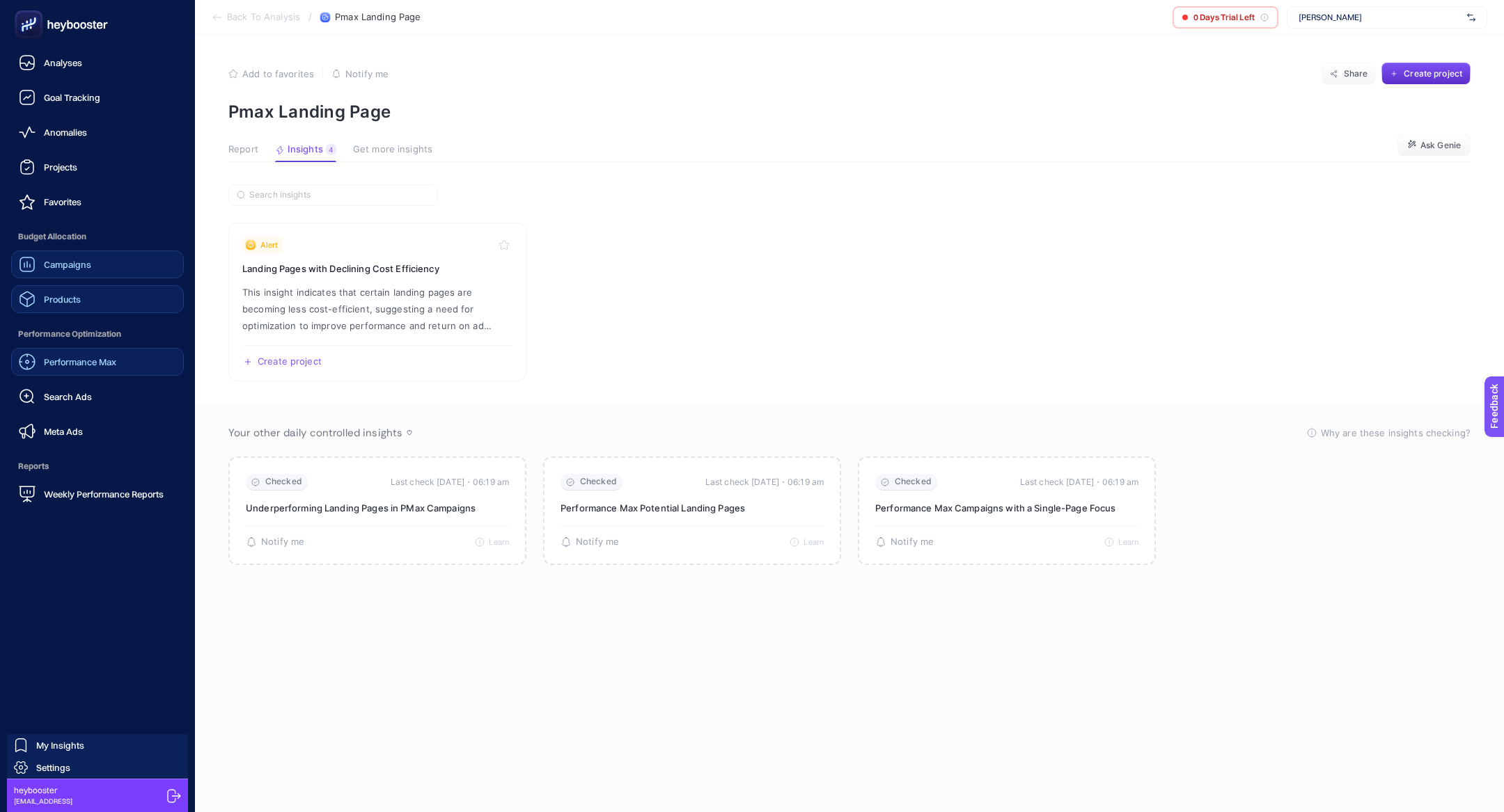
drag, startPoint x: 73, startPoint y: 404, endPoint x: 75, endPoint y: 414, distance: 10.2
click at [74, 405] on div "Search Ads" at bounding box center [55, 397] width 73 height 17
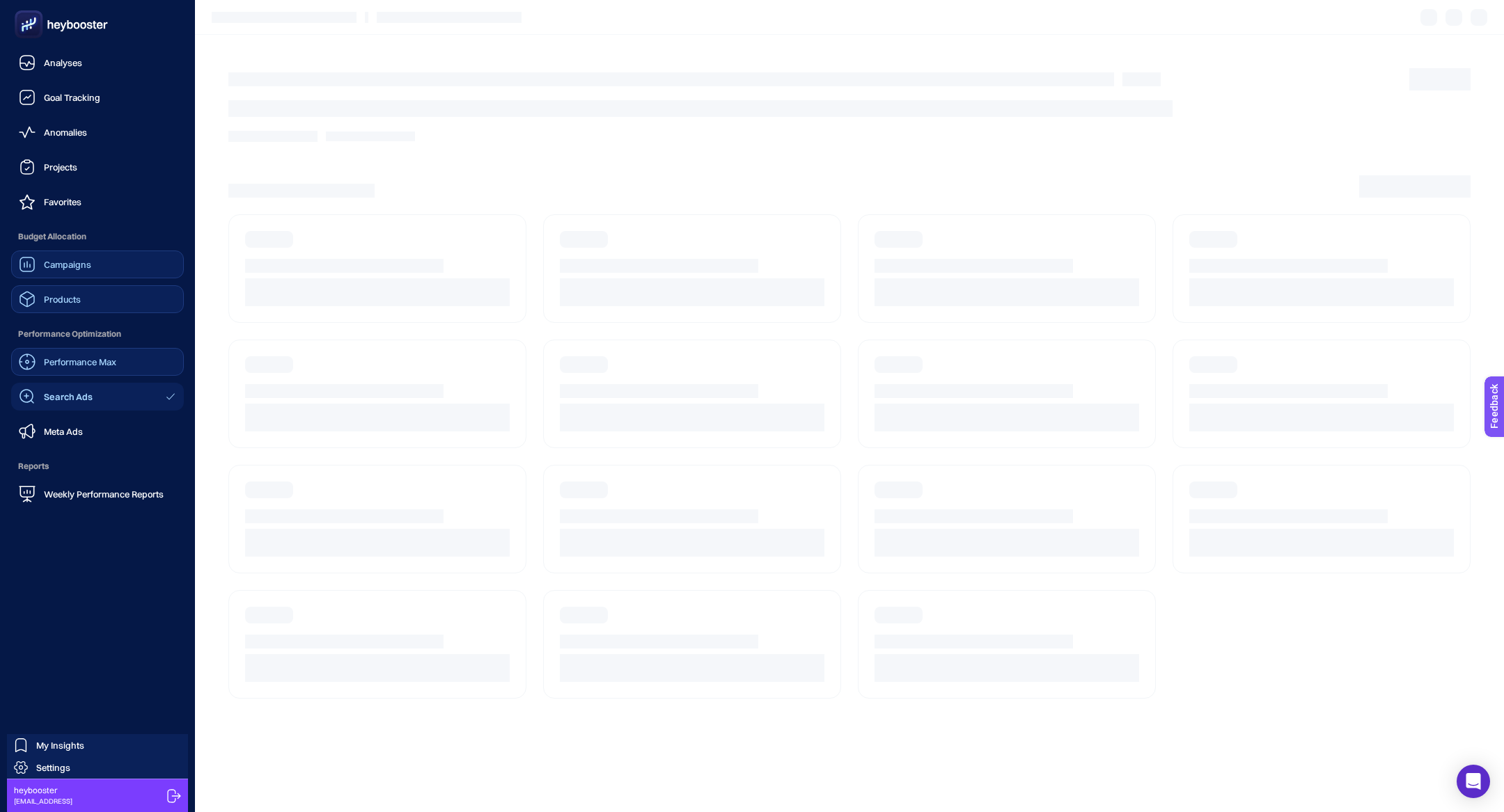
click at [69, 368] on div "Performance Max" at bounding box center [67, 362] width 97 height 17
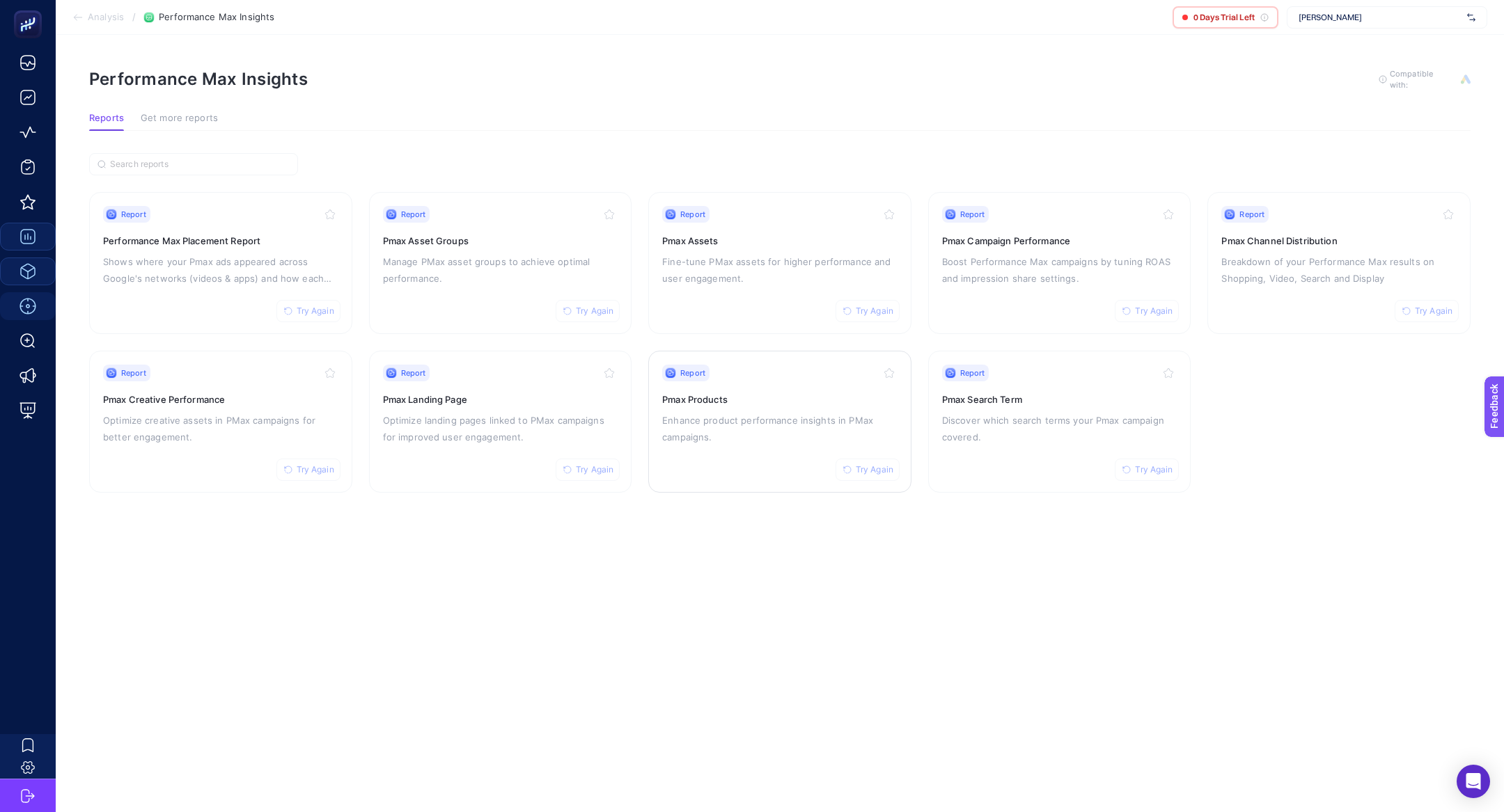
click at [811, 423] on p "Enhance product performance insights in PMax campaigns." at bounding box center [780, 428] width 235 height 33
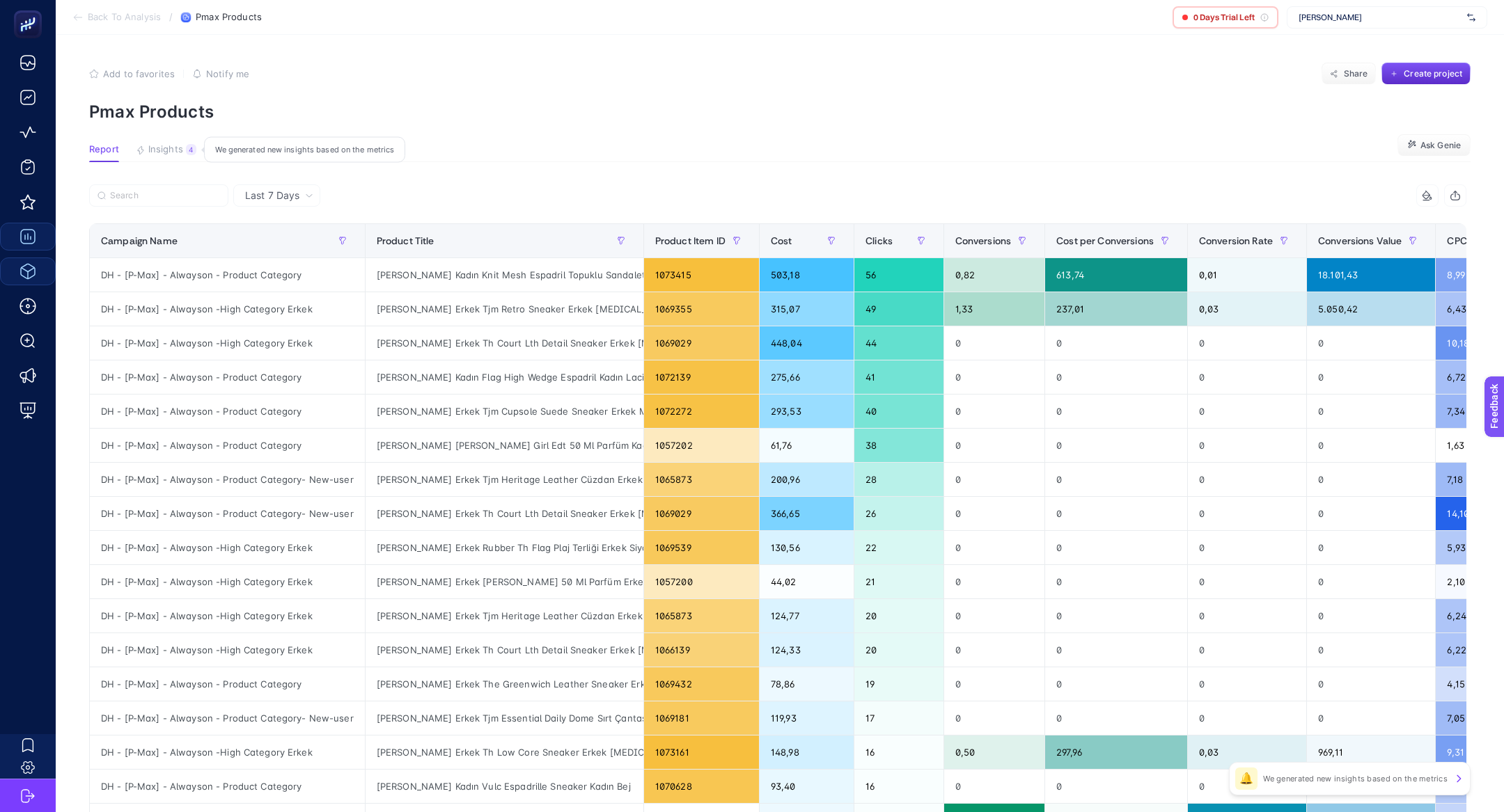
click at [213, 155] on button "Insights 4 We generated new insights based on the metrics" at bounding box center [252, 153] width 79 height 18
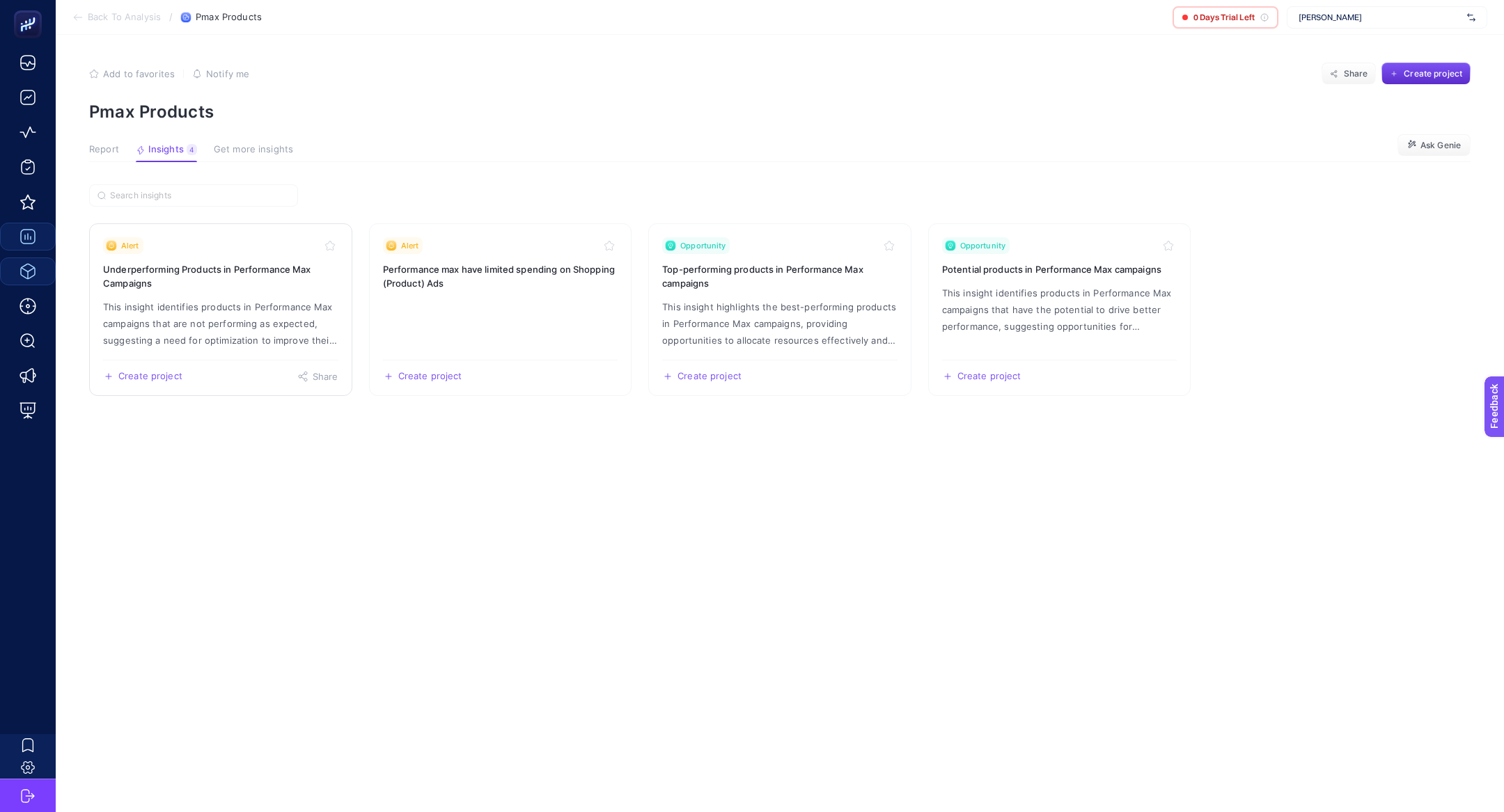
click at [202, 326] on p "This insight identifies products in Performance Max campaigns that are not perf…" at bounding box center [221, 324] width 235 height 50
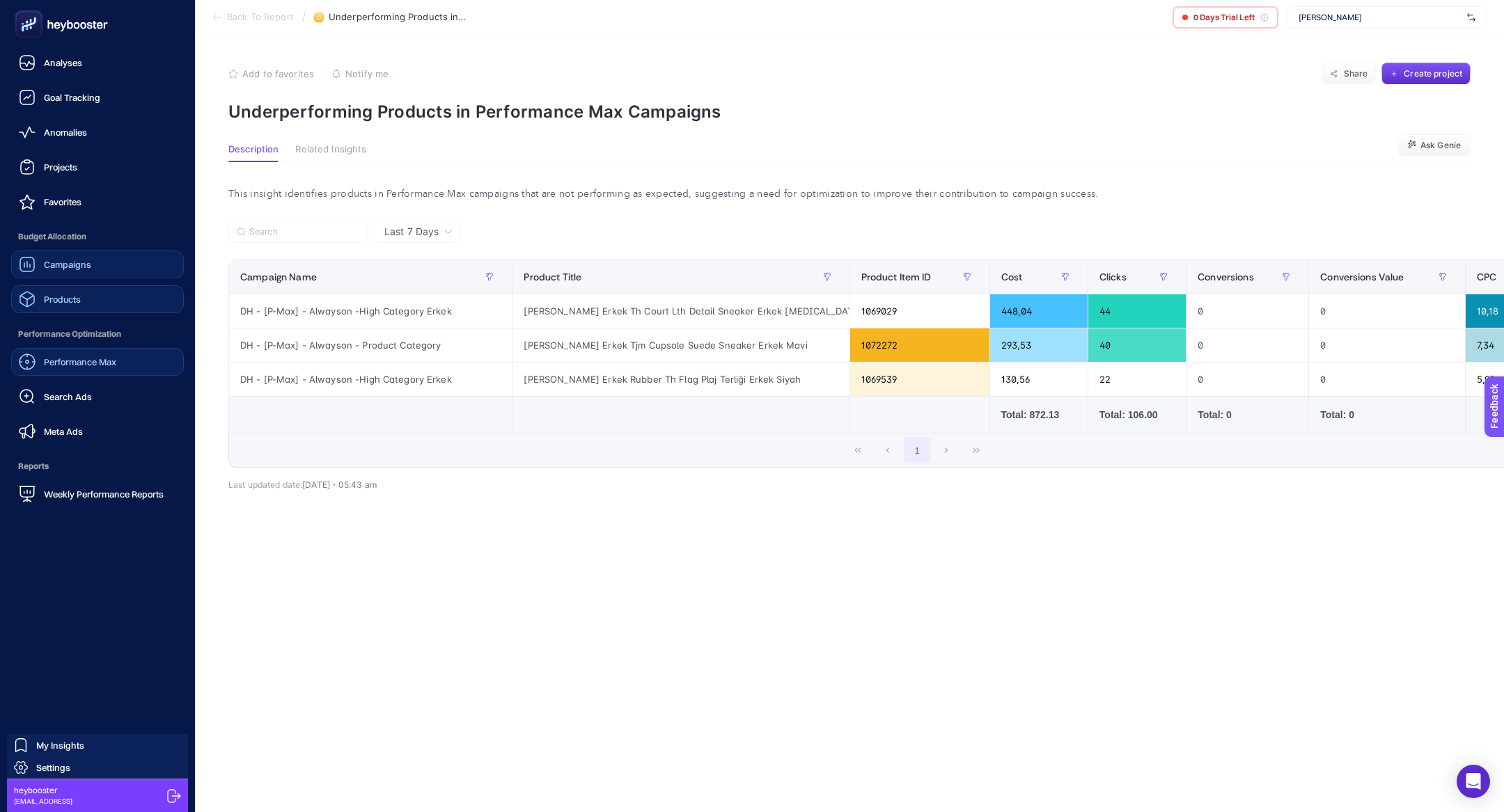
click at [54, 362] on span "Performance Max" at bounding box center [79, 362] width 72 height 11
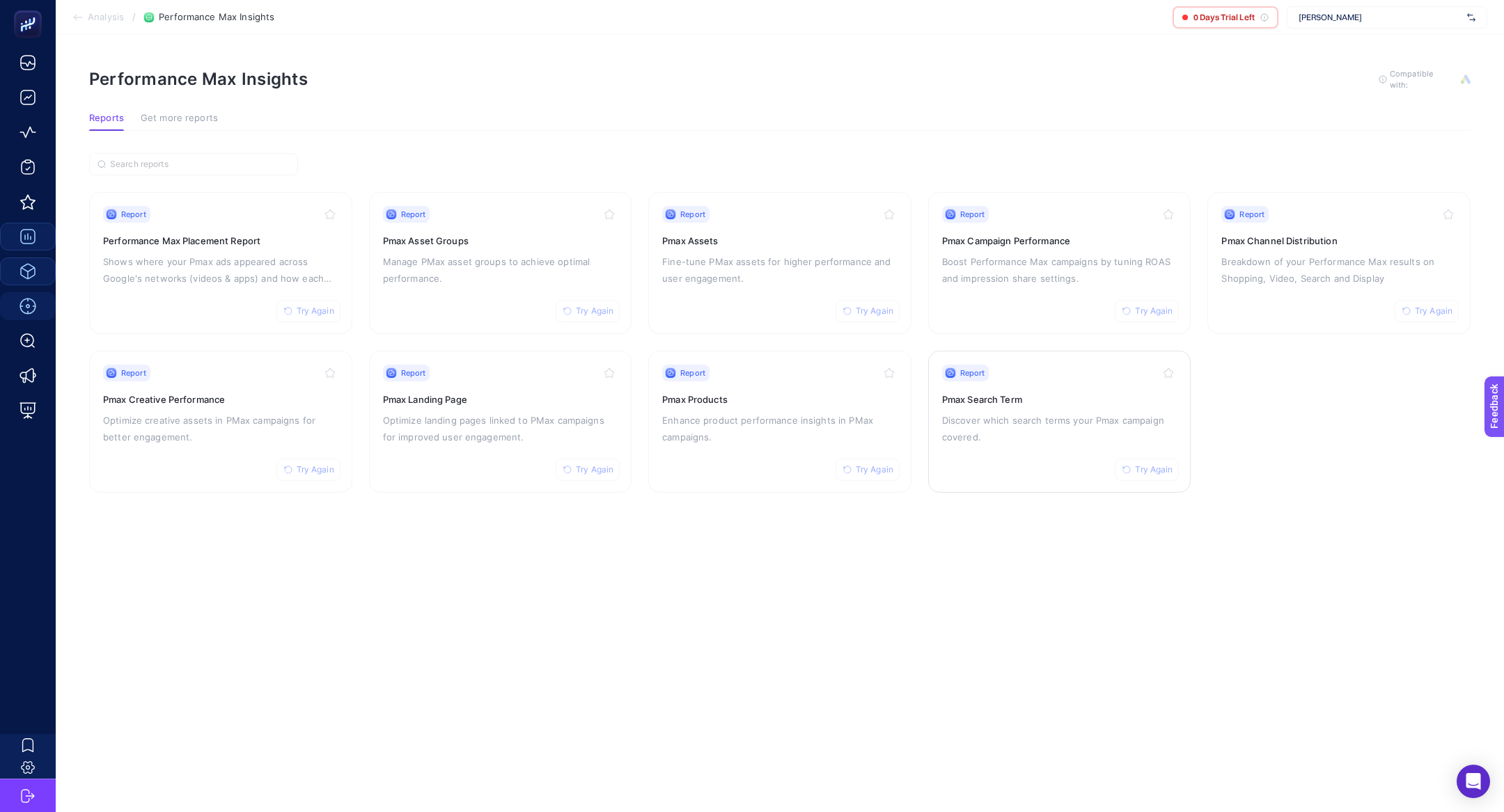
click at [946, 395] on h3 "Pmax Search Term" at bounding box center [1060, 400] width 235 height 14
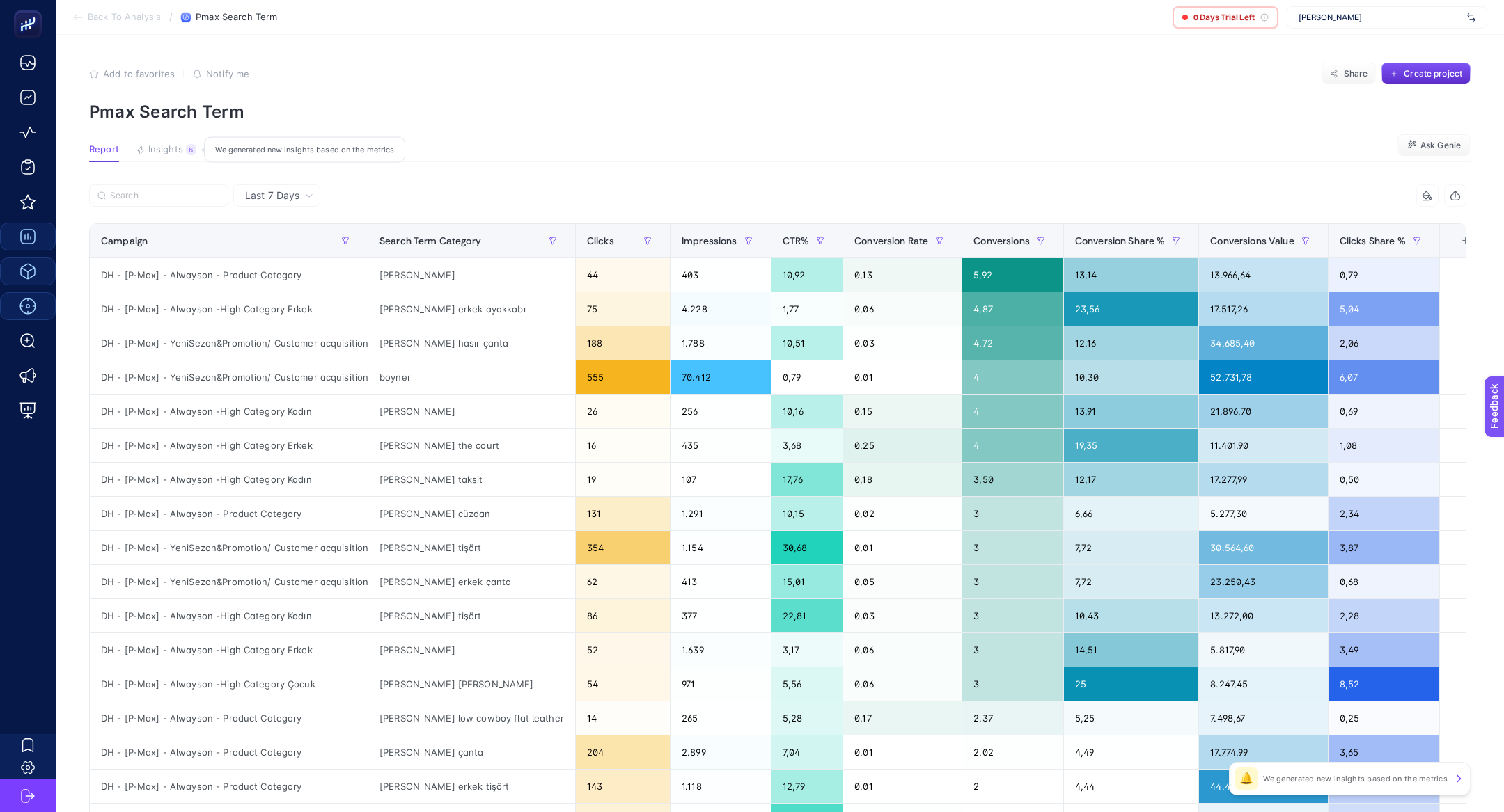
click at [213, 144] on button "Insights 6 We generated new insights based on the metrics" at bounding box center [252, 153] width 79 height 18
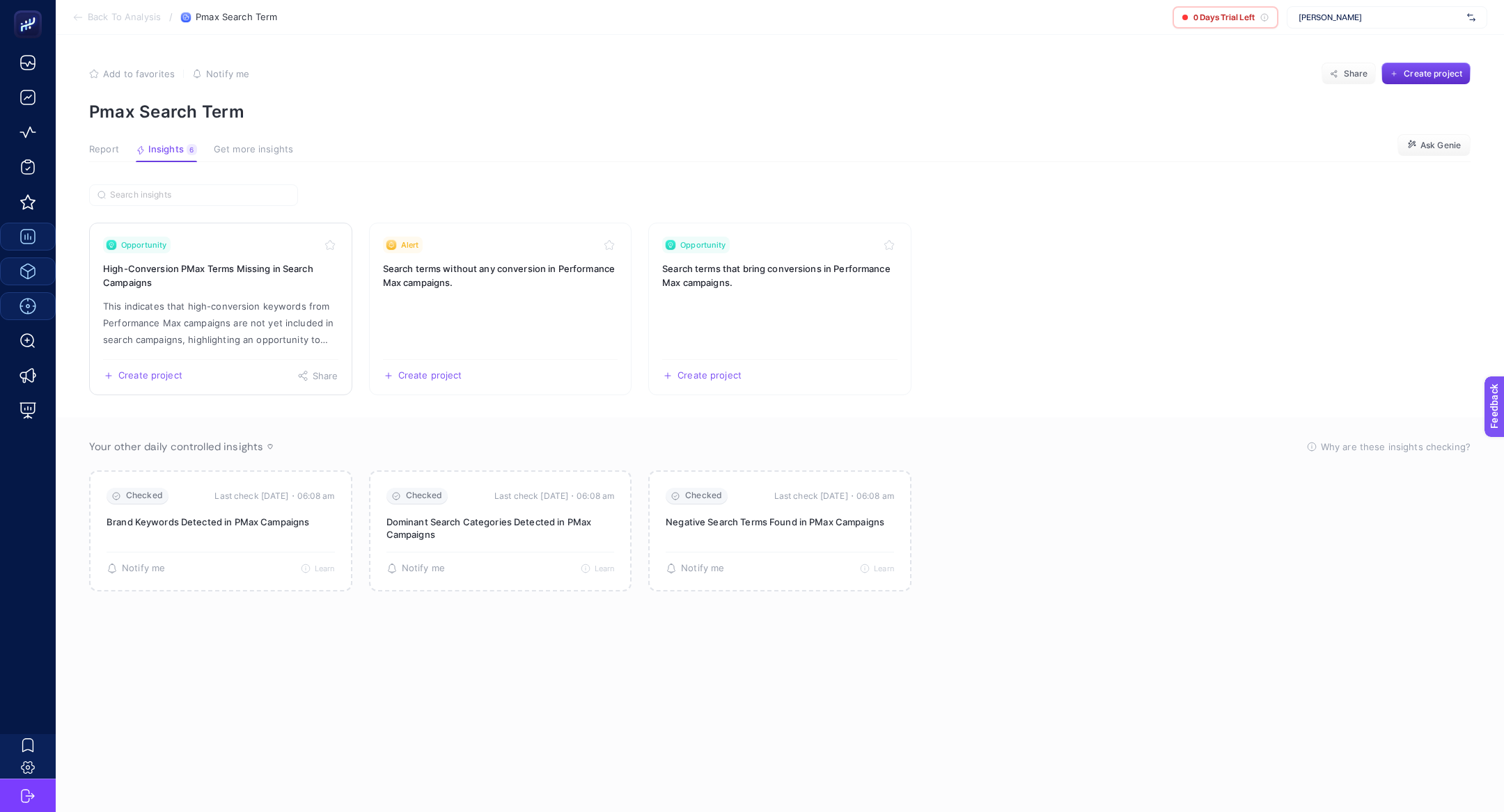
click at [219, 278] on h3 "High-Conversion PMax Terms Missing in Search Campaigns" at bounding box center [221, 275] width 235 height 28
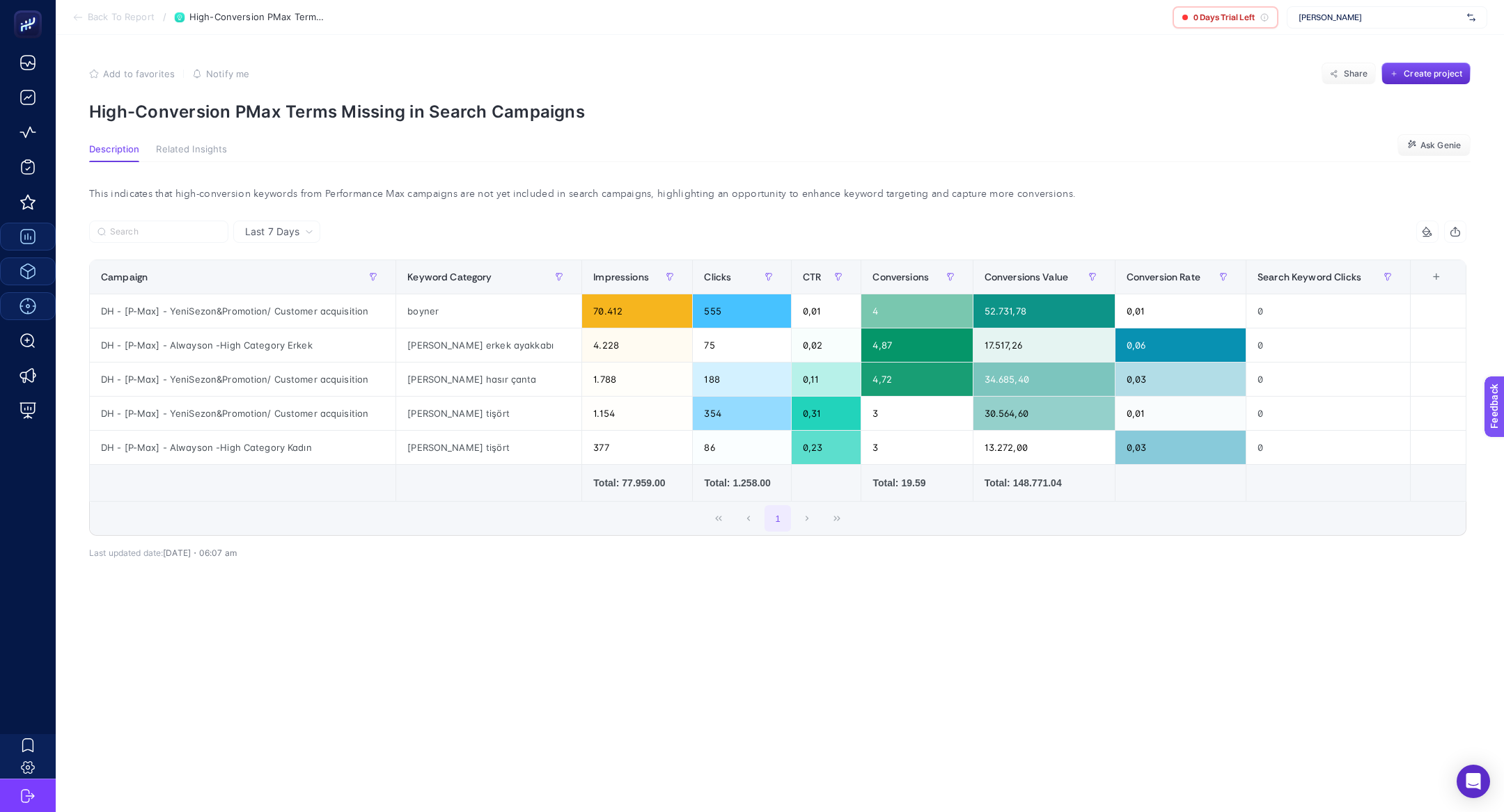
click at [304, 103] on p "High-Conversion PMax Terms Missing in Search Campaigns" at bounding box center [780, 111] width 1382 height 21
copy article "High-Conversion PMax Terms Missing in Search Campaigns"
